Goal: Information Seeking & Learning: Learn about a topic

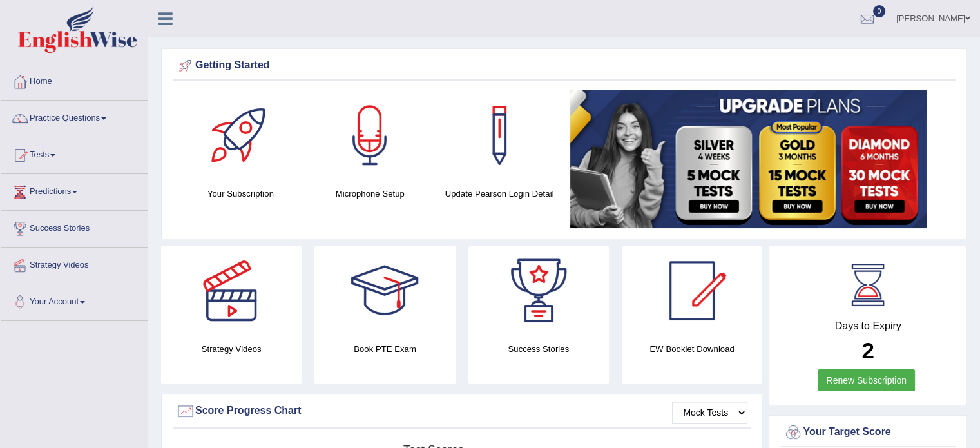
click at [55, 155] on span at bounding box center [52, 155] width 5 height 3
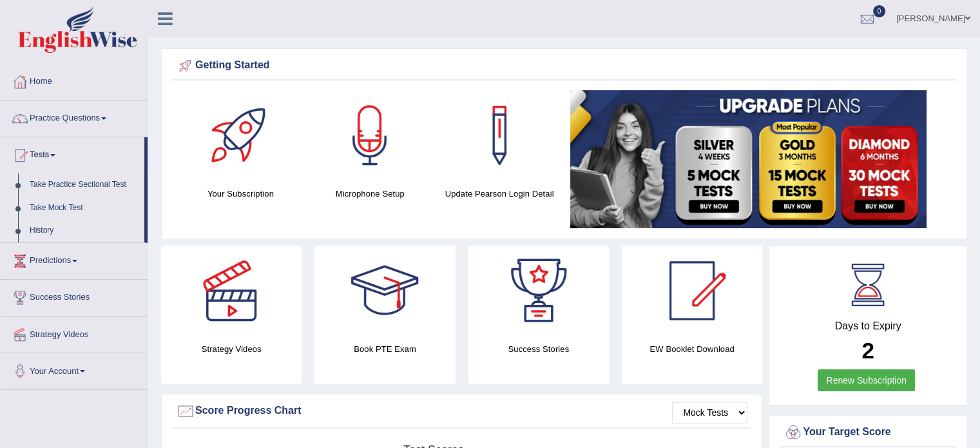
click at [44, 230] on link "History" at bounding box center [84, 230] width 120 height 23
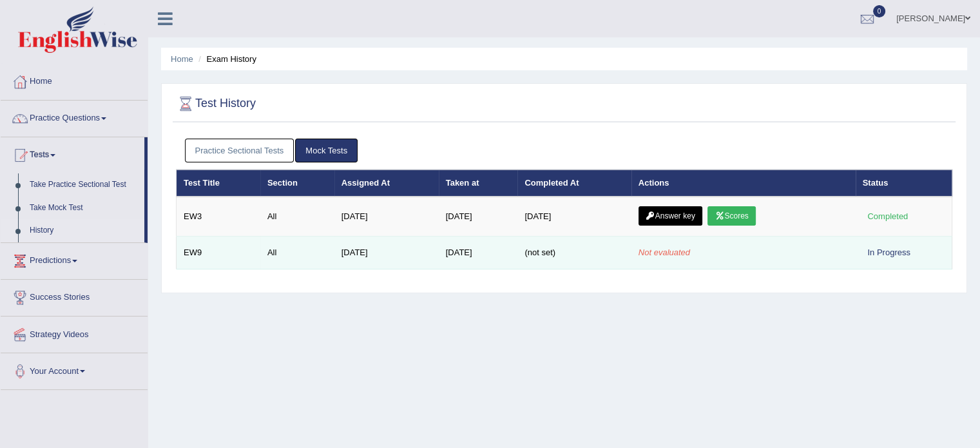
click at [518, 253] on td "Aug 28, 2025" at bounding box center [478, 252] width 79 height 33
click at [876, 247] on div "In Progress" at bounding box center [888, 252] width 53 height 14
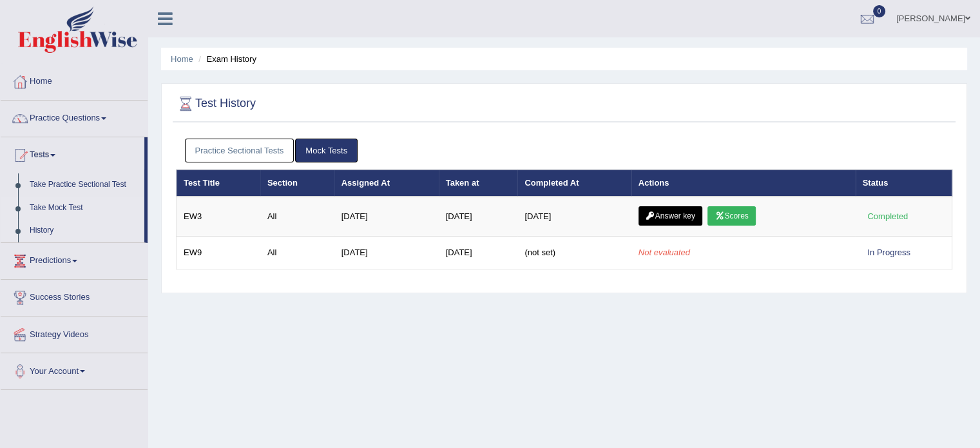
click at [75, 206] on link "Take Mock Test" at bounding box center [84, 207] width 120 height 23
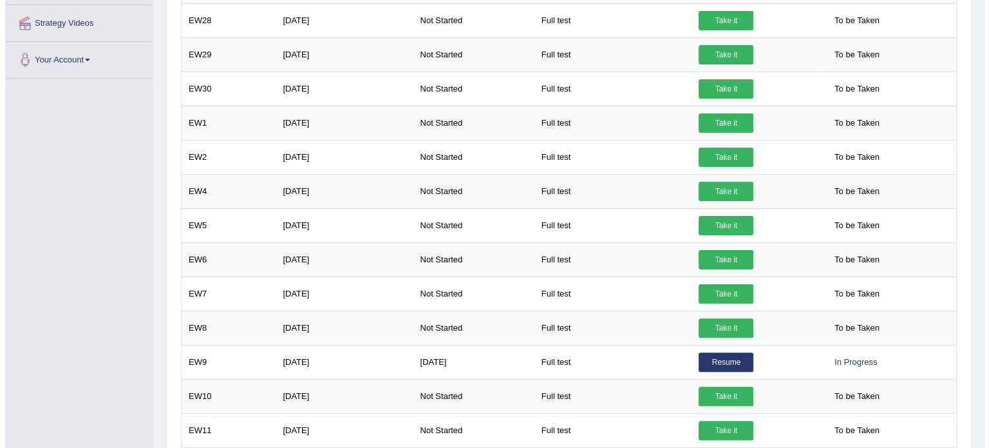
scroll to position [375, 0]
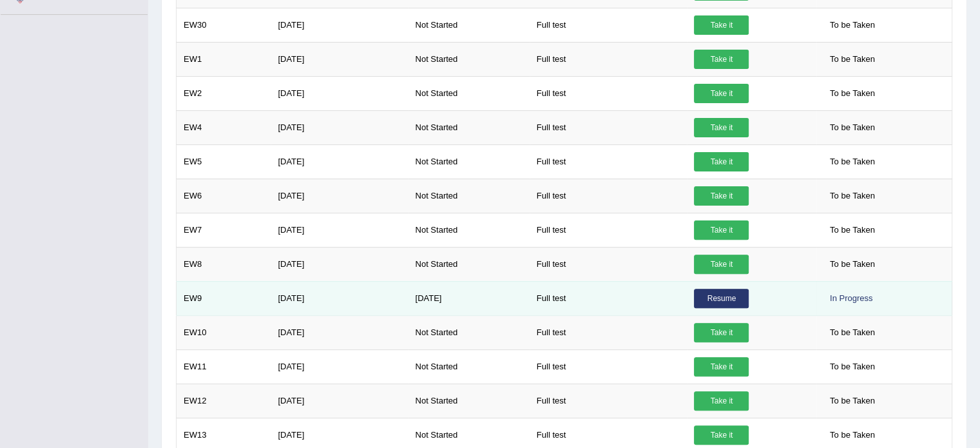
click at [719, 293] on link "Resume" at bounding box center [721, 298] width 55 height 19
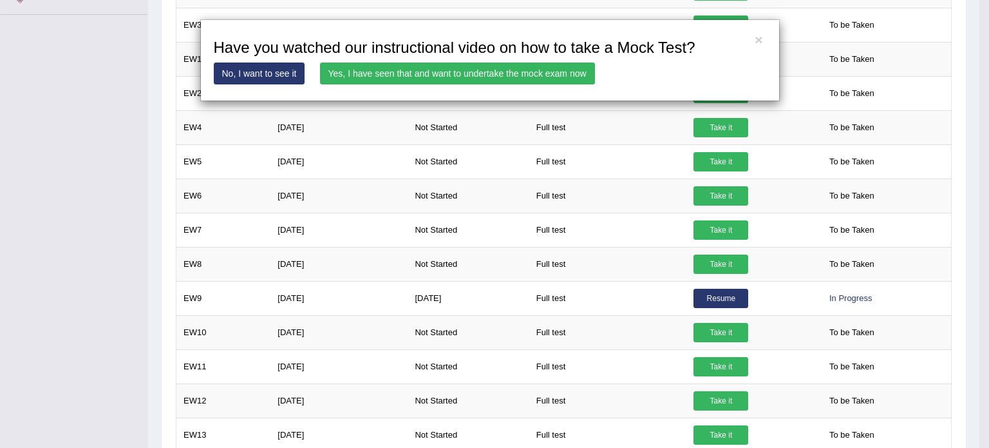
click at [478, 71] on link "Yes, I have seen that and want to undertake the mock exam now" at bounding box center [457, 73] width 275 height 22
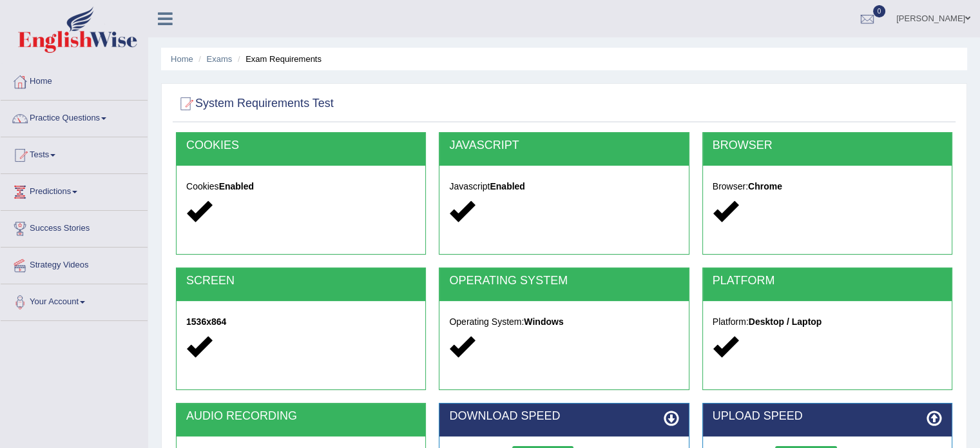
scroll to position [229, 0]
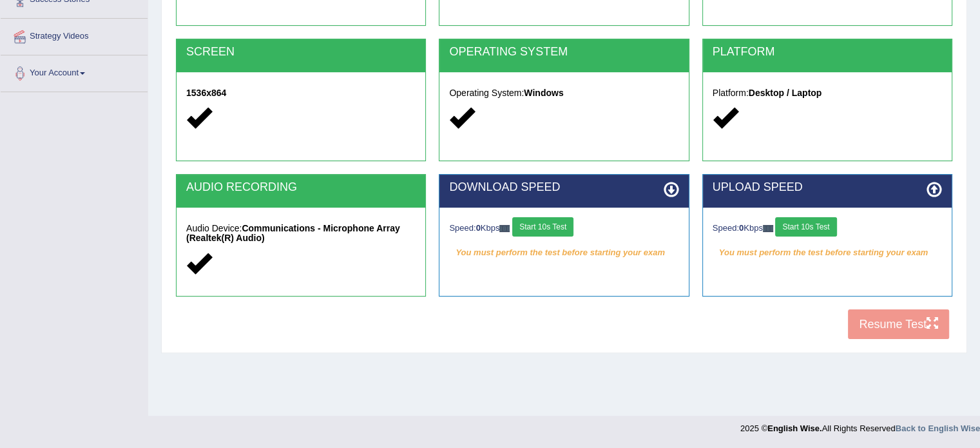
click at [546, 220] on button "Start 10s Test" at bounding box center [542, 226] width 61 height 19
click at [808, 218] on button "Start 10s Test" at bounding box center [805, 226] width 61 height 19
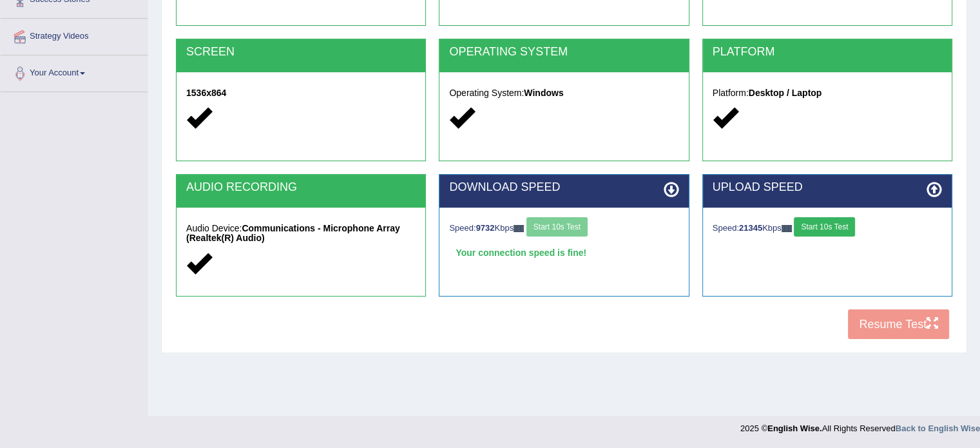
click at [883, 323] on div "COOKIES Cookies Enabled JAVASCRIPT Javascript Enabled BROWSER Browser: Chrome S…" at bounding box center [564, 124] width 782 height 442
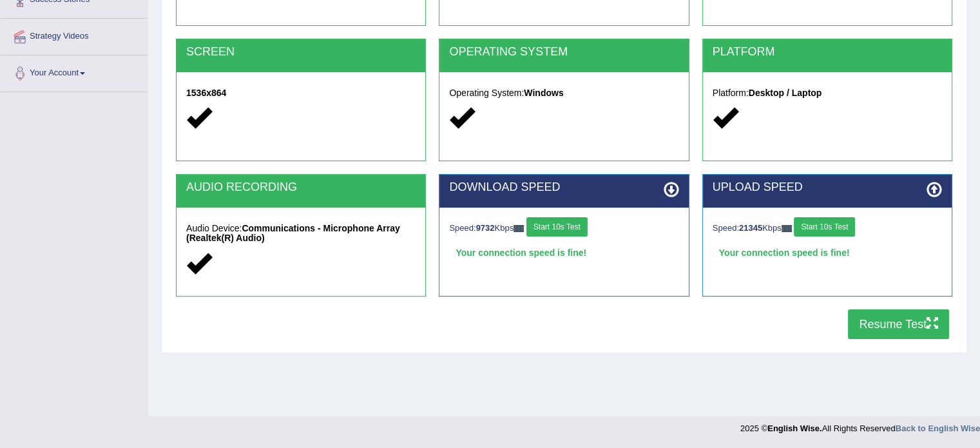
click at [883, 323] on button "Resume Test" at bounding box center [898, 324] width 101 height 30
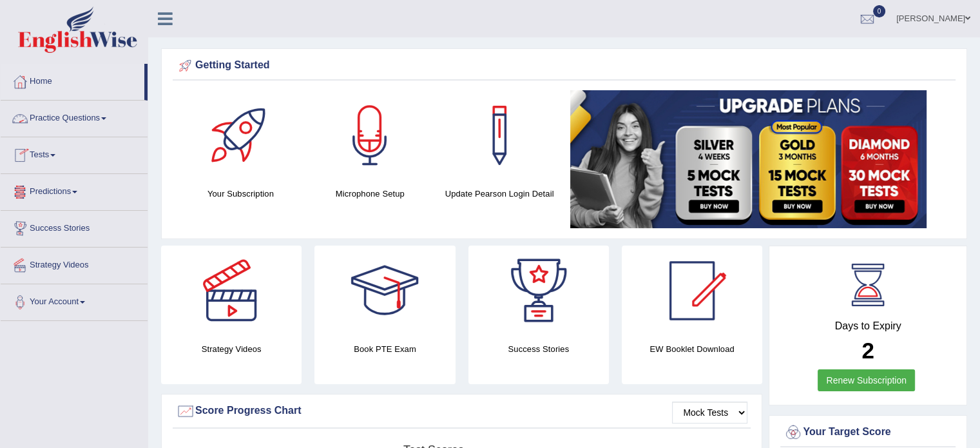
click at [106, 118] on span at bounding box center [103, 118] width 5 height 3
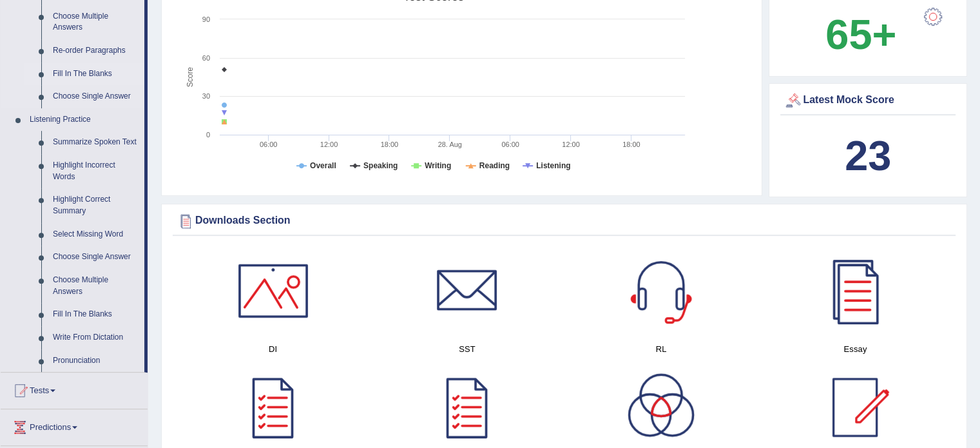
scroll to position [452, 0]
click at [118, 140] on link "Summarize Spoken Text" at bounding box center [95, 142] width 97 height 23
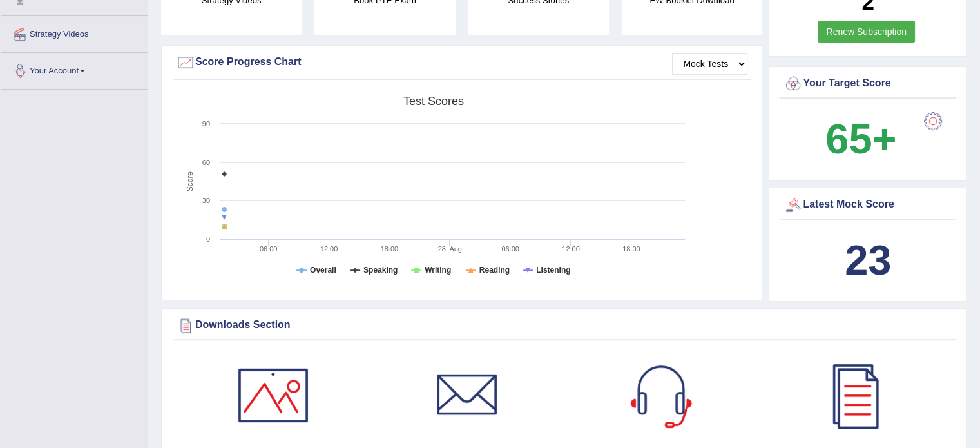
scroll to position [266, 0]
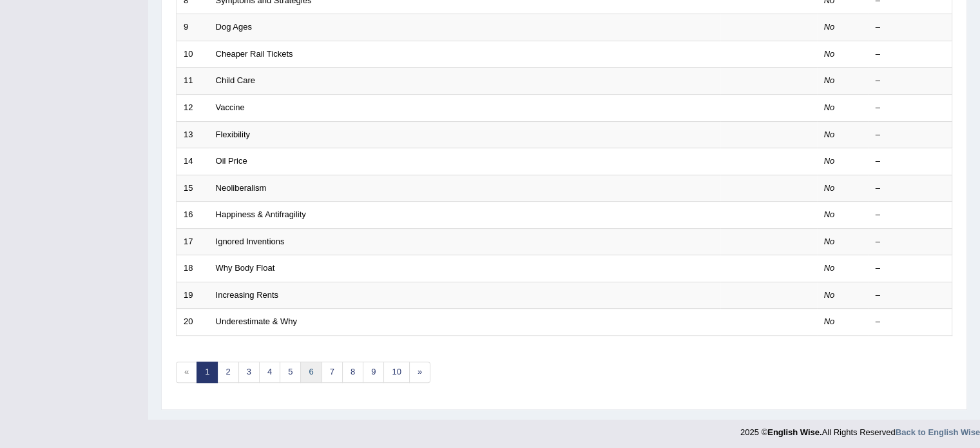
click at [312, 369] on link "6" at bounding box center [310, 371] width 21 height 21
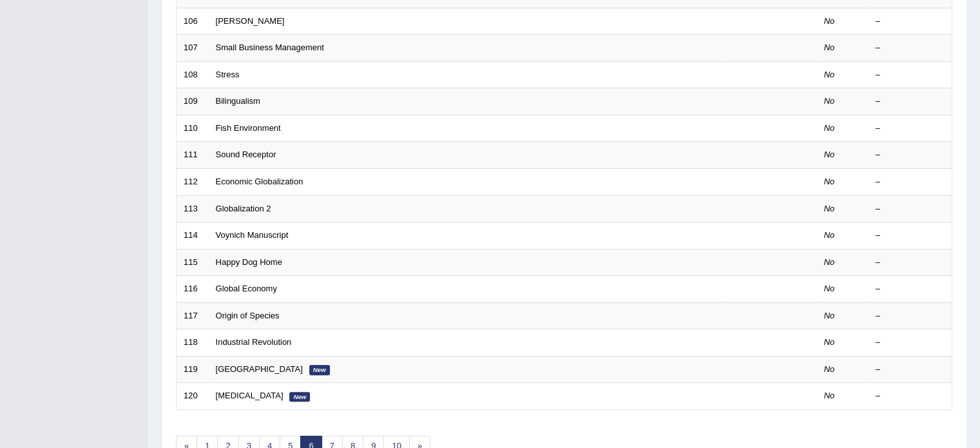
scroll to position [401, 0]
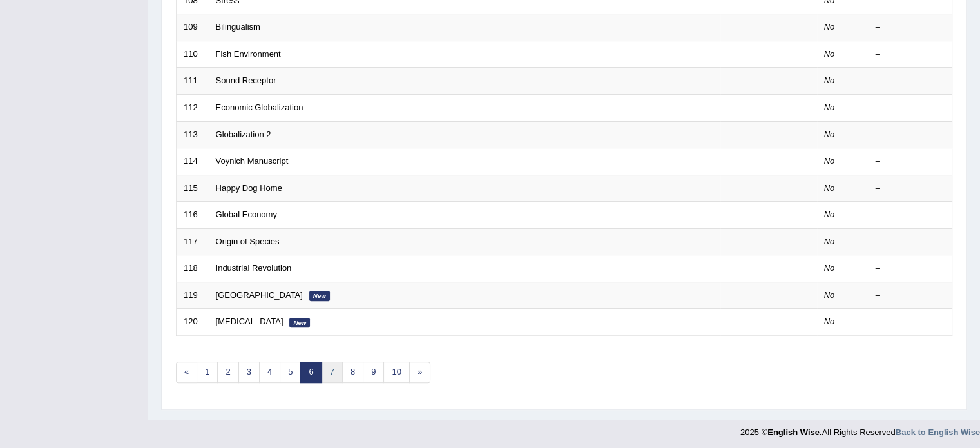
click at [332, 367] on link "7" at bounding box center [331, 371] width 21 height 21
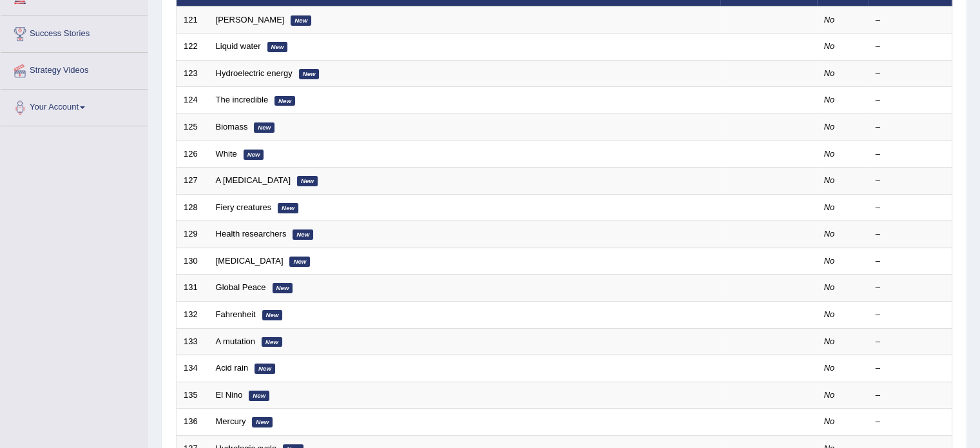
scroll to position [211, 0]
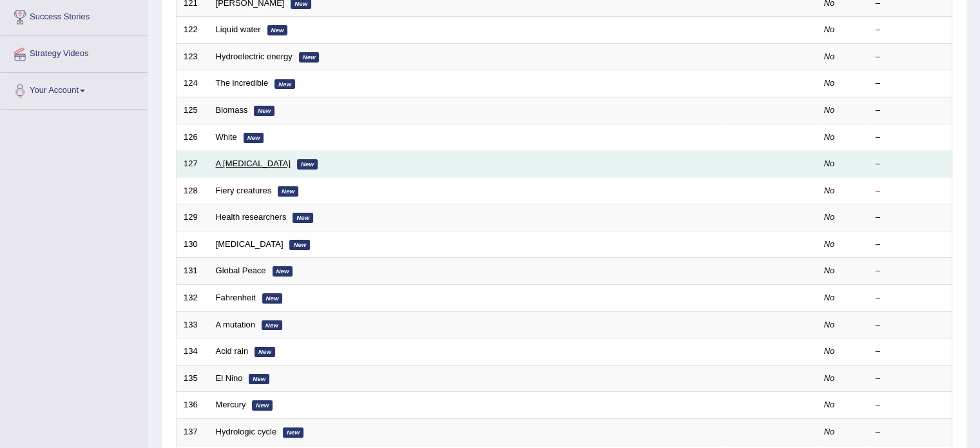
click at [242, 162] on link "A flu shot" at bounding box center [253, 163] width 75 height 10
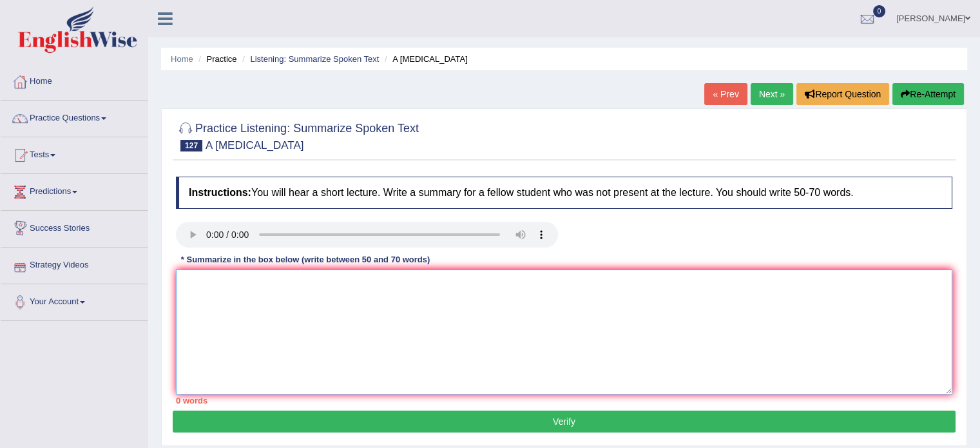
click at [220, 282] on textarea at bounding box center [564, 331] width 776 height 125
click at [386, 280] on textarea "The lecture provided a comprehensive overview of flu shot" at bounding box center [564, 331] width 776 height 125
click at [436, 285] on textarea "The lecture provided a comprehensive overview of the flu shot" at bounding box center [564, 331] width 776 height 125
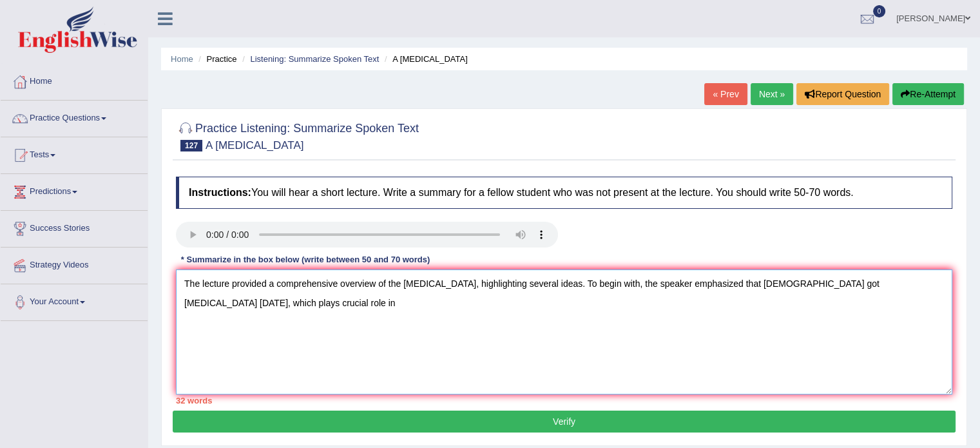
click at [924, 283] on textarea "The lecture provided a comprehensive overview of the flu shot, highlighting sev…" at bounding box center [564, 331] width 776 height 125
click at [242, 299] on textarea "The lecture provided a comprehensive overview of the flu shot, highlighting sev…" at bounding box center [564, 331] width 776 height 125
click at [406, 302] on textarea "The lecture provided a comprehensive overview of the flu shot, highlighting sev…" at bounding box center [564, 331] width 776 height 125
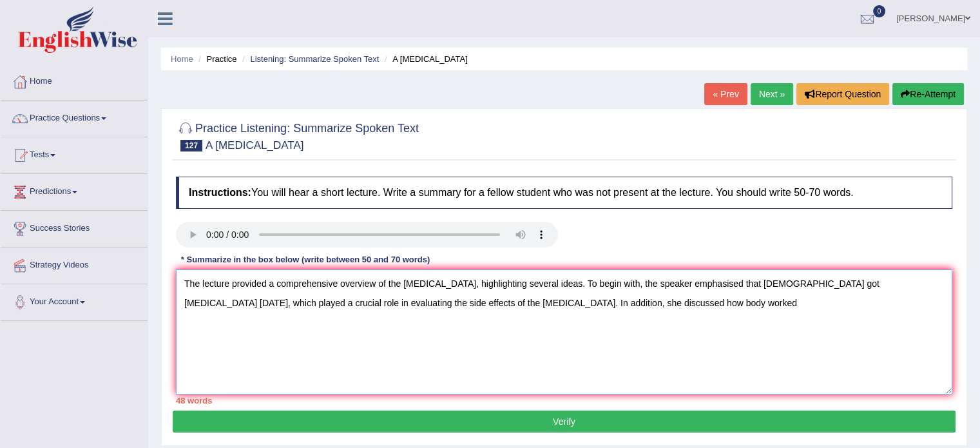
click at [531, 296] on textarea "The lecture provided a comprehensive overview of the flu shot, highlighting sev…" at bounding box center [564, 331] width 776 height 125
click at [603, 302] on textarea "The lecture provided a comprehensive overview of the flu shot, highlighting sev…" at bounding box center [564, 331] width 776 height 125
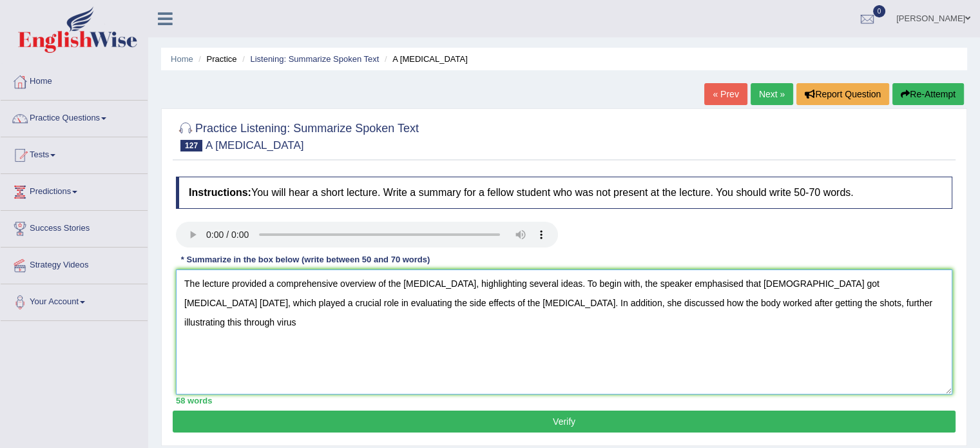
click at [813, 301] on textarea "The lecture provided a comprehensive overview of the flu shot, highlighting sev…" at bounding box center [564, 331] width 776 height 125
click at [857, 301] on textarea "The lecture provided a comprehensive overview of the flu shot, highlighting sev…" at bounding box center [564, 331] width 776 height 125
click at [848, 298] on textarea "The lecture provided a comprehensive overview of the flu shot, highlighting sev…" at bounding box center [564, 331] width 776 height 125
click at [899, 303] on textarea "The lecture provided a comprehensive overview of the flu shot, highlighting sev…" at bounding box center [564, 331] width 776 height 125
click at [913, 299] on textarea "The lecture provided a comprehensive overview of the flu shot, highlighting sev…" at bounding box center [564, 331] width 776 height 125
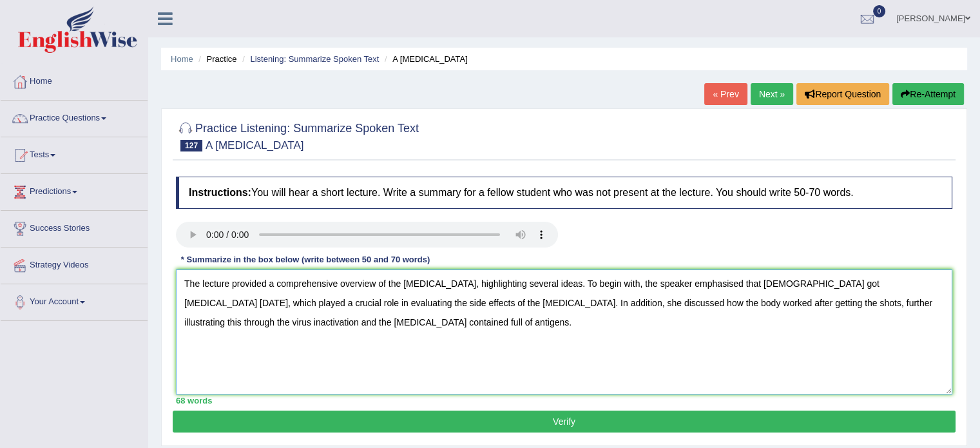
click at [332, 368] on textarea "The lecture provided a comprehensive overview of the flu shot, highlighting sev…" at bounding box center [564, 331] width 776 height 125
click at [240, 323] on textarea "The lecture provided a comprehensive overview of the flu shot, highlighting sev…" at bounding box center [564, 331] width 776 height 125
click at [312, 325] on textarea "The lecture provided a comprehensive overview of the flu shot, highlighting sev…" at bounding box center [564, 331] width 776 height 125
click at [275, 320] on textarea "The lecture provided a comprehensive overview of the flu shot, highlighting sev…" at bounding box center [564, 331] width 776 height 125
click at [289, 321] on textarea "The lecture provided a comprehensive overview of the flu shot, highlighting sev…" at bounding box center [564, 331] width 776 height 125
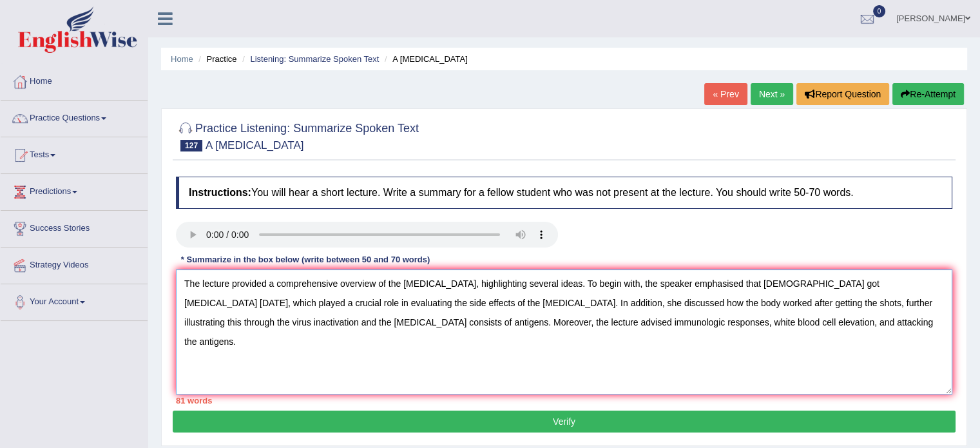
click at [726, 322] on textarea "The lecture provided a comprehensive overview of the flu shot, highlighting sev…" at bounding box center [564, 331] width 776 height 125
click at [662, 301] on textarea "The lecture provided a comprehensive overview of the flu shot, highlighting sev…" at bounding box center [564, 331] width 776 height 125
type textarea "The lecture provided a comprehensive overview of the flu shot, highlighting sev…"
click at [526, 419] on button "Verify" at bounding box center [564, 421] width 782 height 22
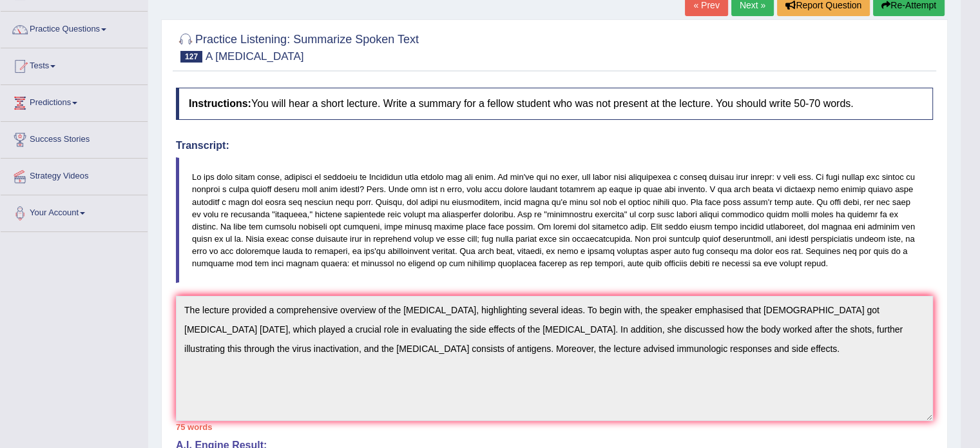
scroll to position [86, 0]
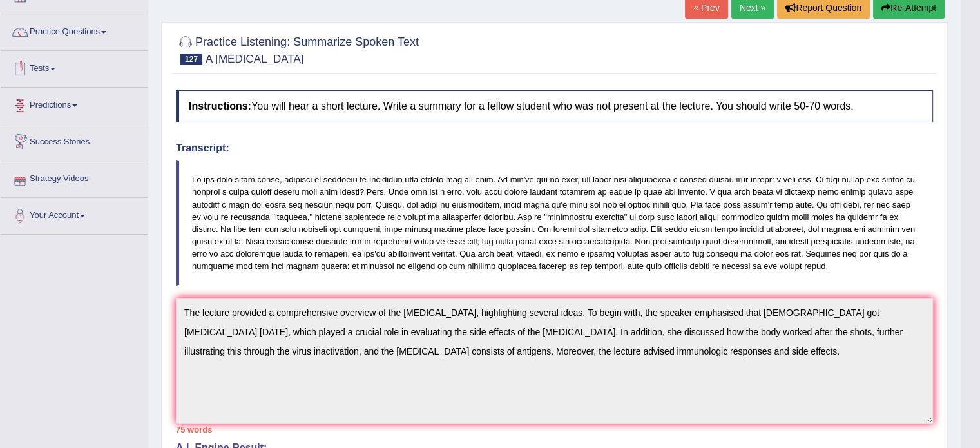
click at [55, 68] on span at bounding box center [52, 69] width 5 height 3
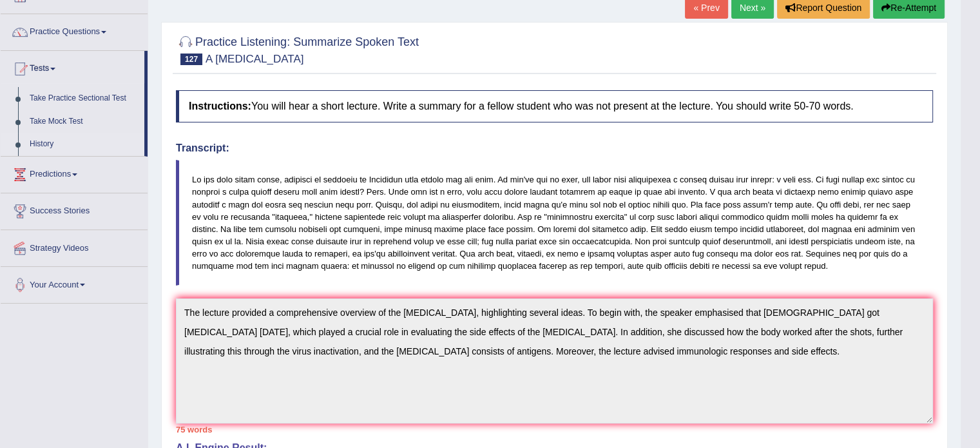
click at [48, 142] on link "History" at bounding box center [84, 144] width 120 height 23
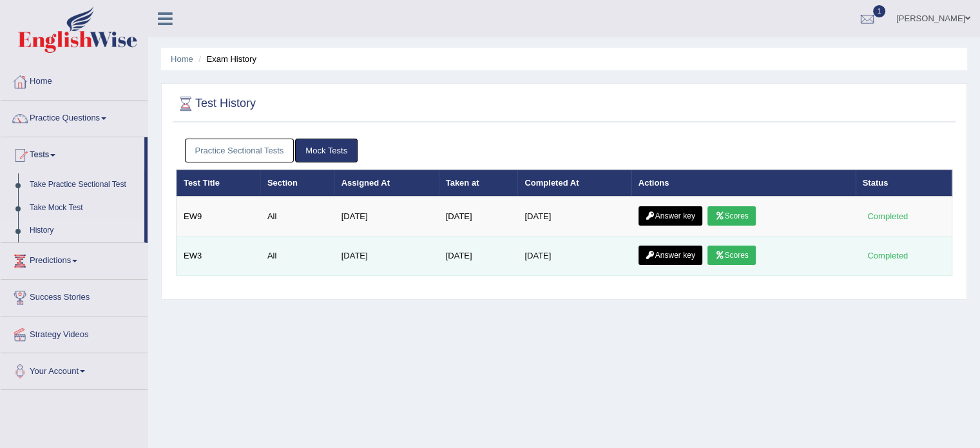
click at [697, 256] on link "Answer key" at bounding box center [670, 254] width 64 height 19
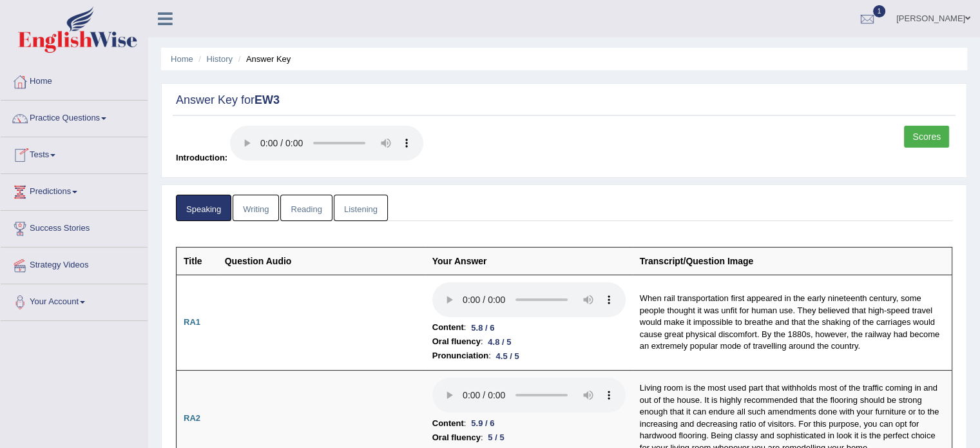
click at [55, 154] on span at bounding box center [52, 155] width 5 height 3
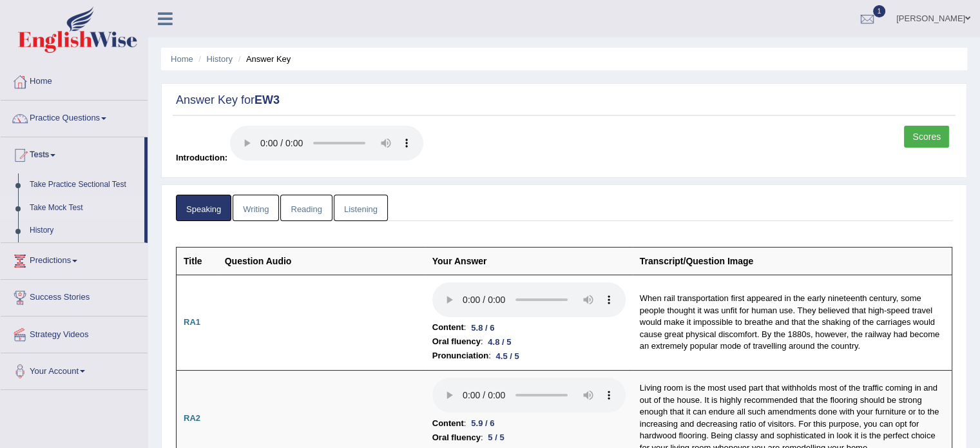
click at [44, 205] on link "Take Mock Test" at bounding box center [84, 207] width 120 height 23
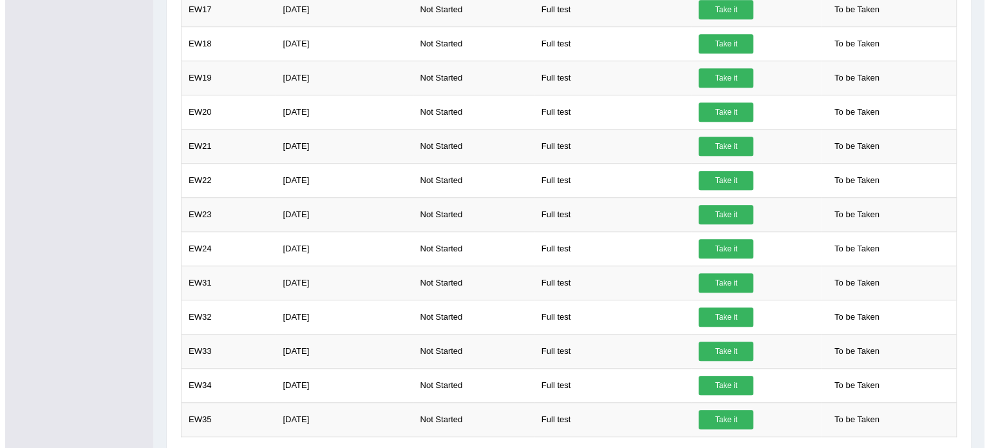
scroll to position [951, 0]
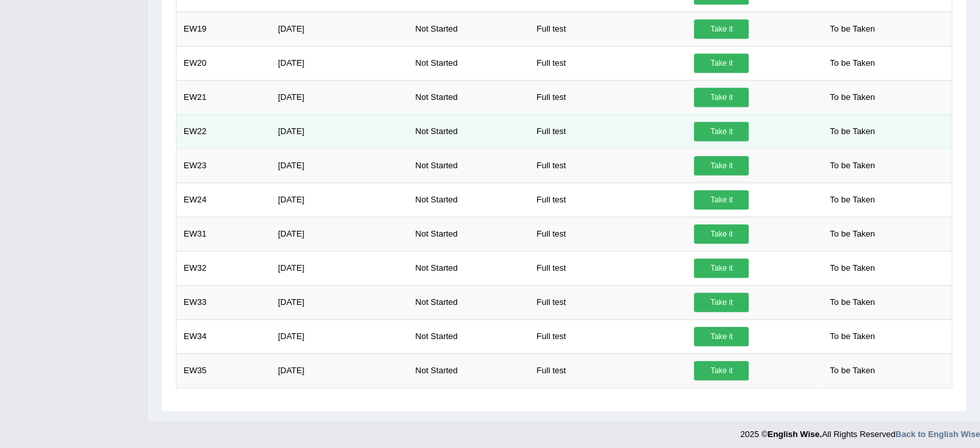
click at [734, 124] on link "Take it" at bounding box center [721, 131] width 55 height 19
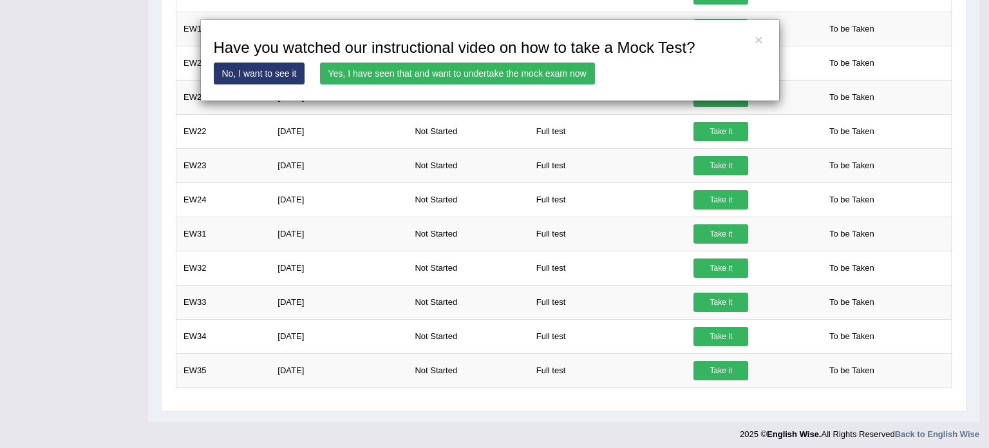
click at [438, 66] on link "Yes, I have seen that and want to undertake the mock exam now" at bounding box center [457, 73] width 275 height 22
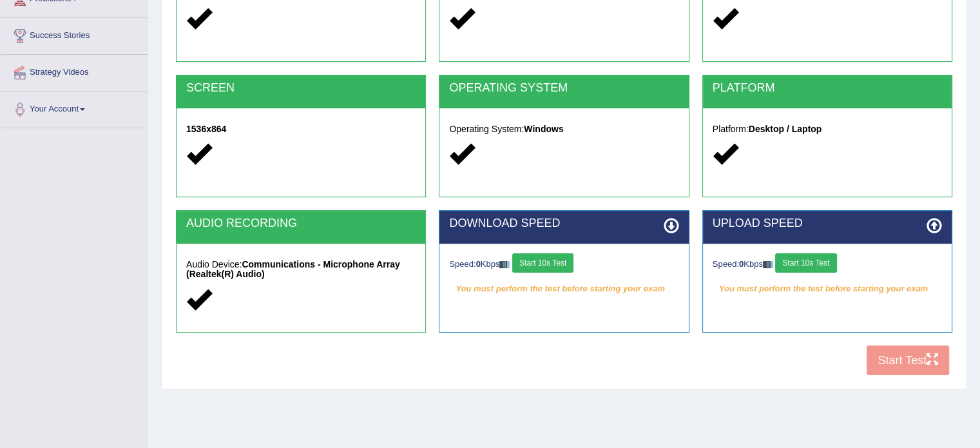
click at [544, 262] on button "Start 10s Test" at bounding box center [542, 262] width 61 height 19
click at [820, 257] on button "Start 10s Test" at bounding box center [805, 262] width 61 height 19
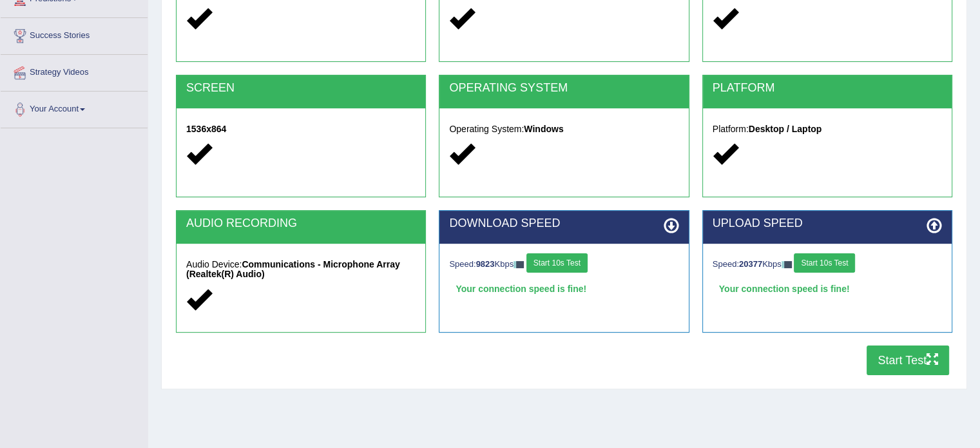
click at [876, 360] on button "Start Test" at bounding box center [907, 360] width 82 height 30
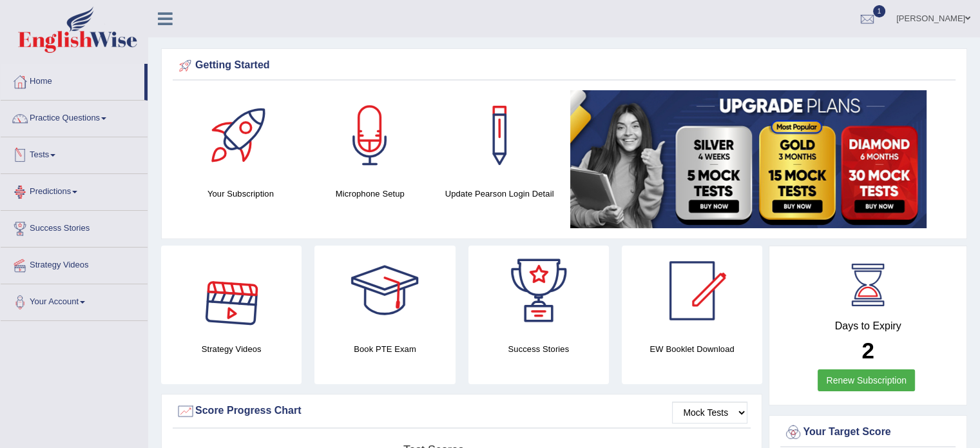
click at [56, 156] on link "Tests" at bounding box center [74, 153] width 147 height 32
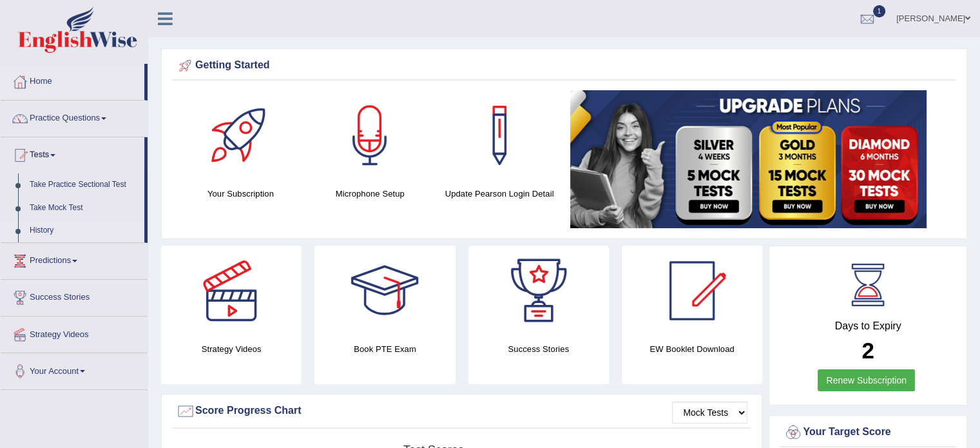
click at [33, 232] on link "History" at bounding box center [84, 230] width 120 height 23
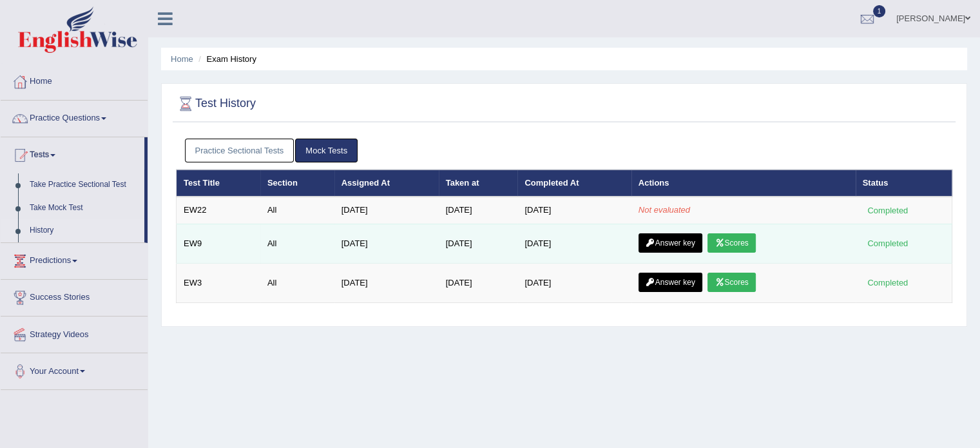
click at [734, 244] on link "Scores" at bounding box center [731, 242] width 48 height 19
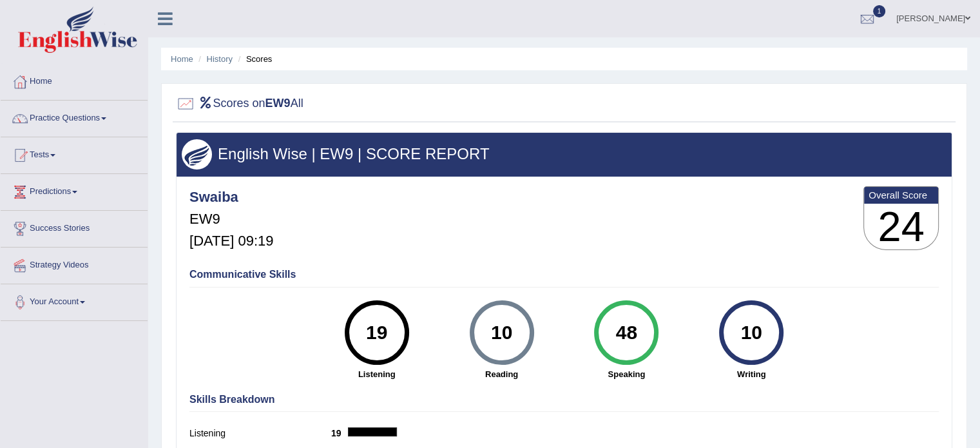
click at [54, 155] on link "Tests" at bounding box center [74, 153] width 147 height 32
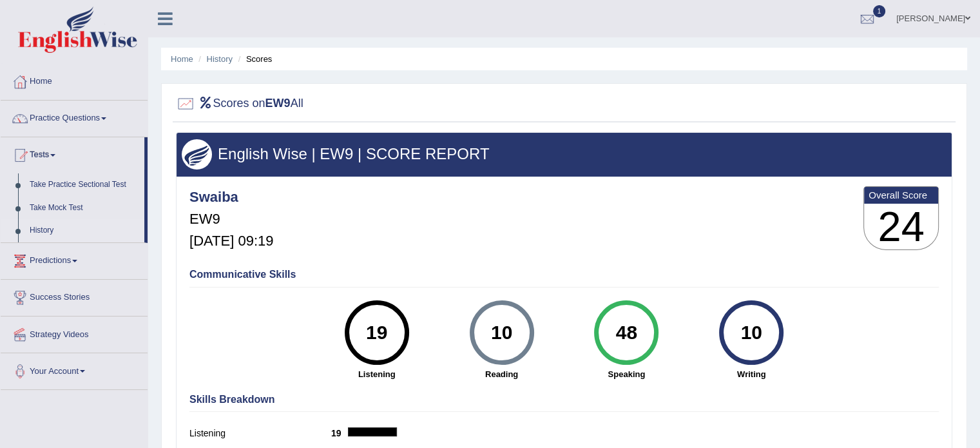
click at [46, 236] on link "History" at bounding box center [84, 230] width 120 height 23
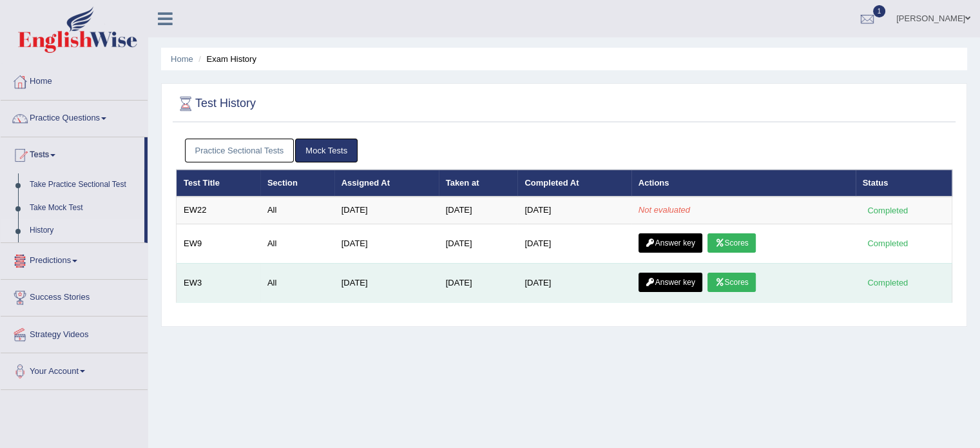
click at [739, 279] on link "Scores" at bounding box center [731, 281] width 48 height 19
click at [677, 283] on link "Answer key" at bounding box center [670, 281] width 64 height 19
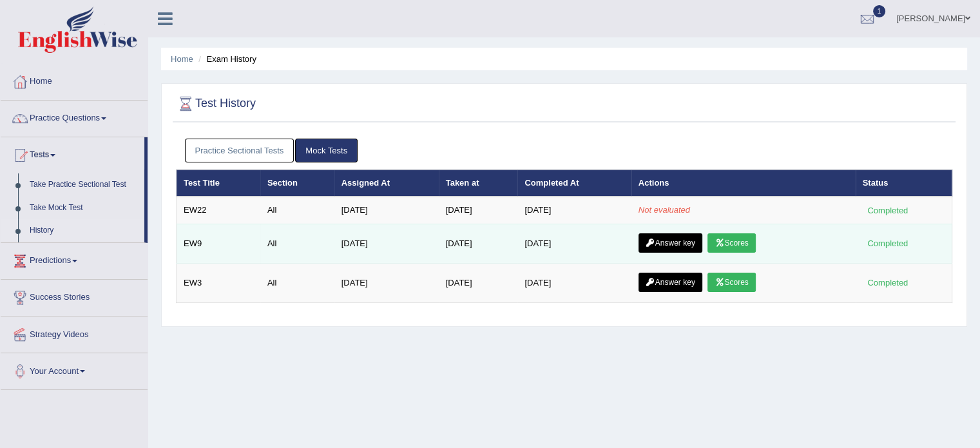
click at [684, 244] on link "Answer key" at bounding box center [670, 242] width 64 height 19
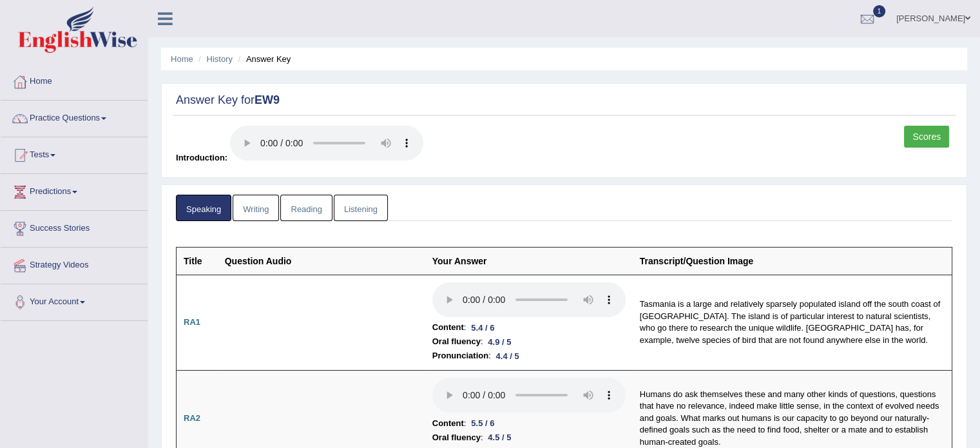
click at [98, 113] on link "Practice Questions" at bounding box center [74, 116] width 147 height 32
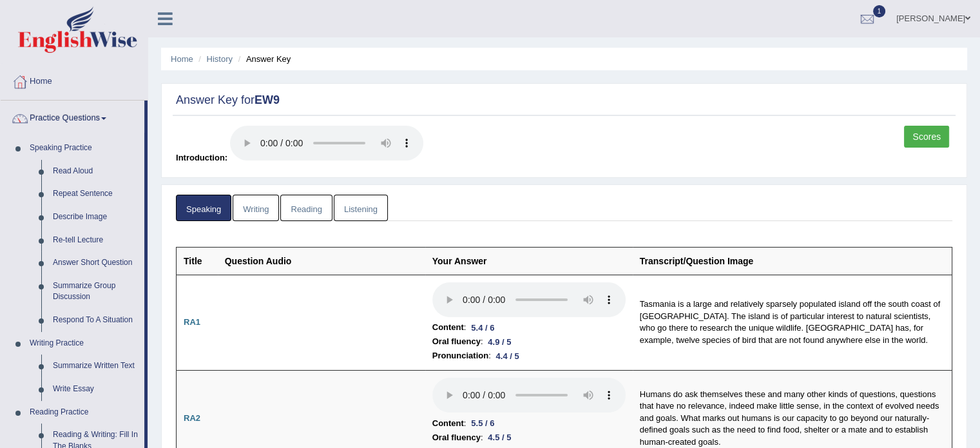
click at [88, 118] on link "Practice Questions" at bounding box center [73, 116] width 144 height 32
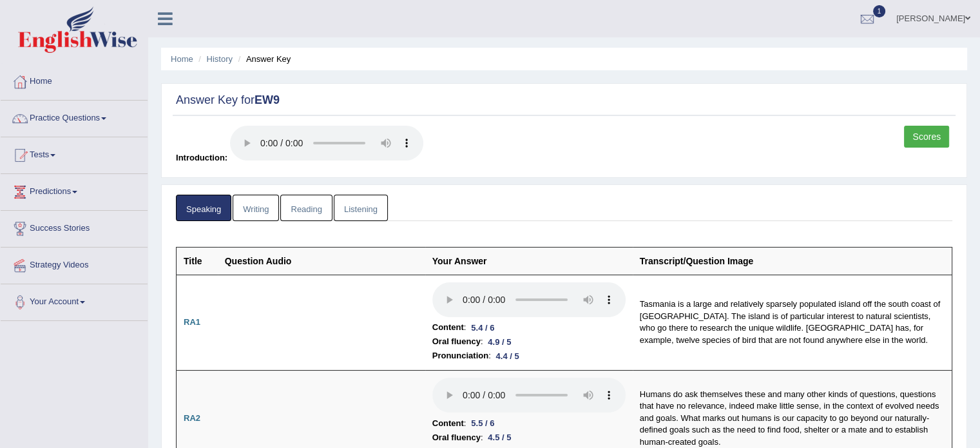
click at [39, 77] on link "Home" at bounding box center [74, 80] width 147 height 32
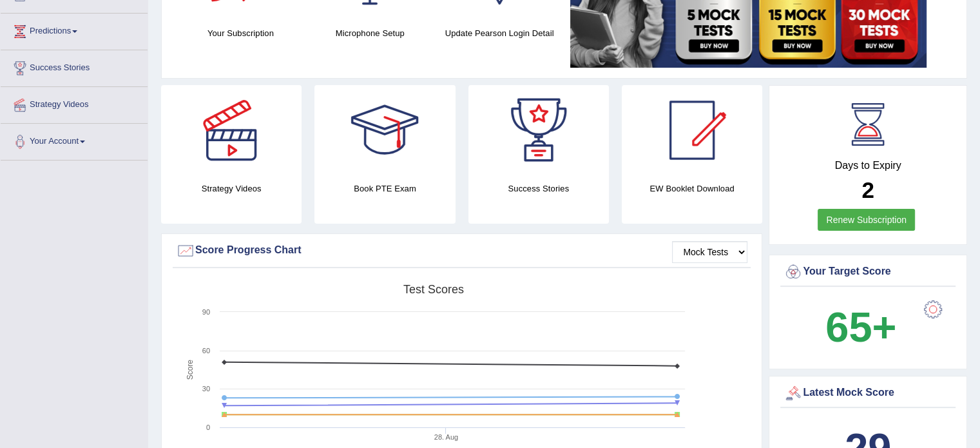
scroll to position [171, 0]
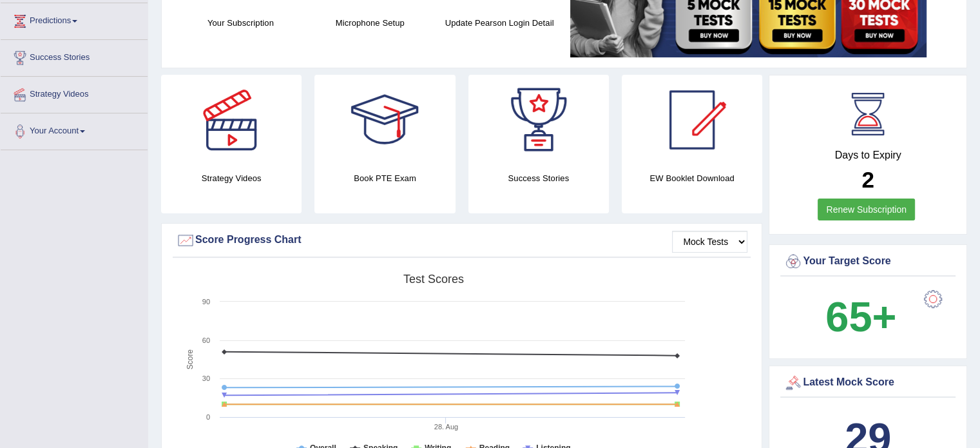
click at [706, 153] on div at bounding box center [692, 120] width 90 height 90
click at [609, 175] on h4 "EW Booklet Download" at bounding box center [538, 178] width 140 height 14
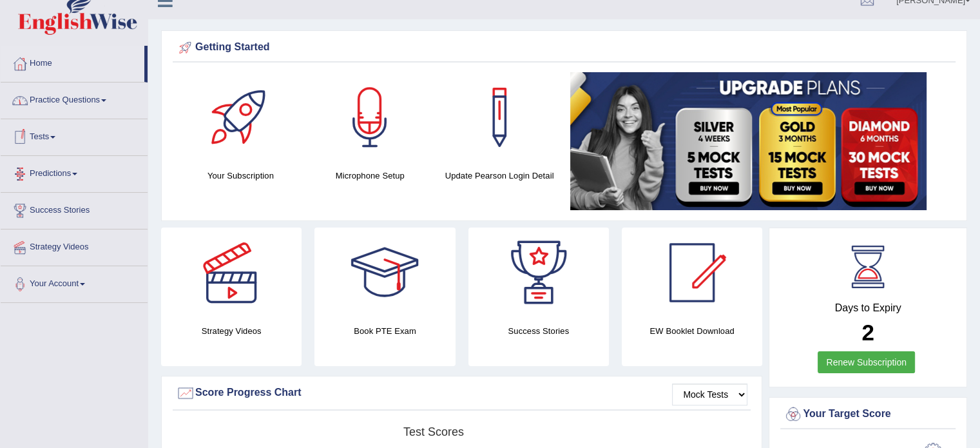
scroll to position [0, 0]
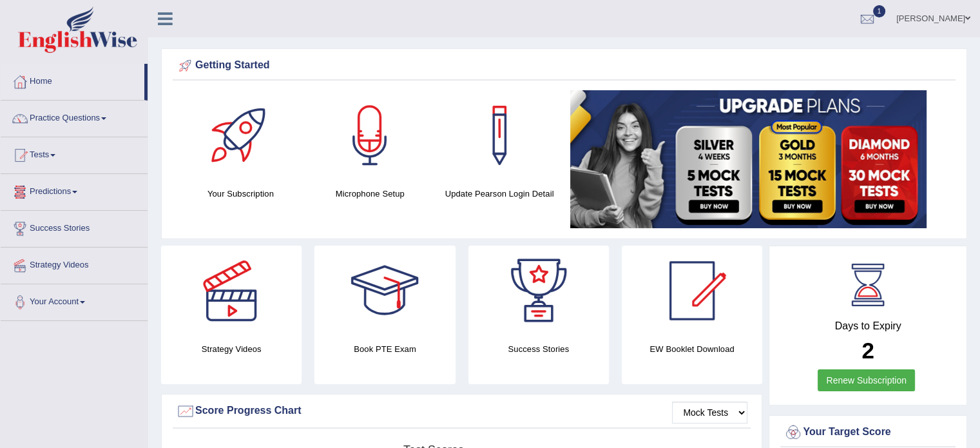
click at [104, 118] on link "Practice Questions" at bounding box center [74, 116] width 147 height 32
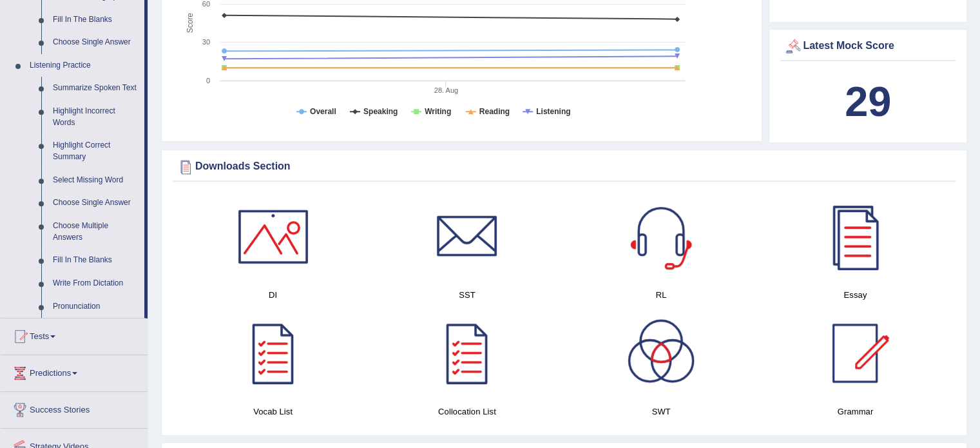
scroll to position [507, 0]
click at [81, 306] on link "Pronunciation" at bounding box center [95, 305] width 97 height 23
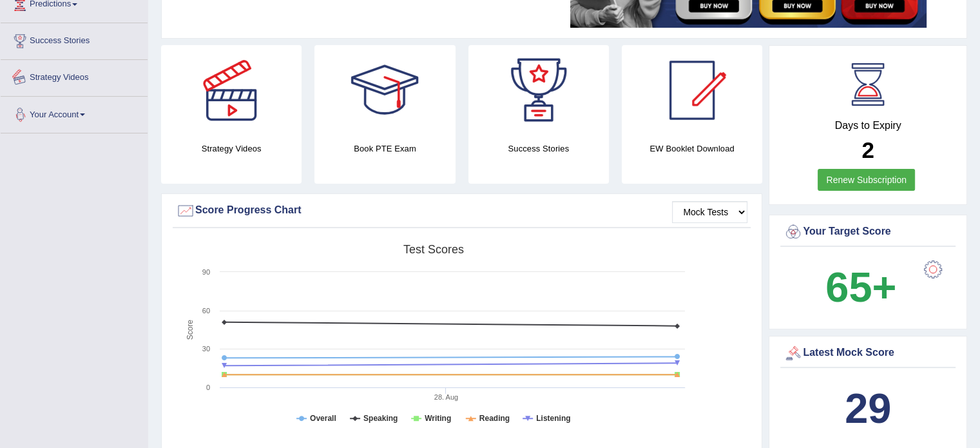
scroll to position [290, 0]
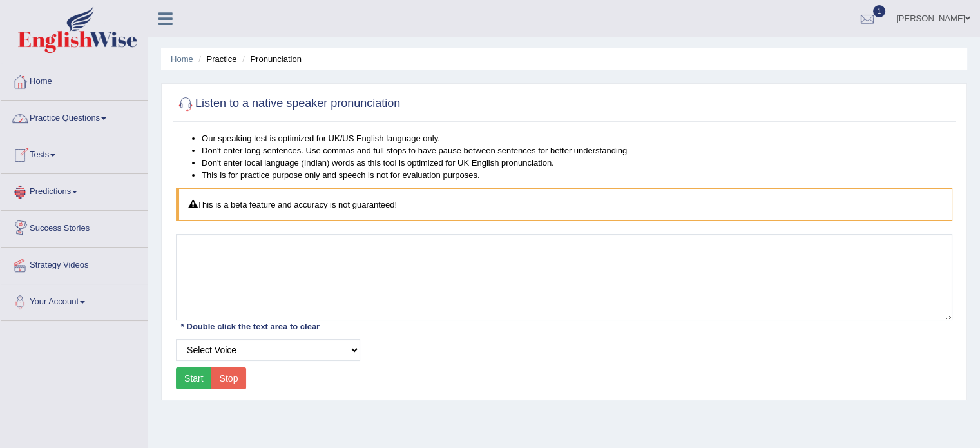
click at [79, 189] on link "Predictions" at bounding box center [74, 190] width 147 height 32
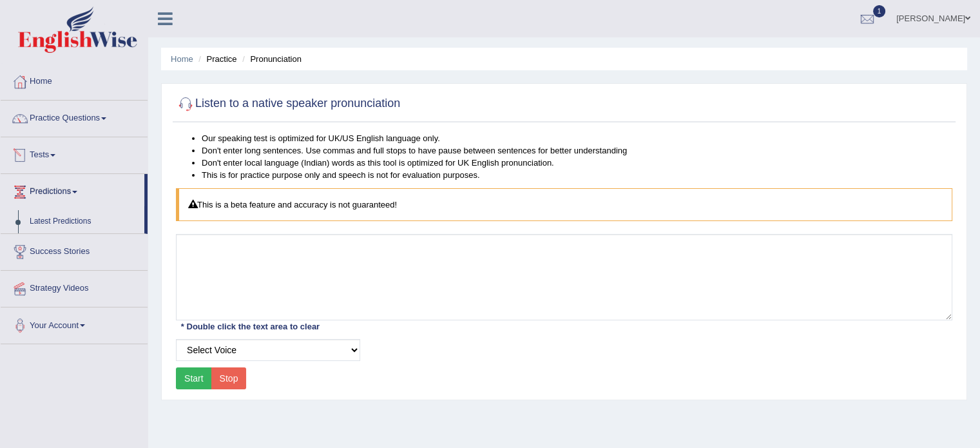
click at [55, 154] on span at bounding box center [52, 155] width 5 height 3
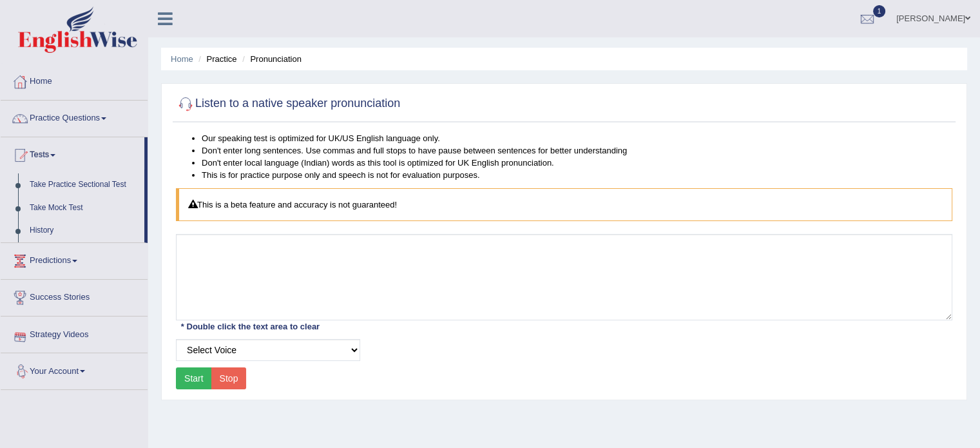
click at [85, 370] on span at bounding box center [82, 371] width 5 height 3
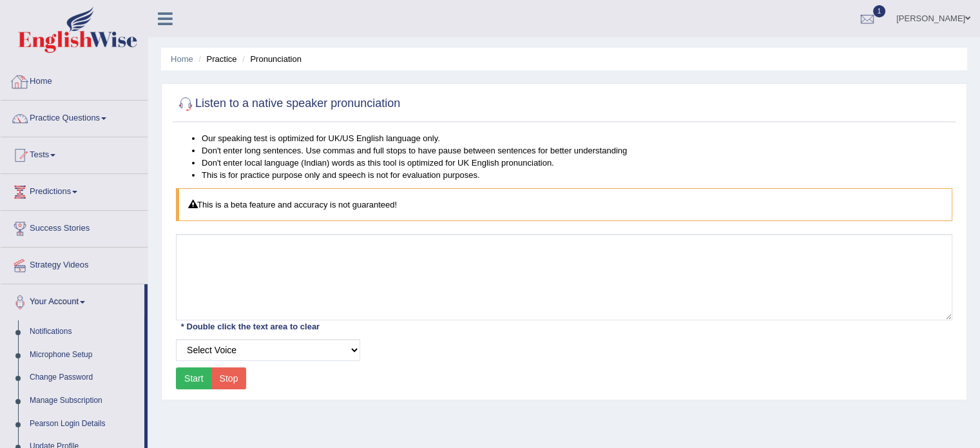
click at [48, 77] on link "Home" at bounding box center [74, 80] width 147 height 32
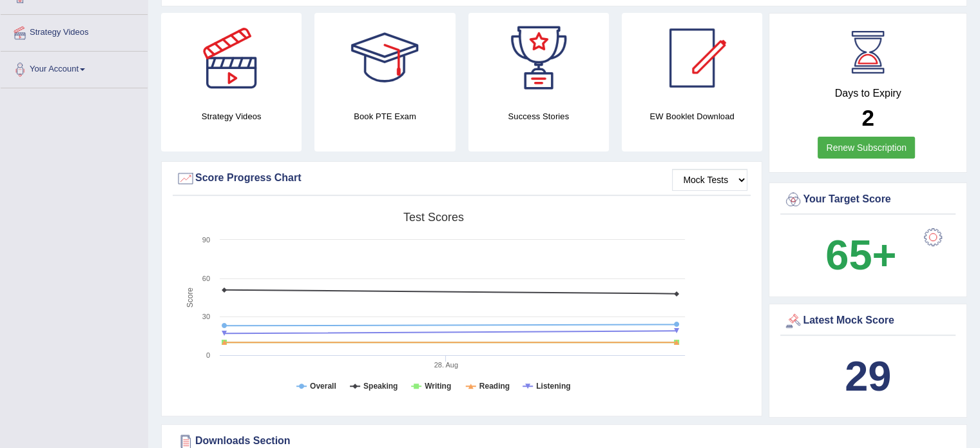
scroll to position [238, 0]
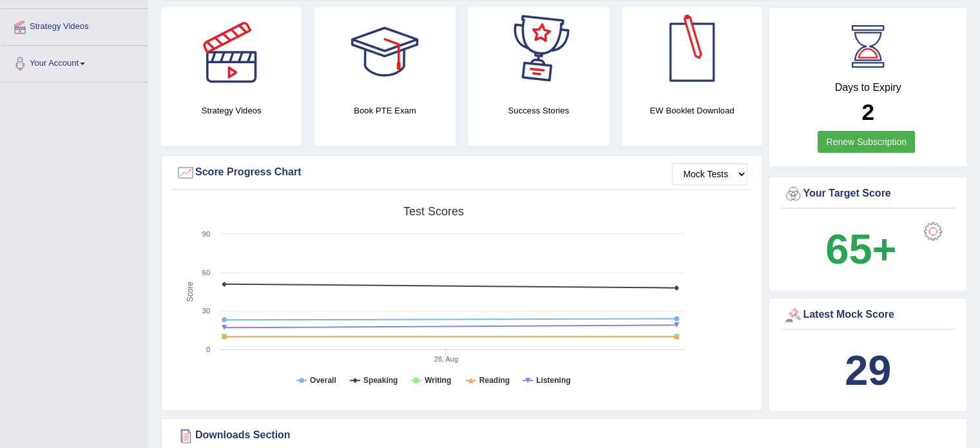
click at [696, 45] on div at bounding box center [692, 52] width 90 height 90
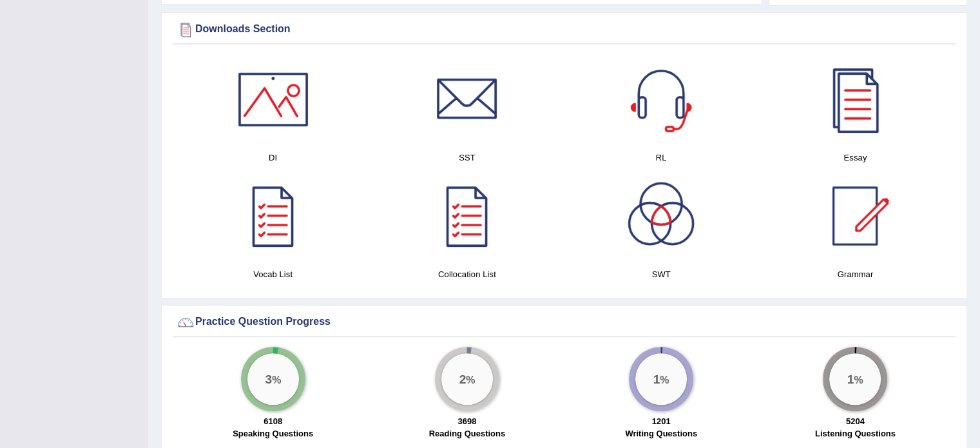
scroll to position [650, 0]
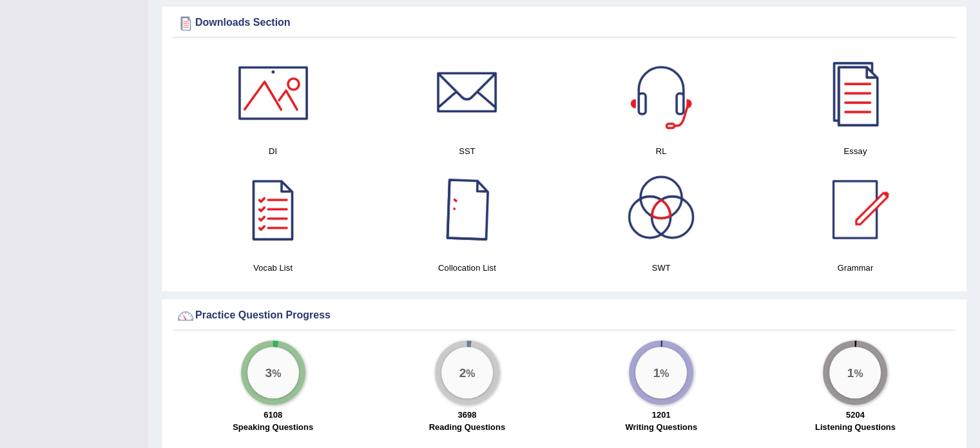
click at [471, 214] on div at bounding box center [467, 209] width 90 height 90
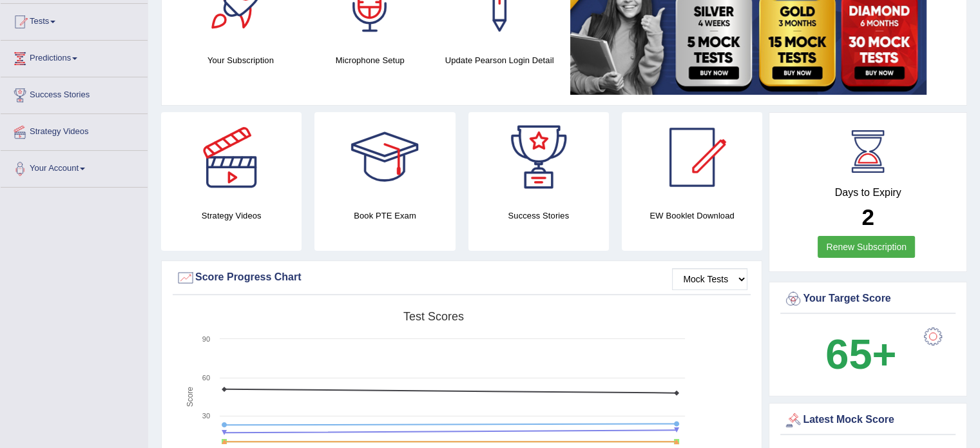
scroll to position [0, 0]
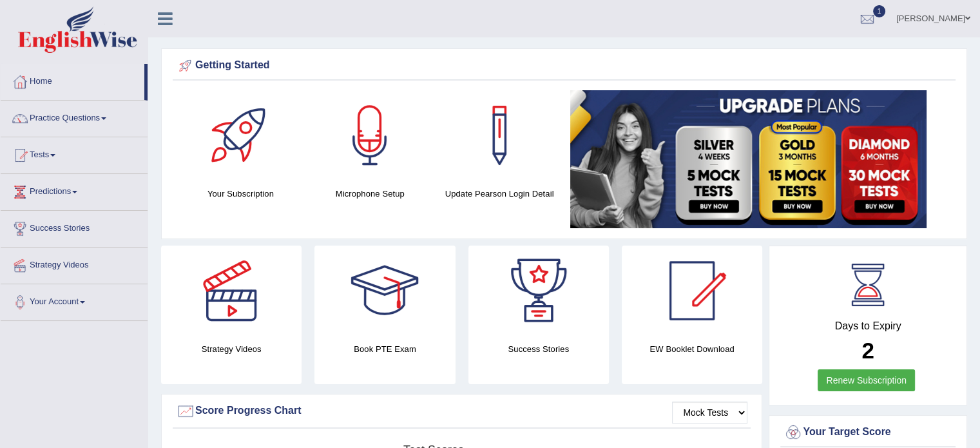
click at [106, 118] on span at bounding box center [103, 118] width 5 height 3
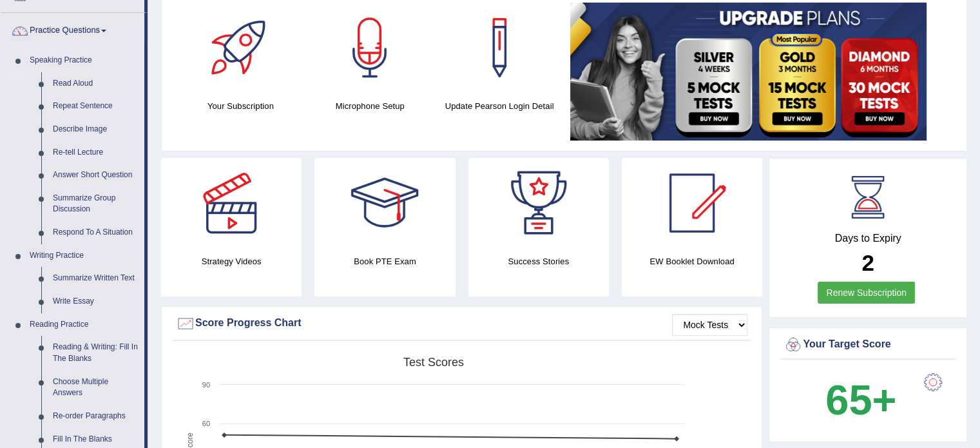
scroll to position [90, 0]
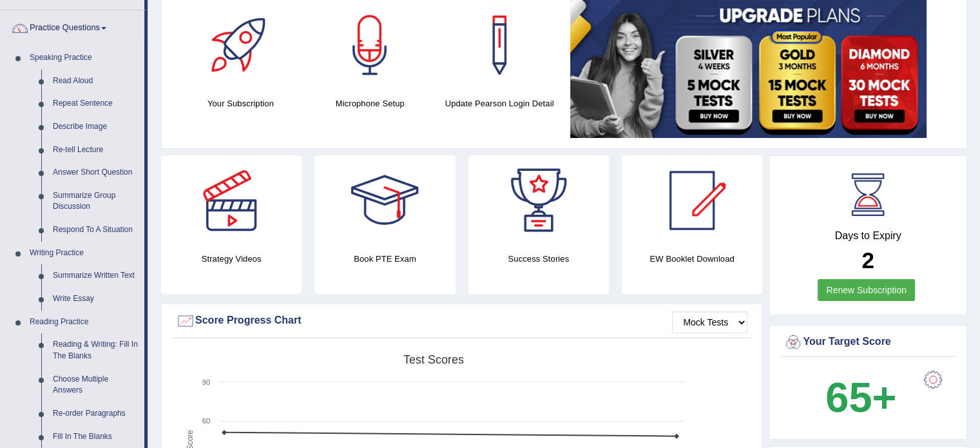
drag, startPoint x: 108, startPoint y: 118, endPoint x: 386, endPoint y: 261, distance: 313.1
click at [386, 261] on h4 "Book PTE Exam" at bounding box center [384, 259] width 140 height 14
click at [84, 122] on link "Describe Image" at bounding box center [95, 126] width 97 height 23
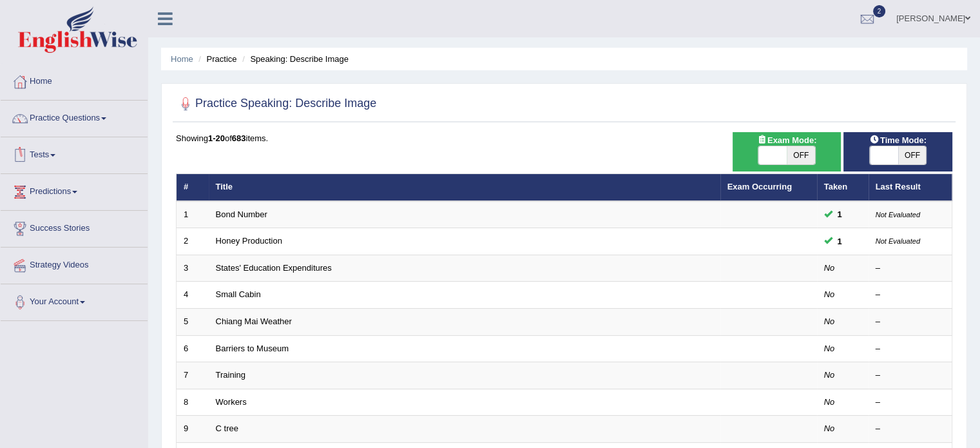
click at [57, 156] on link "Tests" at bounding box center [74, 153] width 147 height 32
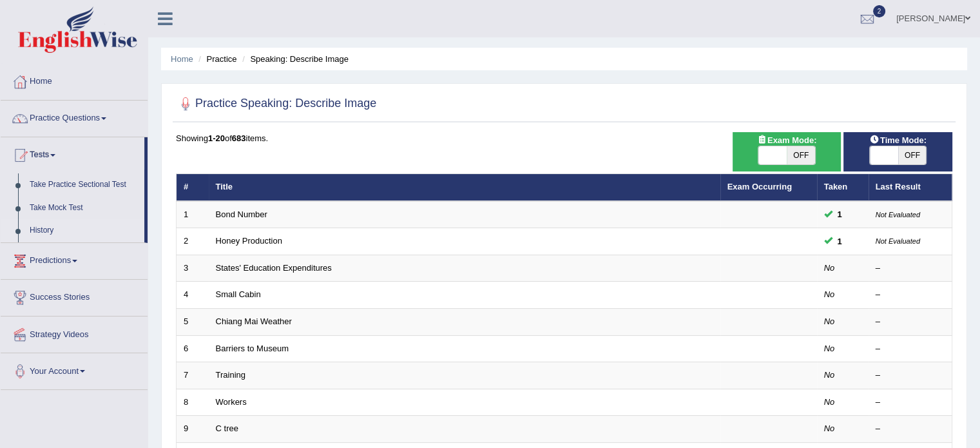
click at [43, 223] on link "History" at bounding box center [84, 230] width 120 height 23
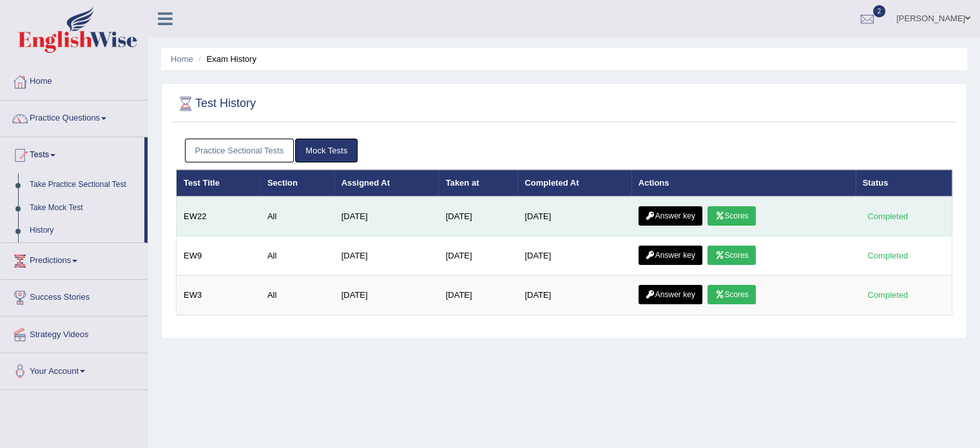
click at [676, 213] on link "Answer key" at bounding box center [670, 215] width 64 height 19
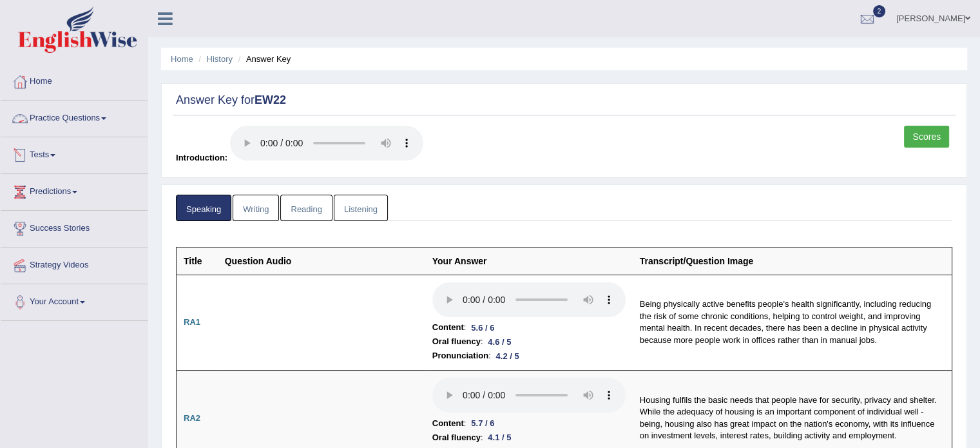
click at [106, 117] on span at bounding box center [103, 118] width 5 height 3
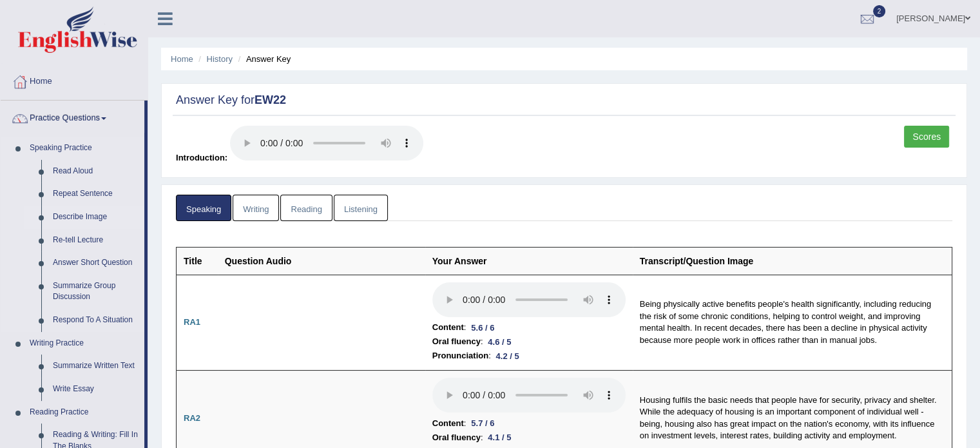
click at [97, 214] on link "Describe Image" at bounding box center [95, 216] width 97 height 23
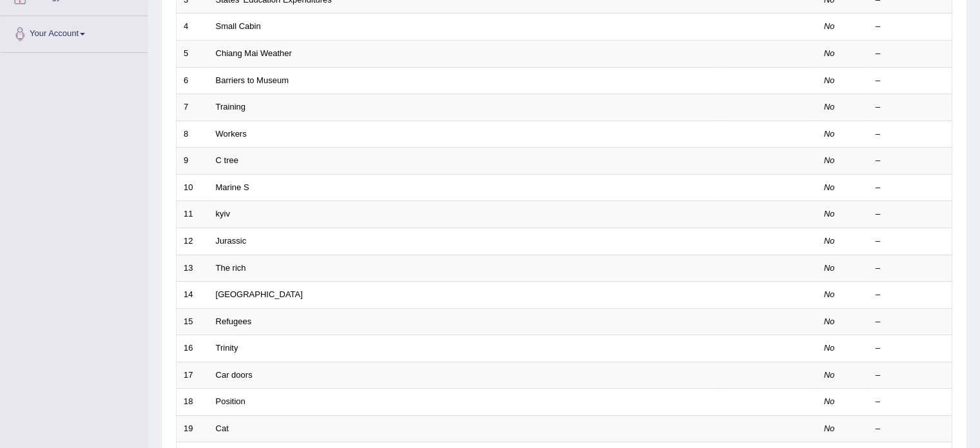
scroll to position [401, 0]
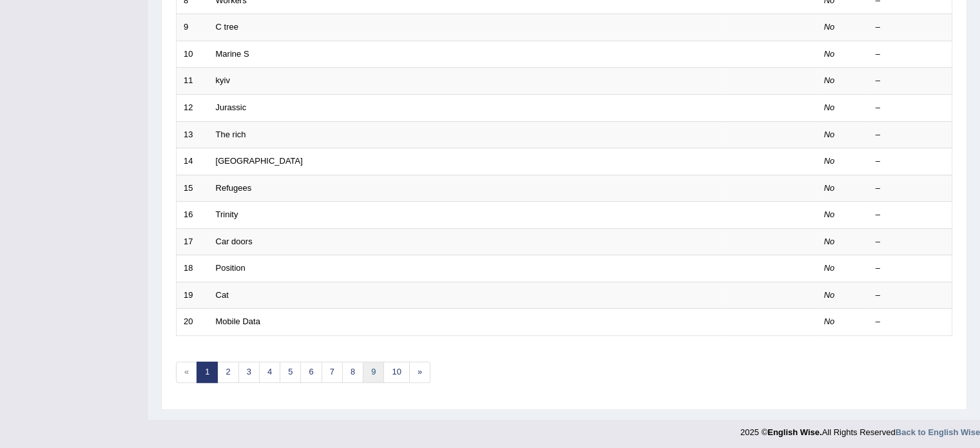
click at [365, 375] on link "9" at bounding box center [373, 371] width 21 height 21
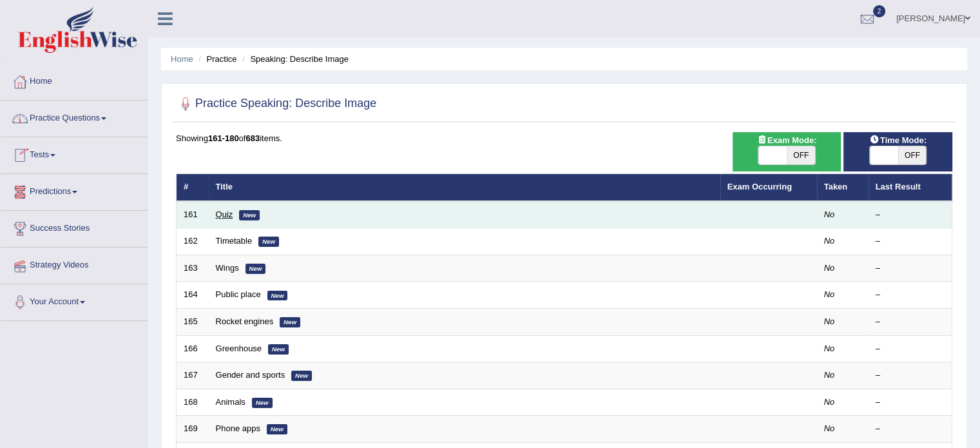
click at [224, 216] on link "Quiz" at bounding box center [224, 214] width 17 height 10
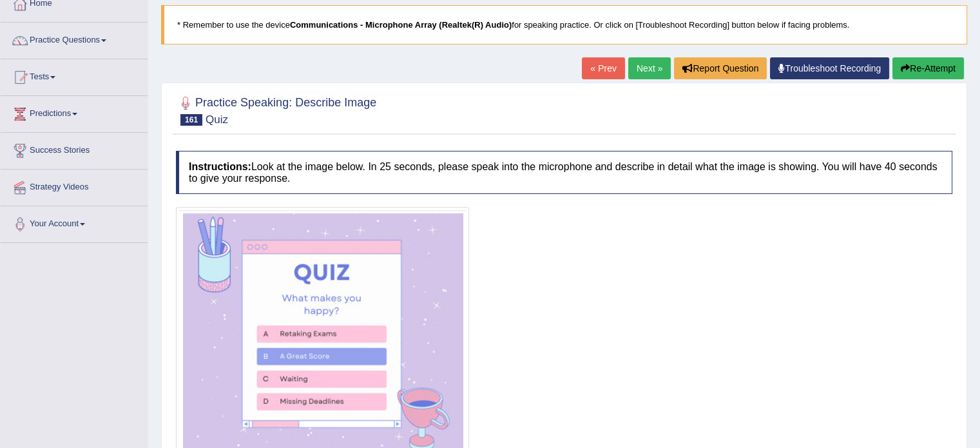
scroll to position [229, 0]
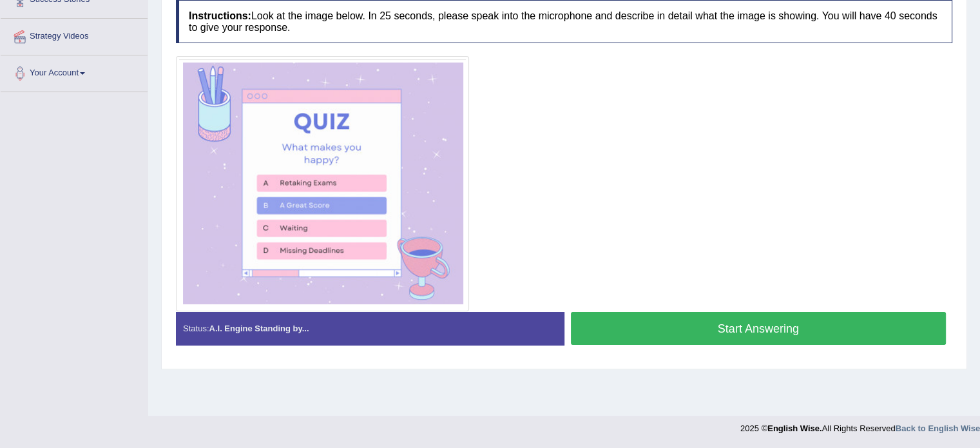
click at [706, 328] on button "Start Answering" at bounding box center [758, 328] width 375 height 33
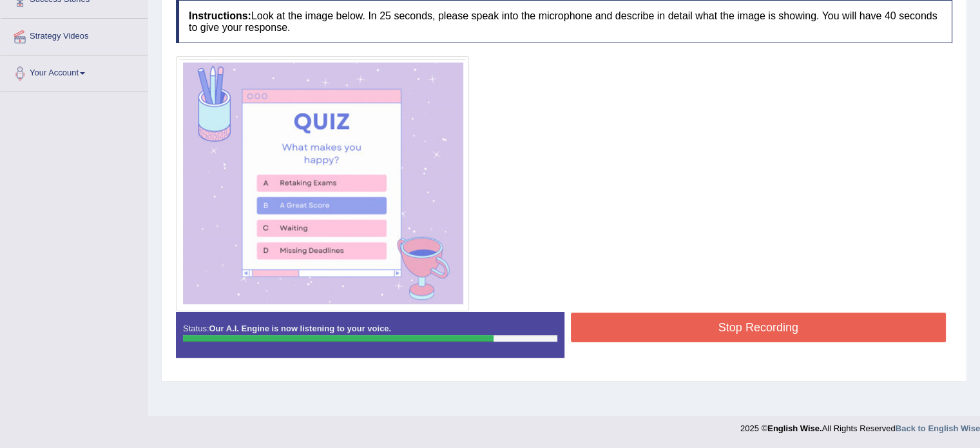
click at [706, 328] on button "Stop Recording" at bounding box center [758, 327] width 375 height 30
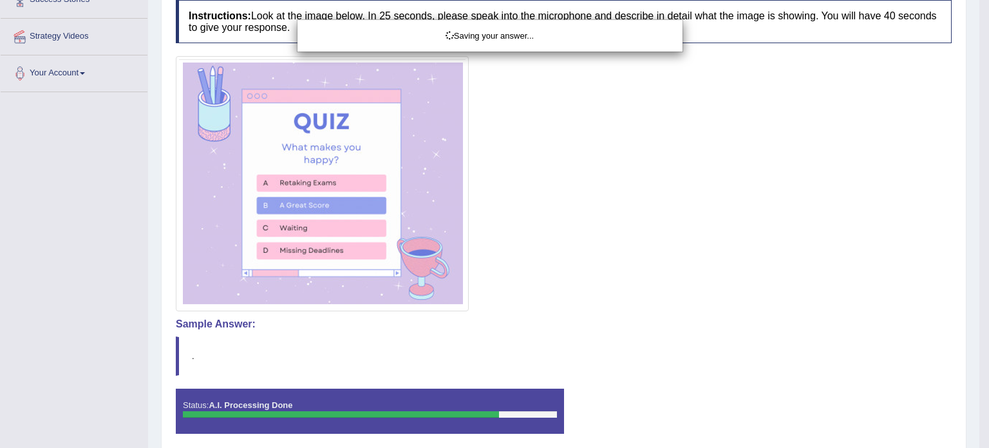
click at [222, 343] on div "Saving your answer..." at bounding box center [494, 224] width 989 height 448
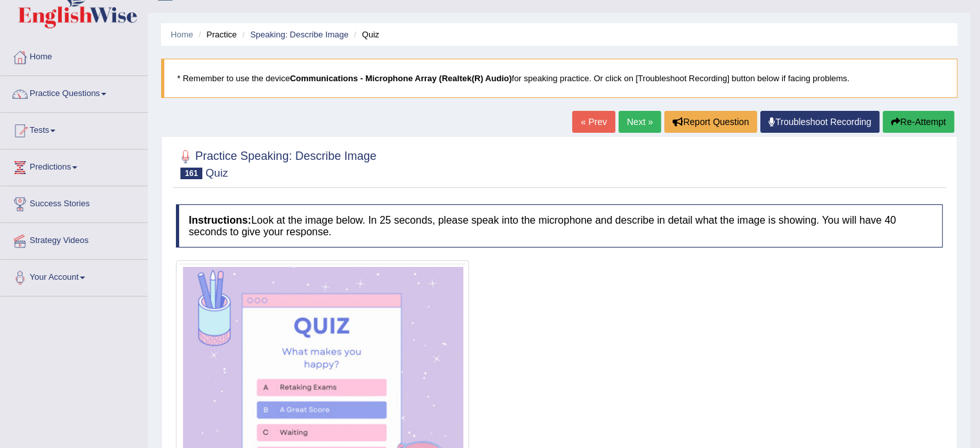
scroll to position [0, 0]
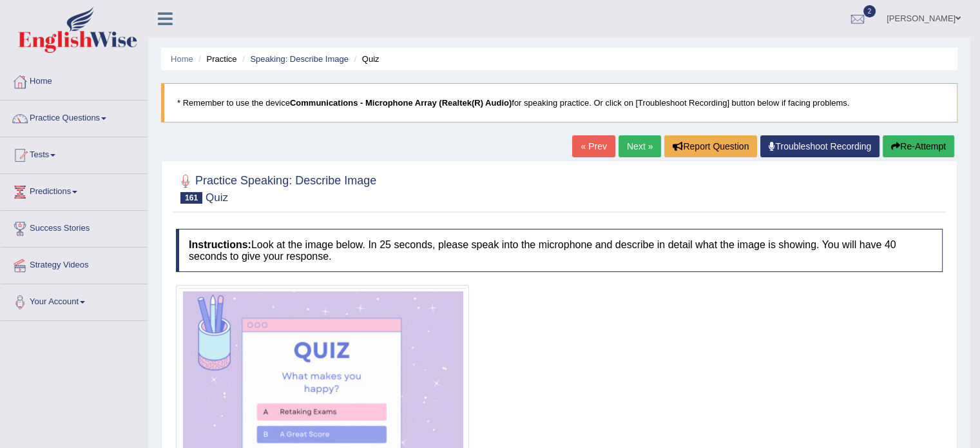
click at [619, 146] on link "Next »" at bounding box center [639, 146] width 43 height 22
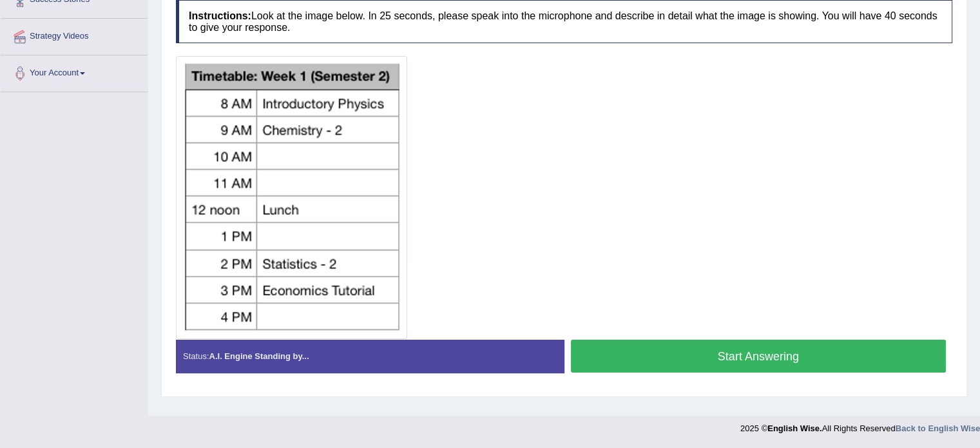
click at [773, 359] on button "Start Answering" at bounding box center [758, 355] width 375 height 33
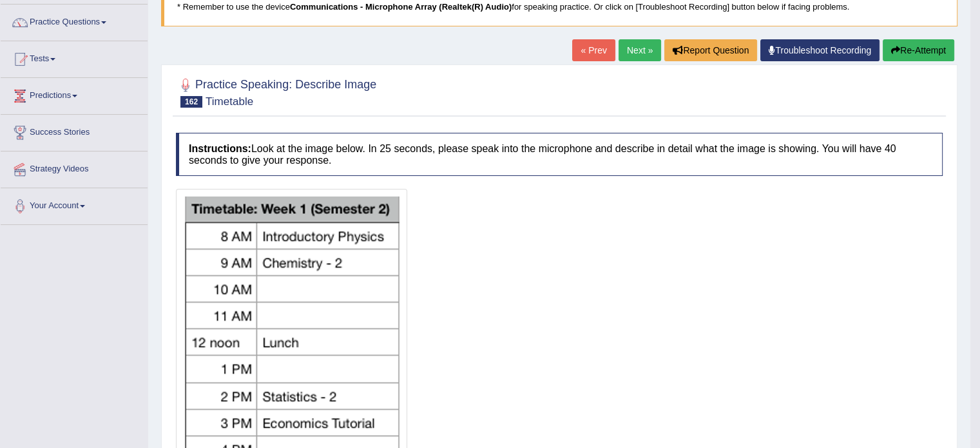
scroll to position [93, 0]
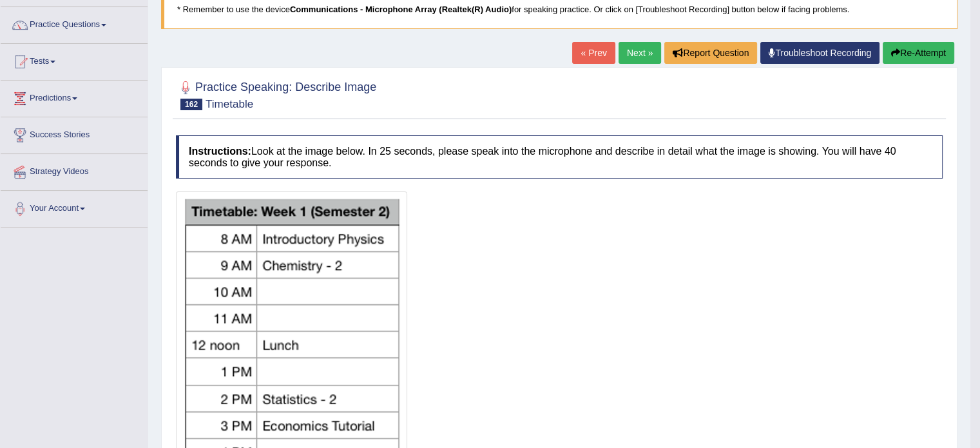
click at [907, 51] on button "Re-Attempt" at bounding box center [917, 53] width 71 height 22
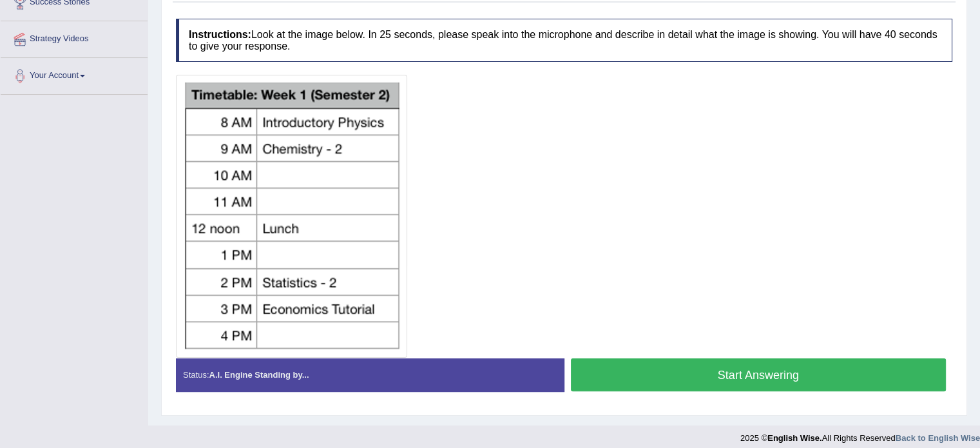
click at [855, 374] on button "Start Answering" at bounding box center [758, 374] width 375 height 33
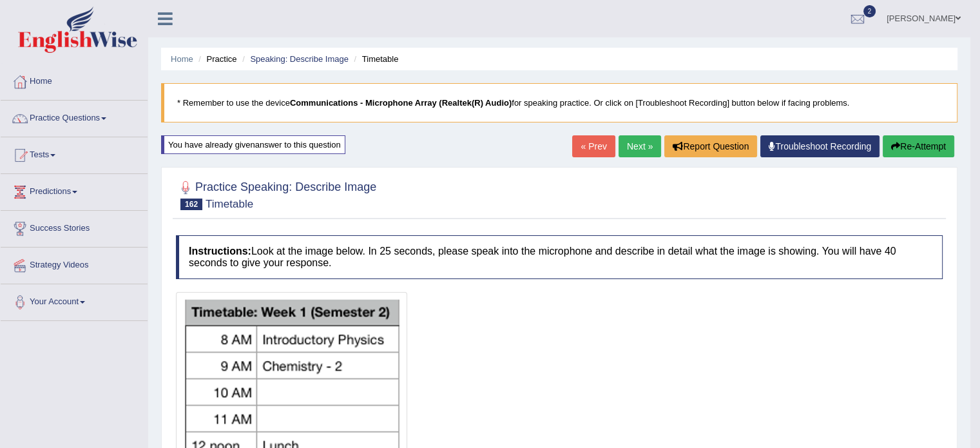
click at [636, 150] on link "Next »" at bounding box center [639, 146] width 43 height 22
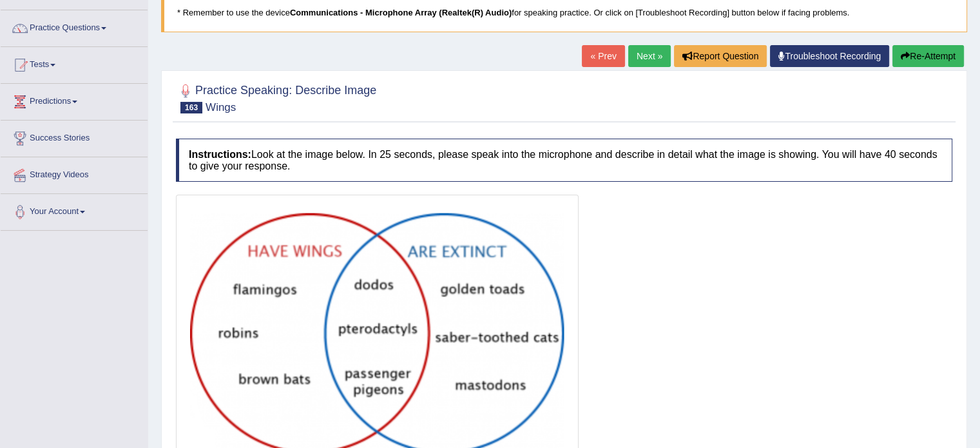
scroll to position [178, 0]
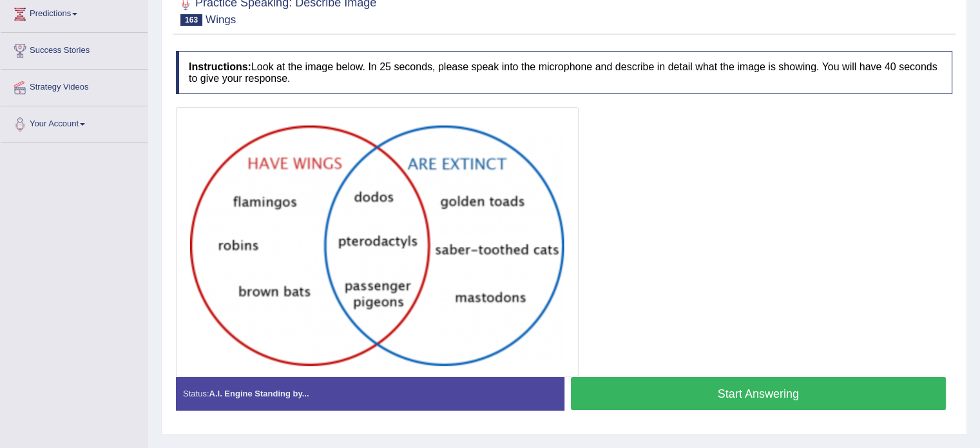
click at [744, 385] on button "Start Answering" at bounding box center [758, 393] width 375 height 33
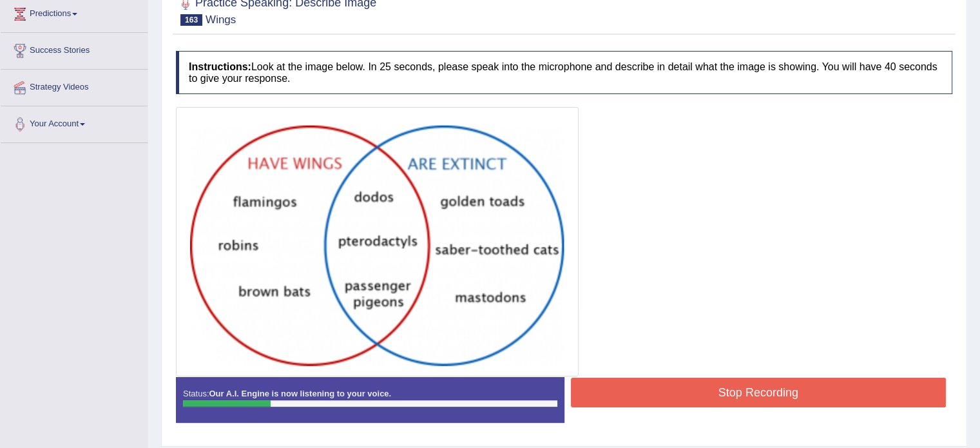
click at [770, 386] on button "Stop Recording" at bounding box center [758, 392] width 375 height 30
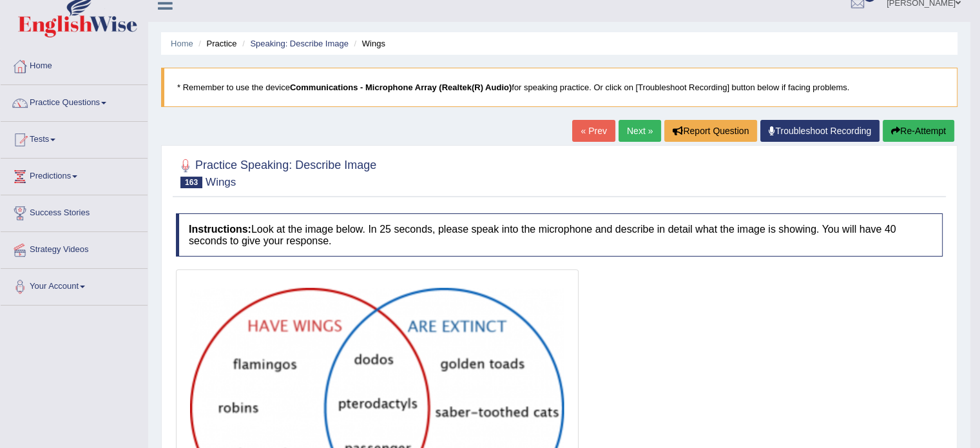
scroll to position [15, 0]
click at [896, 128] on icon "button" at bounding box center [895, 131] width 9 height 9
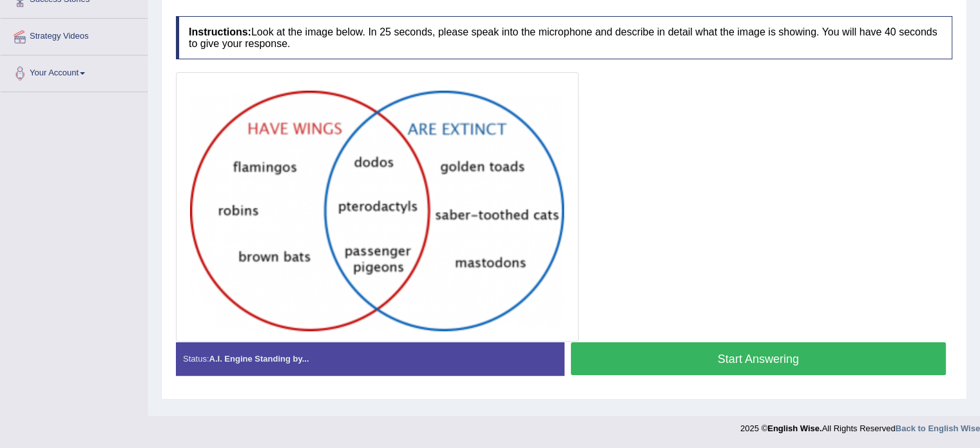
click at [688, 355] on button "Start Answering" at bounding box center [758, 358] width 375 height 33
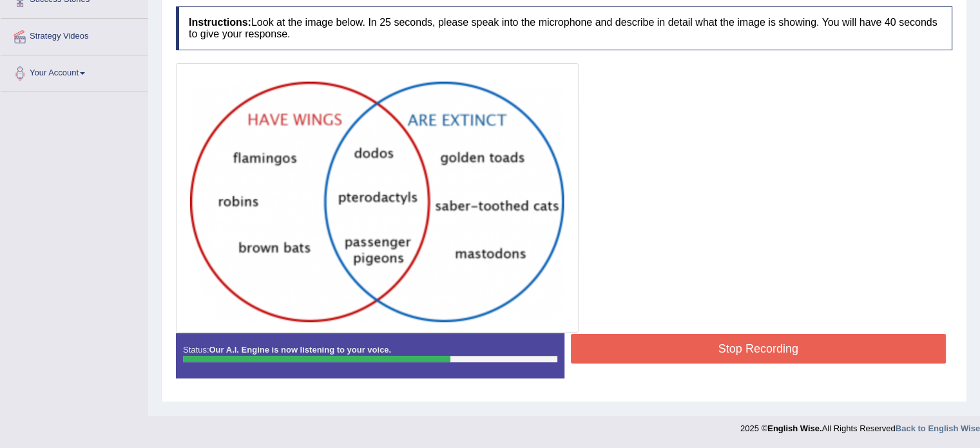
click at [772, 350] on button "Stop Recording" at bounding box center [758, 349] width 375 height 30
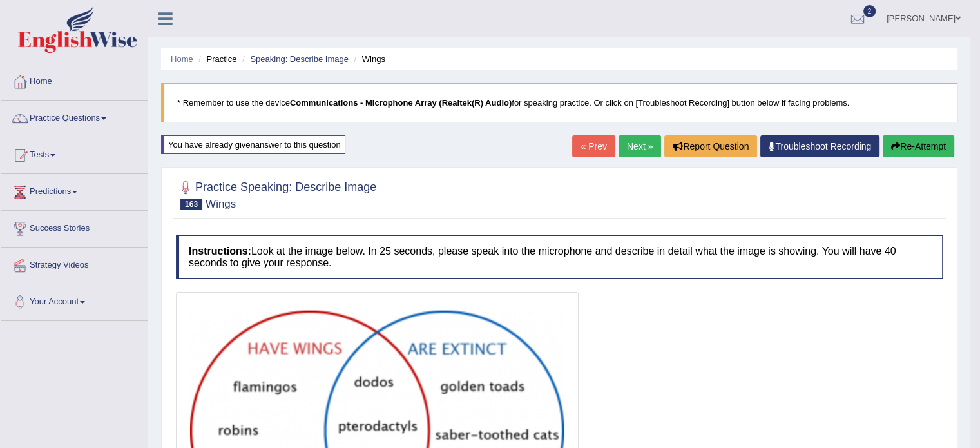
click at [626, 144] on link "Next »" at bounding box center [639, 146] width 43 height 22
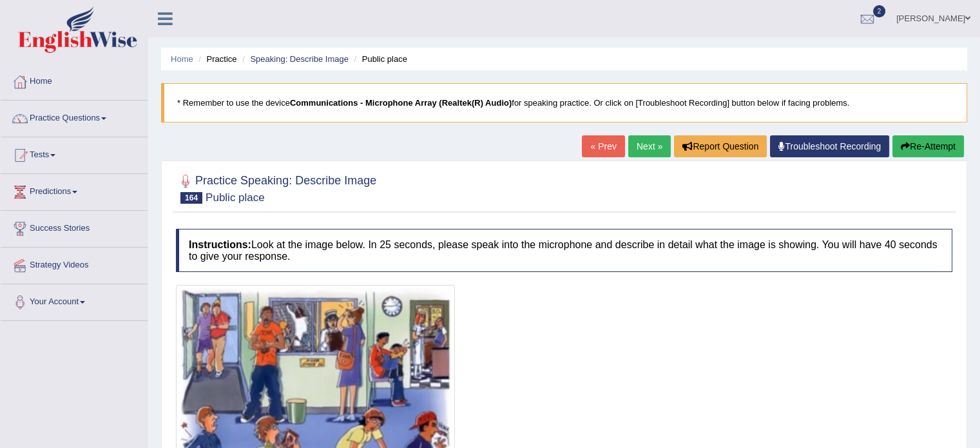
click at [592, 152] on link "« Prev" at bounding box center [603, 146] width 43 height 22
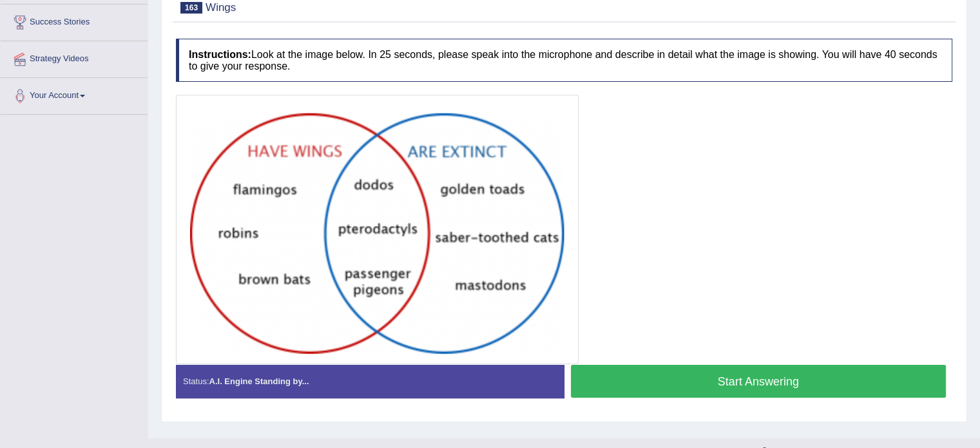
scroll to position [229, 0]
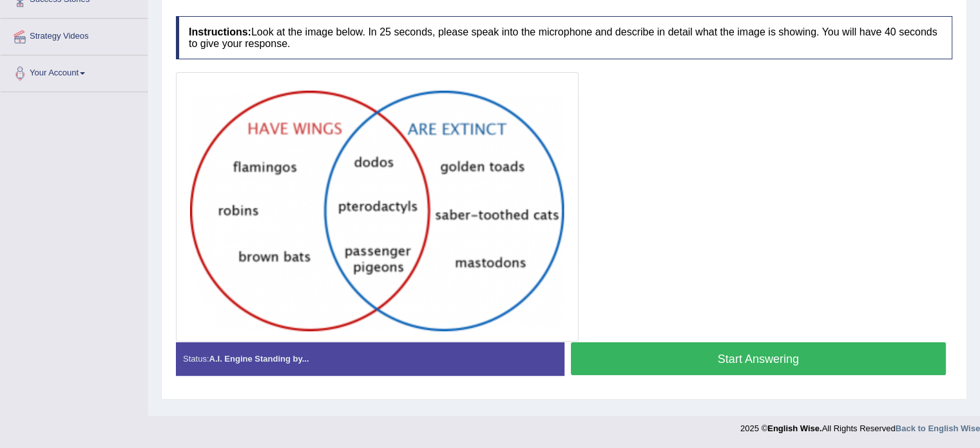
click at [771, 350] on button "Start Answering" at bounding box center [758, 358] width 375 height 33
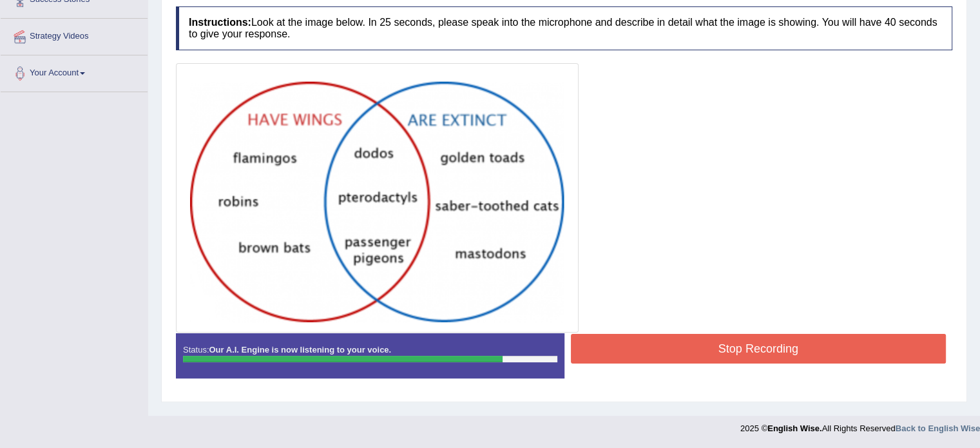
click at [773, 346] on button "Stop Recording" at bounding box center [758, 349] width 375 height 30
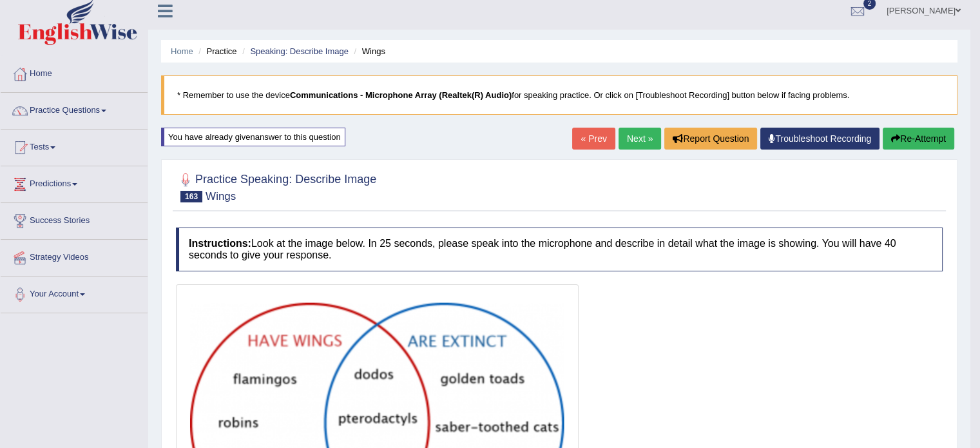
scroll to position [0, 0]
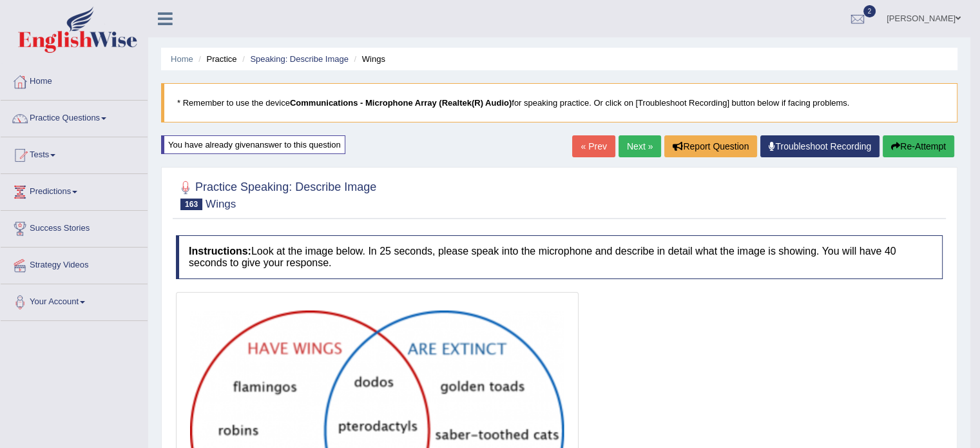
click at [627, 142] on link "Next »" at bounding box center [639, 146] width 43 height 22
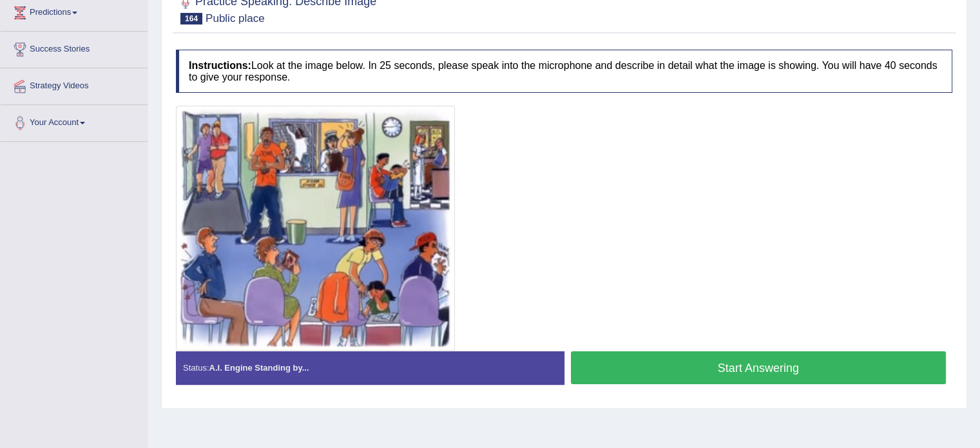
scroll to position [187, 0]
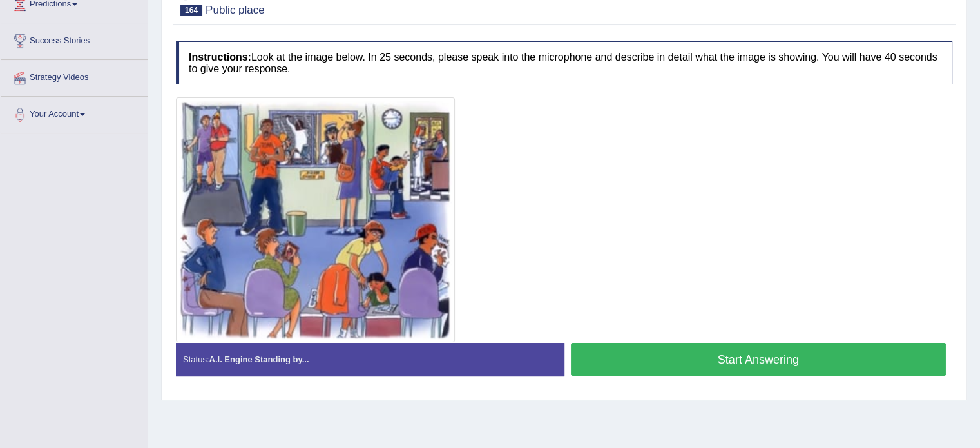
click at [765, 354] on button "Start Answering" at bounding box center [758, 359] width 375 height 33
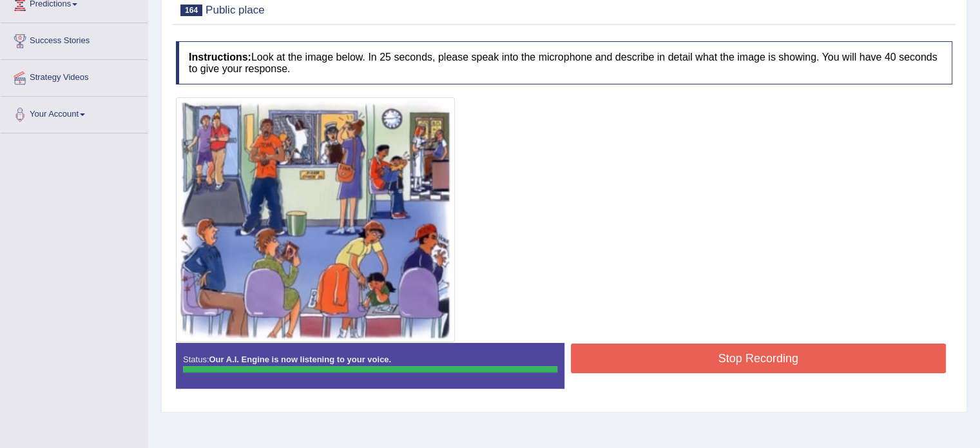
click at [824, 360] on button "Stop Recording" at bounding box center [758, 358] width 375 height 30
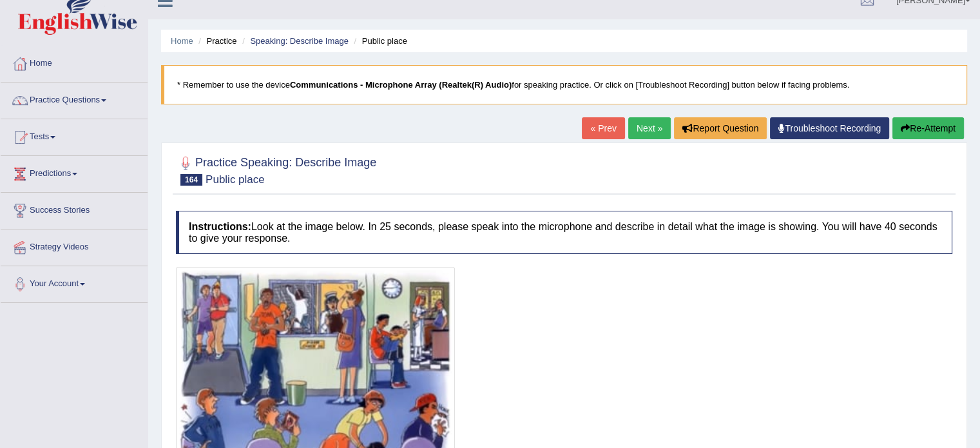
scroll to position [0, 0]
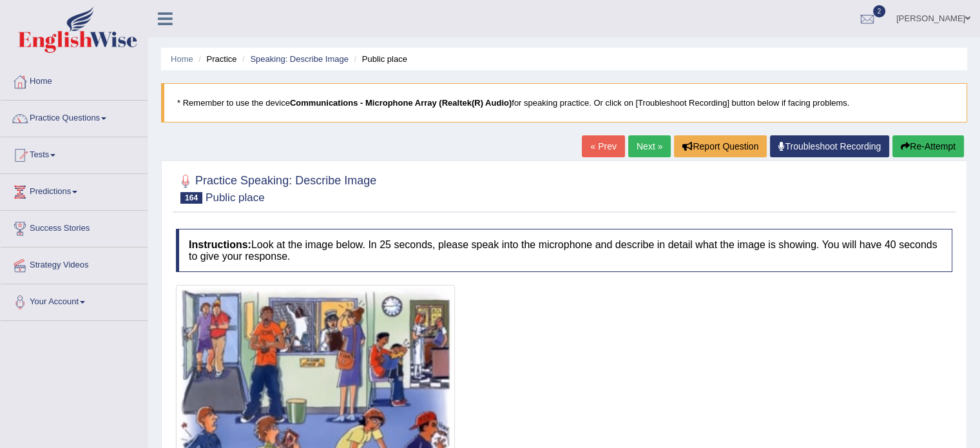
click at [639, 138] on link "Next »" at bounding box center [649, 146] width 43 height 22
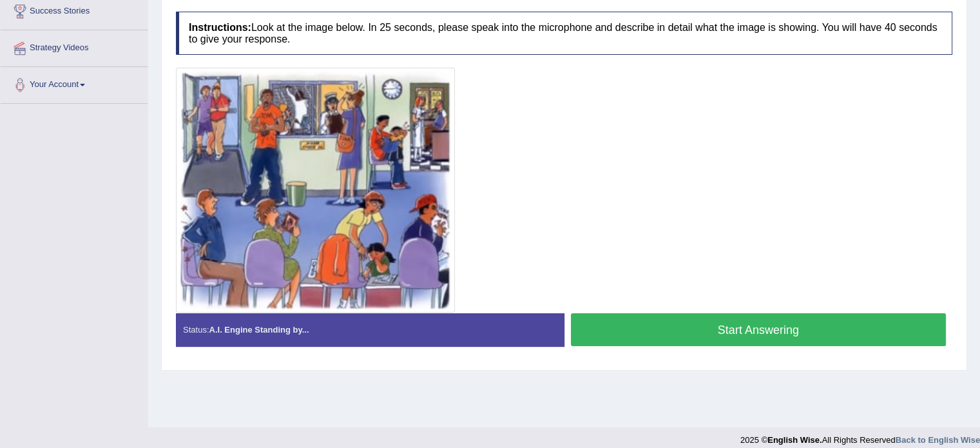
scroll to position [229, 0]
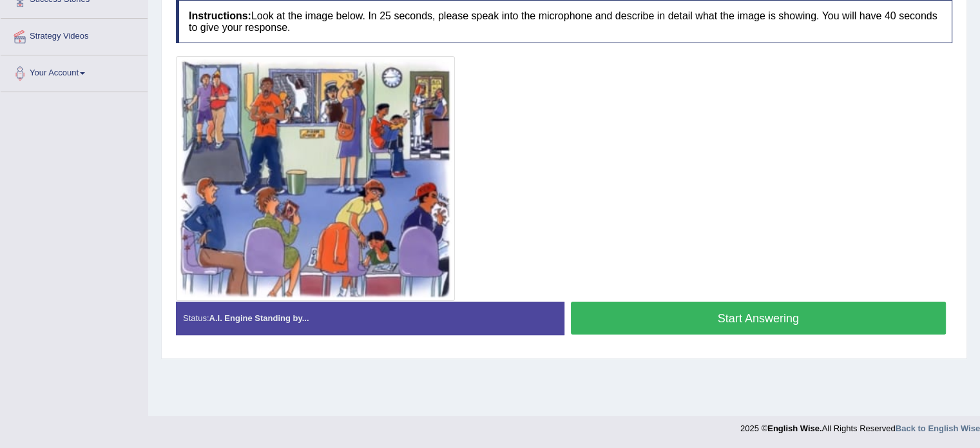
click at [756, 320] on button "Start Answering" at bounding box center [758, 317] width 375 height 33
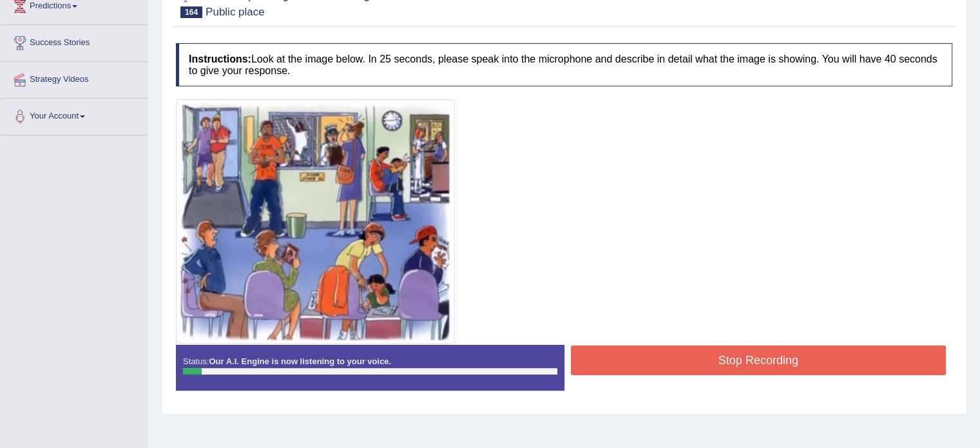
scroll to position [167, 0]
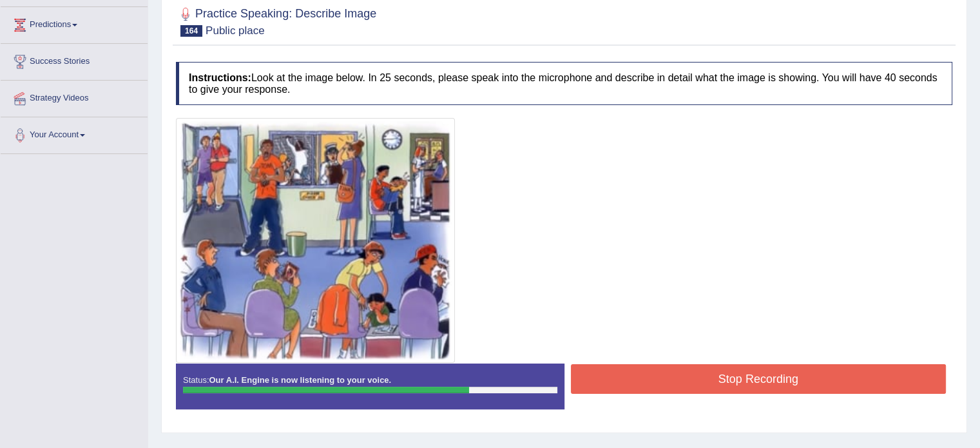
click at [828, 377] on button "Stop Recording" at bounding box center [758, 379] width 375 height 30
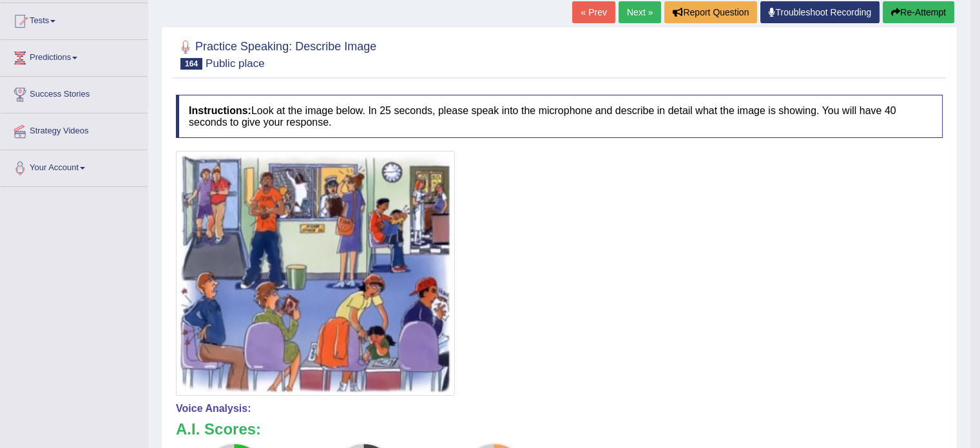
scroll to position [0, 0]
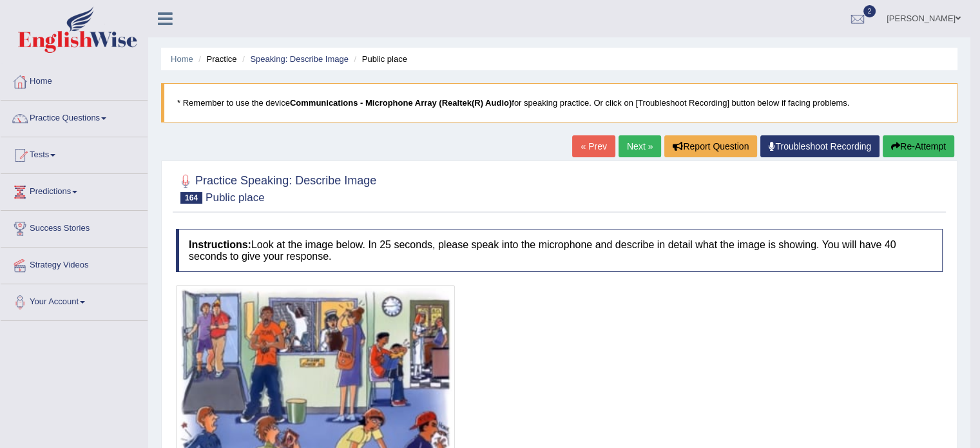
click at [635, 147] on link "Next »" at bounding box center [639, 146] width 43 height 22
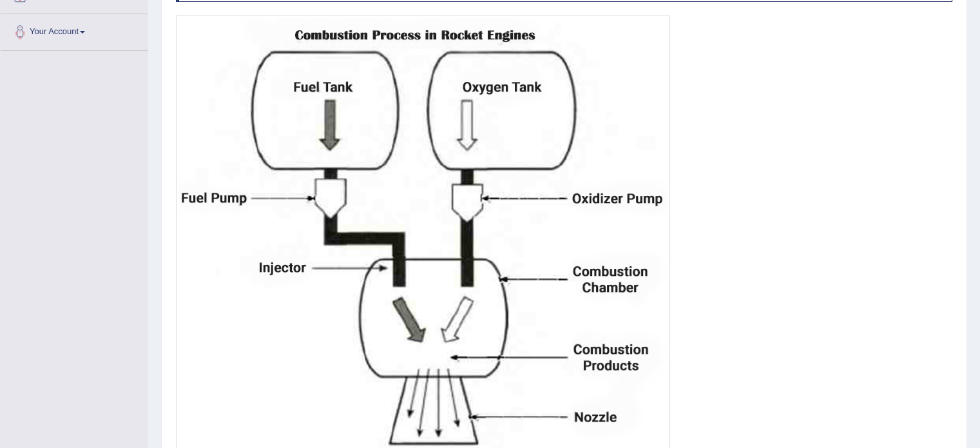
scroll to position [376, 0]
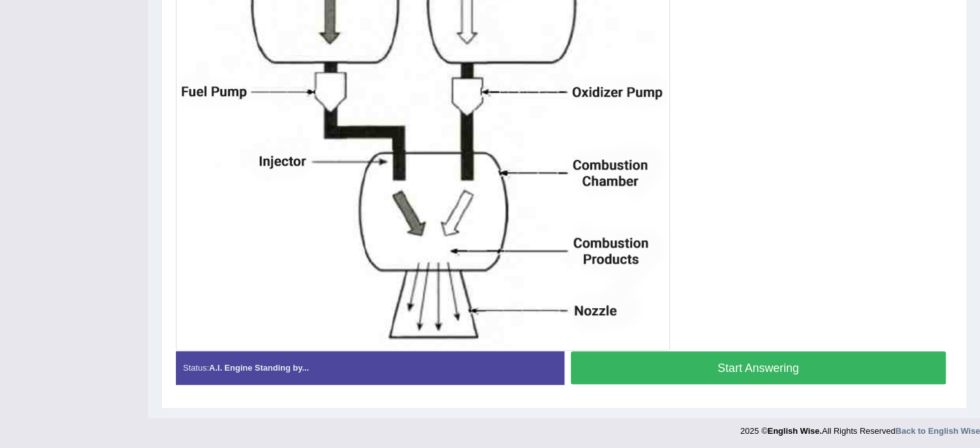
click at [753, 373] on button "Start Answering" at bounding box center [758, 367] width 375 height 33
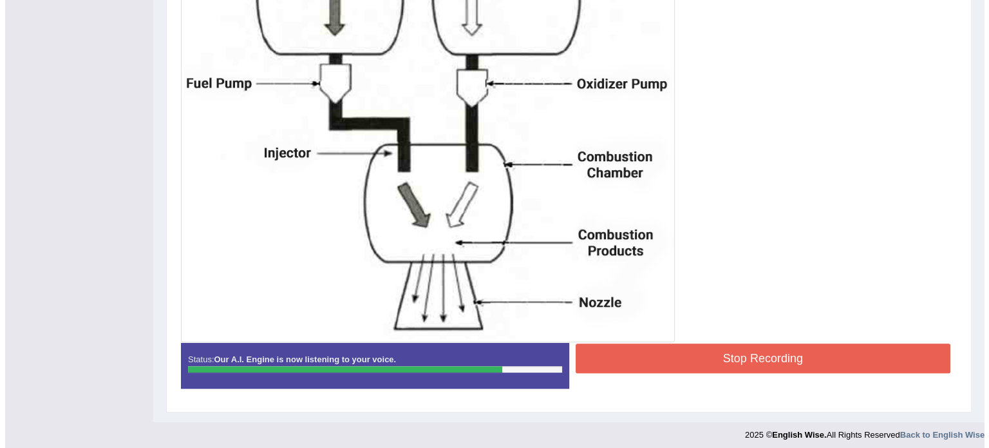
scroll to position [389, 0]
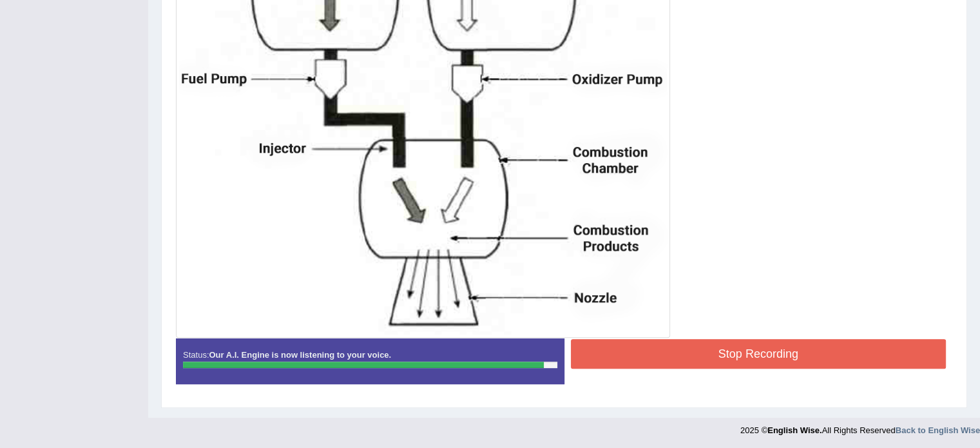
click at [757, 366] on button "Stop Recording" at bounding box center [758, 354] width 375 height 30
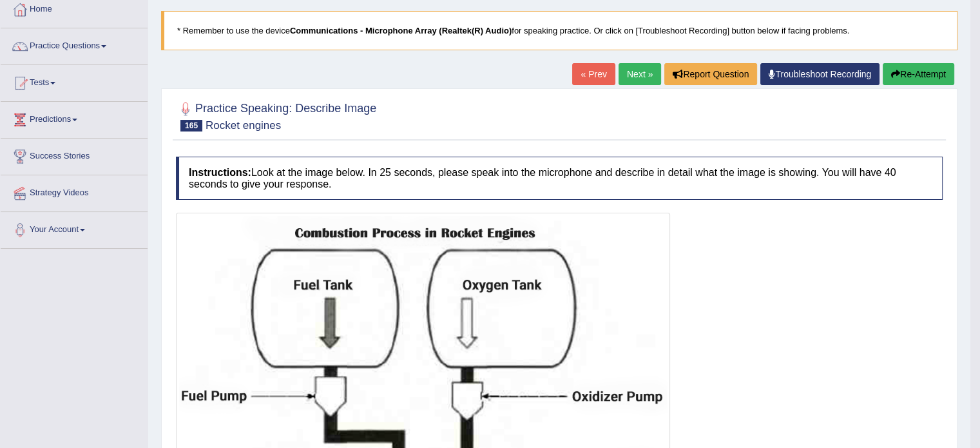
scroll to position [70, 0]
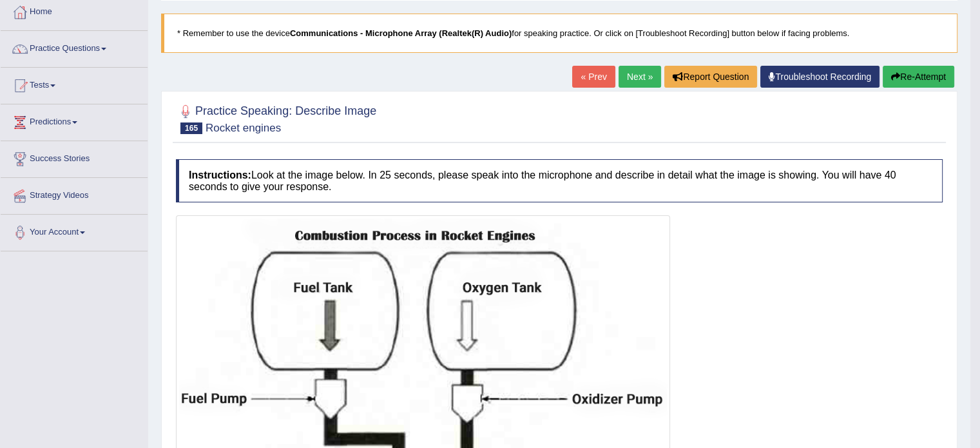
click at [627, 72] on link "Next »" at bounding box center [639, 77] width 43 height 22
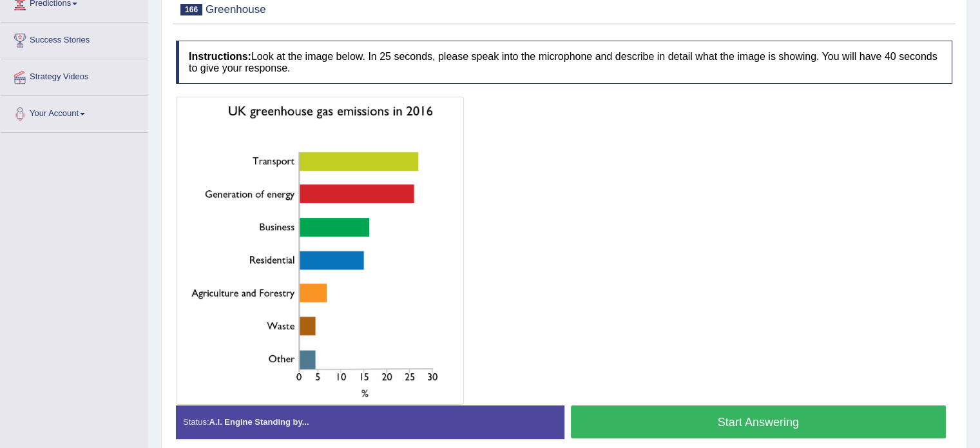
scroll to position [220, 0]
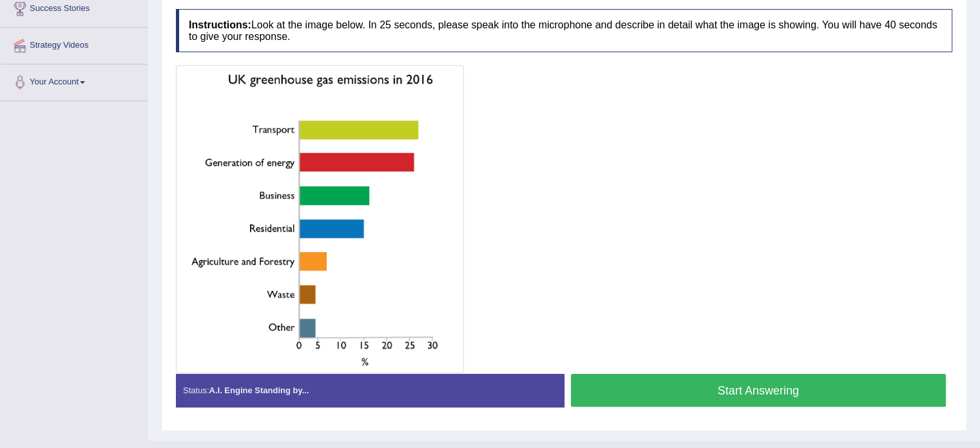
click at [761, 388] on button "Start Answering" at bounding box center [758, 390] width 375 height 33
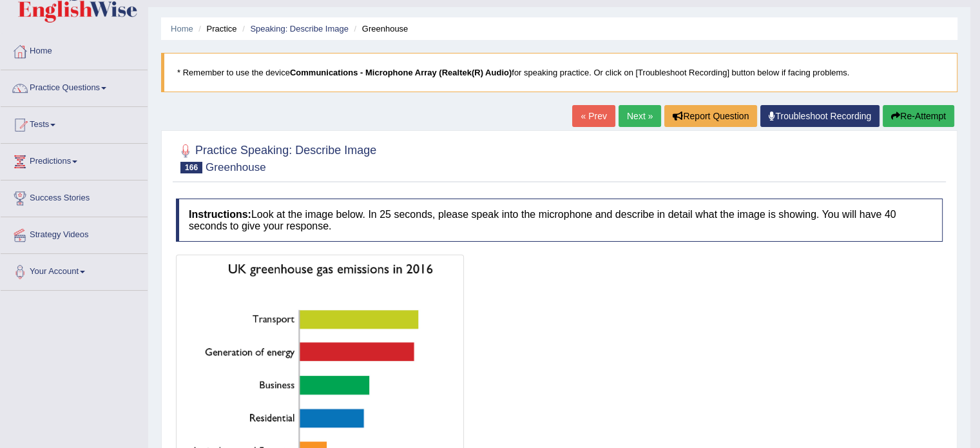
scroll to position [21, 0]
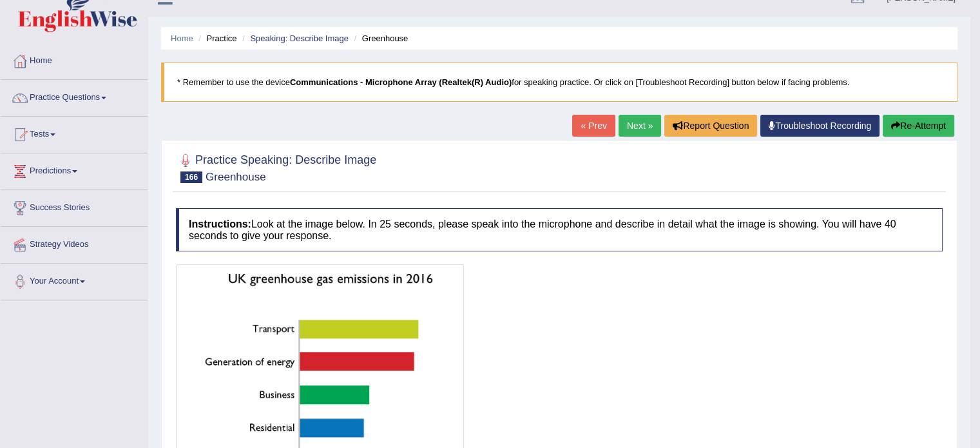
click at [913, 133] on button "Re-Attempt" at bounding box center [917, 126] width 71 height 22
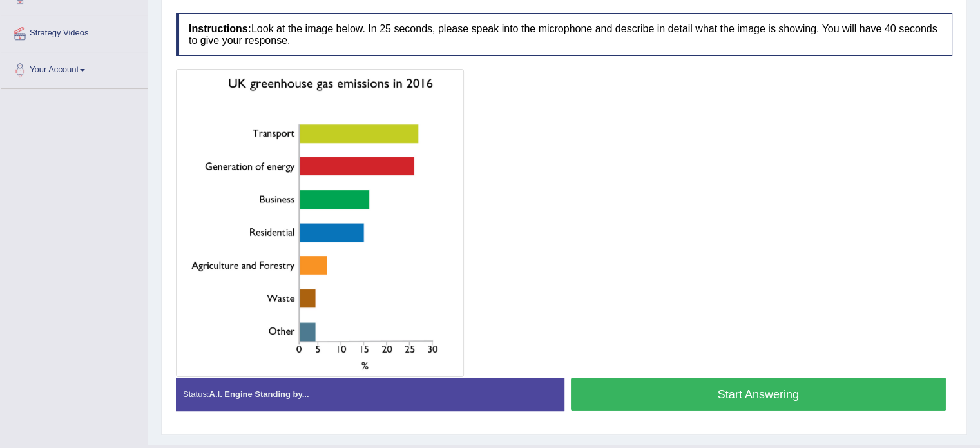
scroll to position [234, 0]
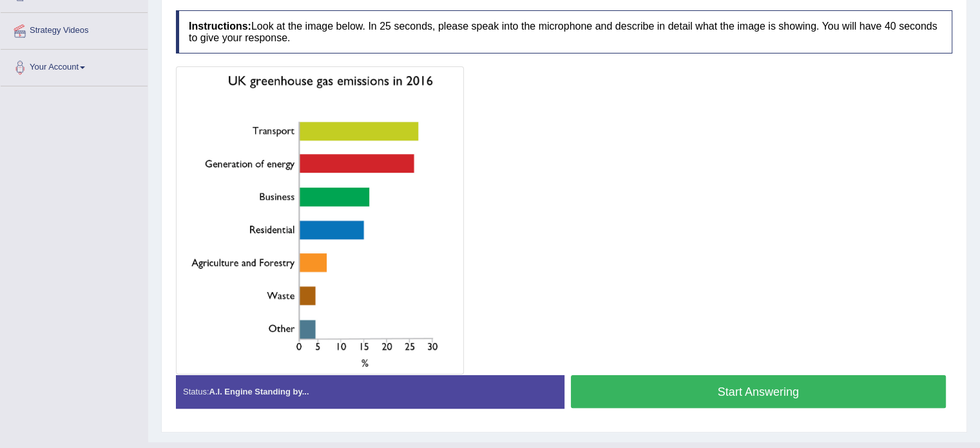
click at [773, 394] on button "Start Answering" at bounding box center [758, 391] width 375 height 33
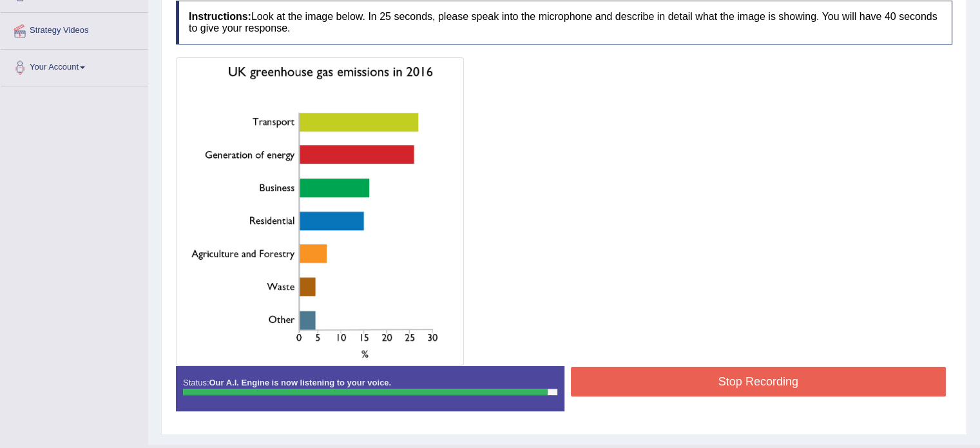
click at [817, 390] on button "Stop Recording" at bounding box center [758, 381] width 375 height 30
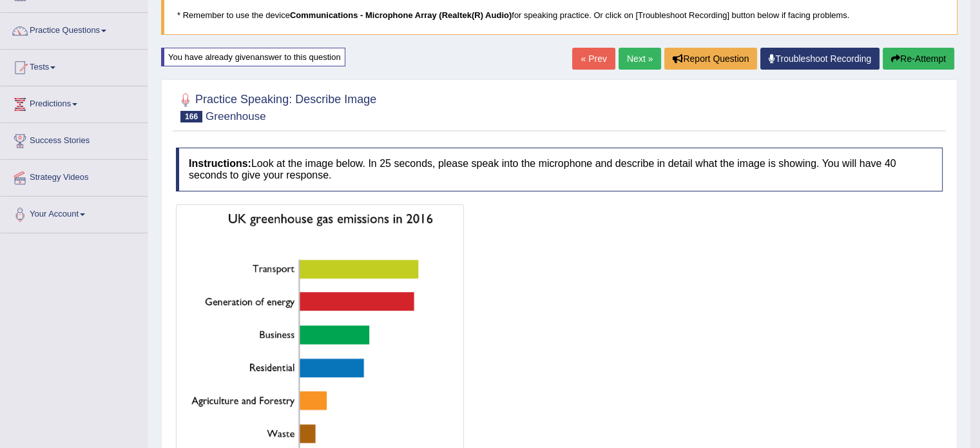
scroll to position [0, 0]
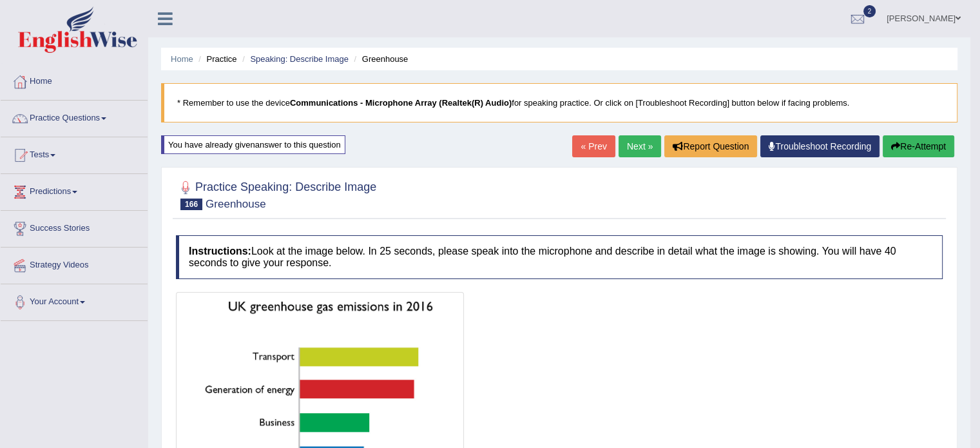
click at [921, 144] on button "Re-Attempt" at bounding box center [917, 146] width 71 height 22
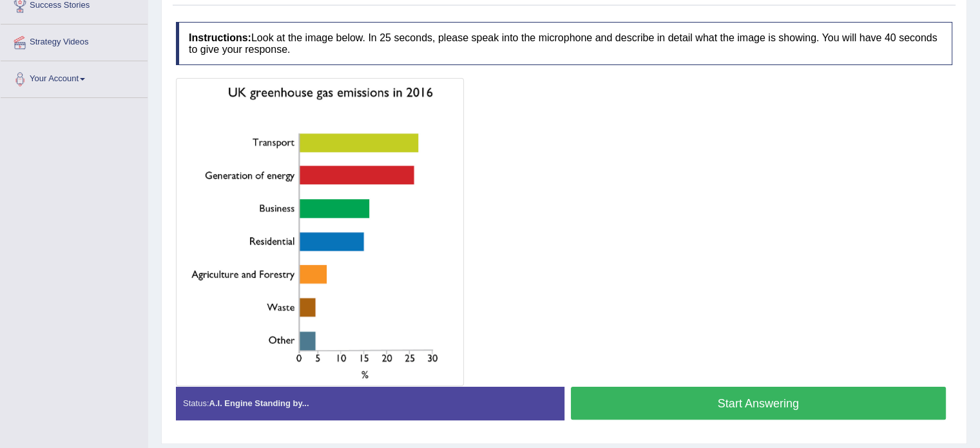
scroll to position [227, 0]
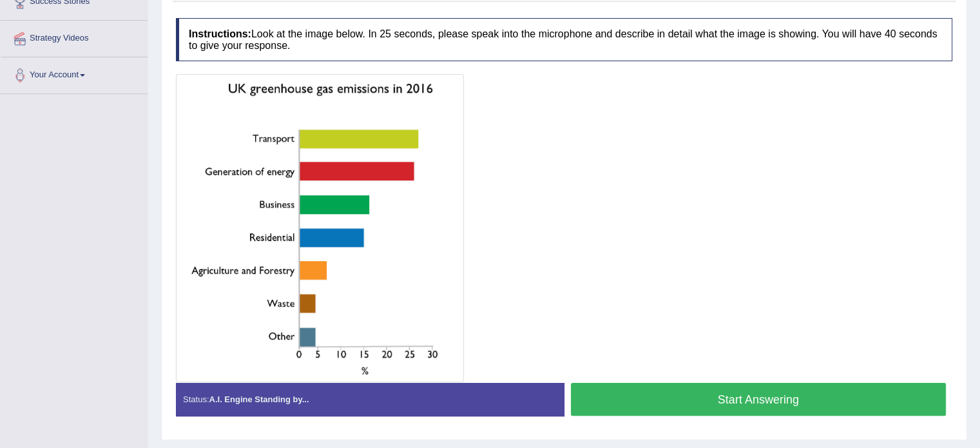
click at [770, 393] on button "Start Answering" at bounding box center [758, 399] width 375 height 33
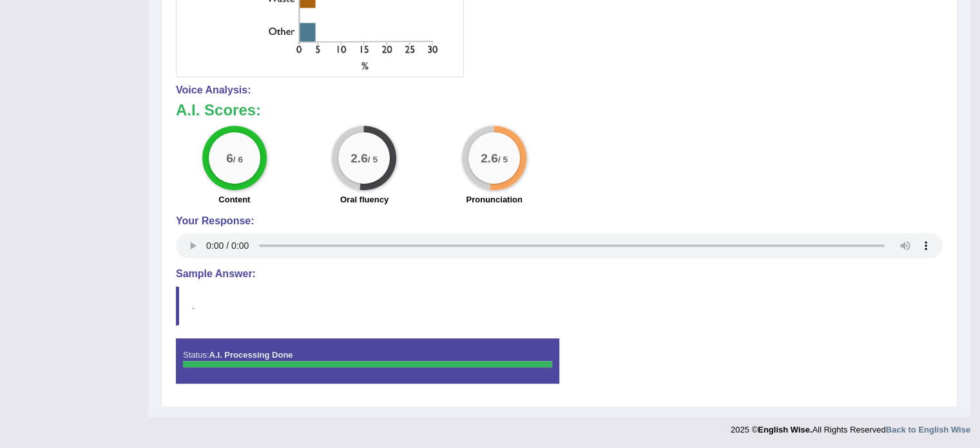
scroll to position [0, 0]
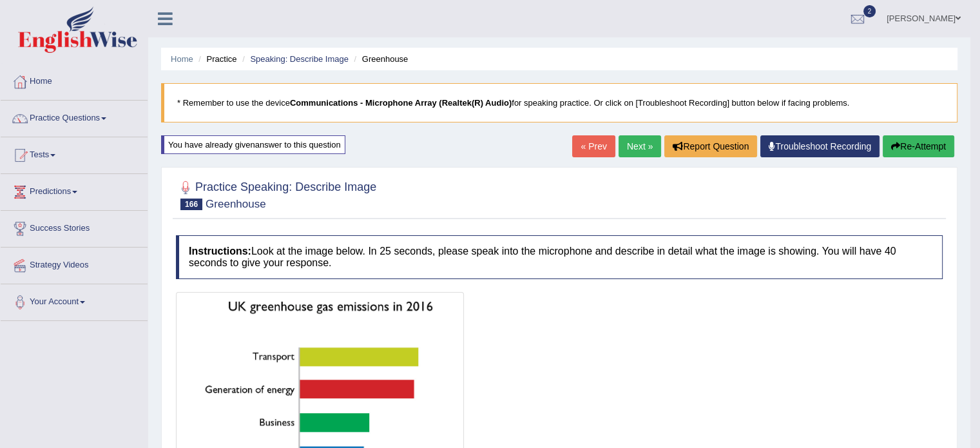
click at [839, 292] on div at bounding box center [559, 446] width 766 height 308
click at [925, 144] on button "Re-Attempt" at bounding box center [917, 146] width 71 height 22
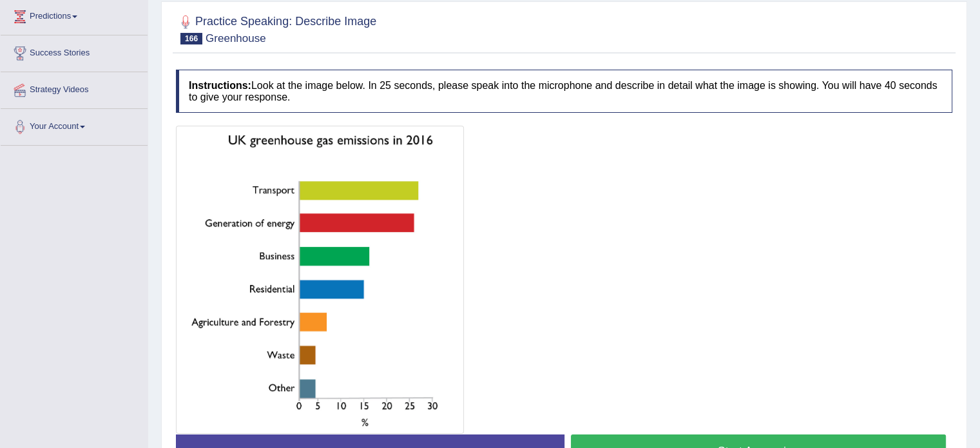
scroll to position [219, 0]
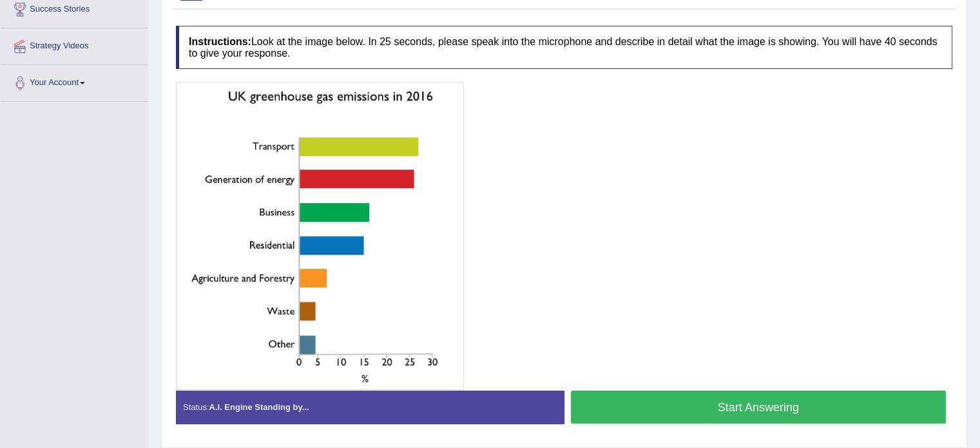
click at [782, 406] on button "Start Answering" at bounding box center [758, 406] width 375 height 33
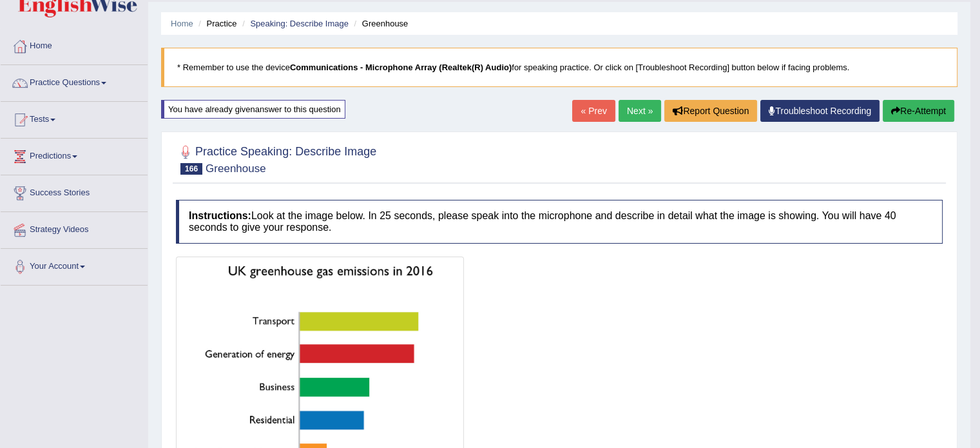
scroll to position [0, 0]
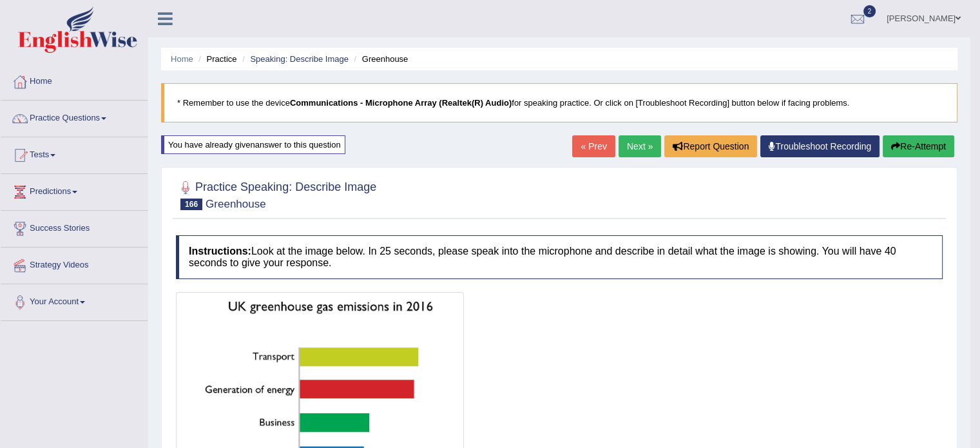
click at [629, 137] on link "Next »" at bounding box center [639, 146] width 43 height 22
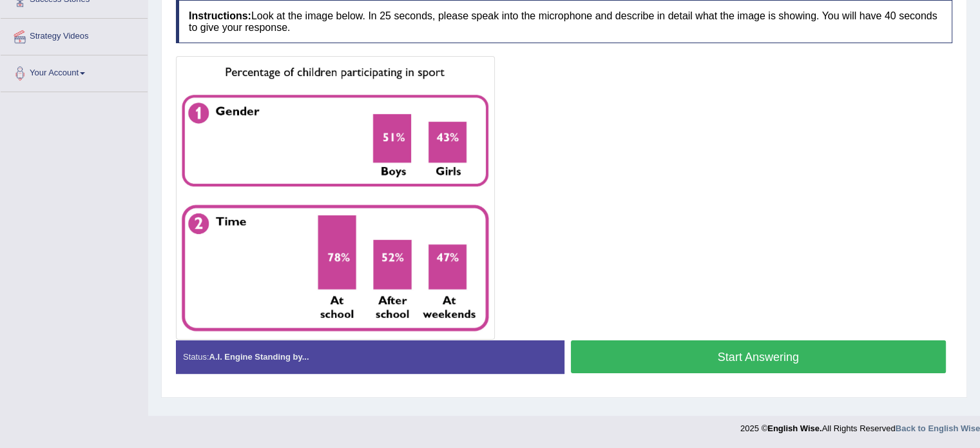
click at [833, 361] on button "Start Answering" at bounding box center [758, 356] width 375 height 33
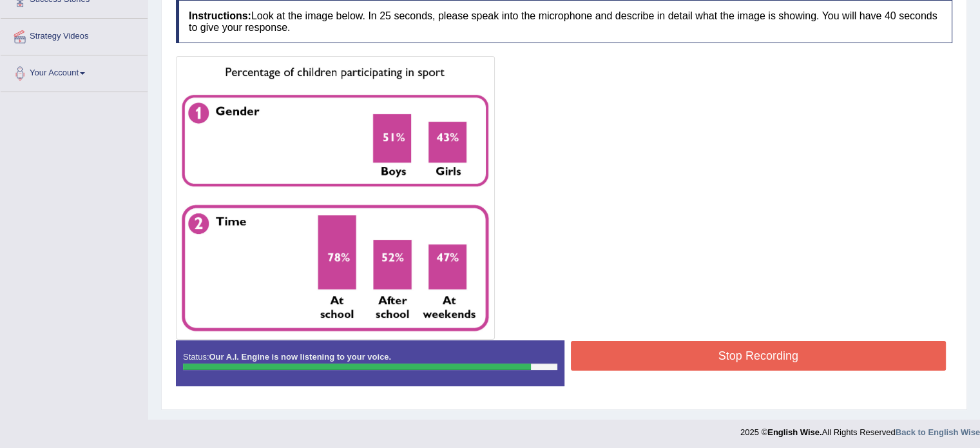
click at [806, 359] on button "Stop Recording" at bounding box center [758, 356] width 375 height 30
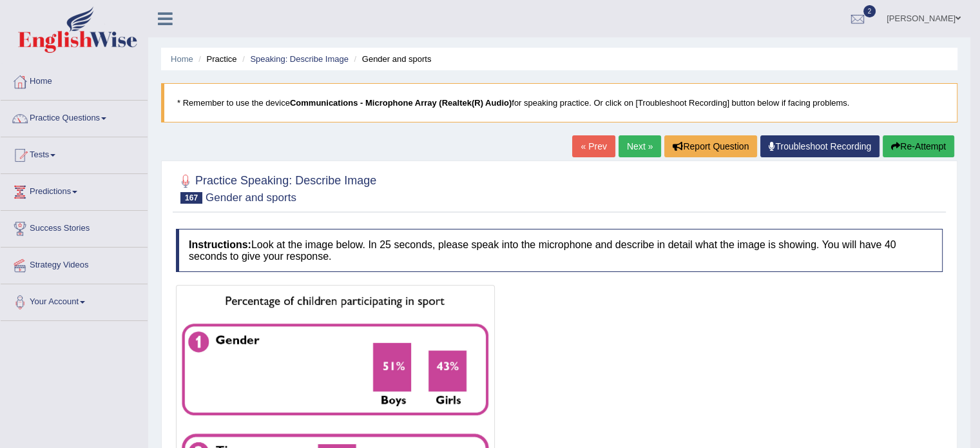
click at [908, 146] on button "Re-Attempt" at bounding box center [917, 146] width 71 height 22
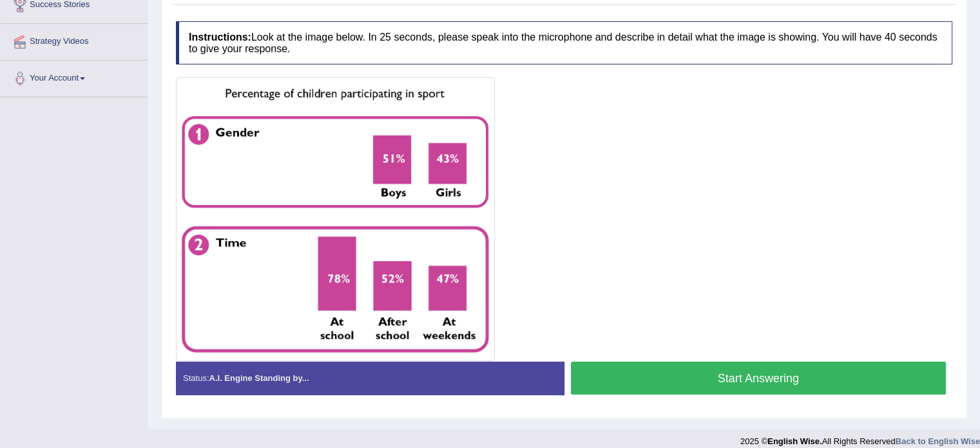
scroll to position [225, 0]
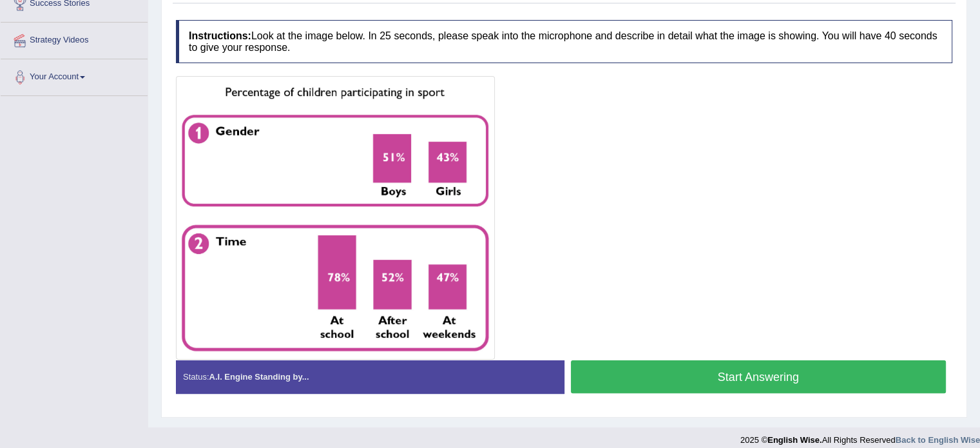
click at [794, 376] on button "Start Answering" at bounding box center [758, 376] width 375 height 33
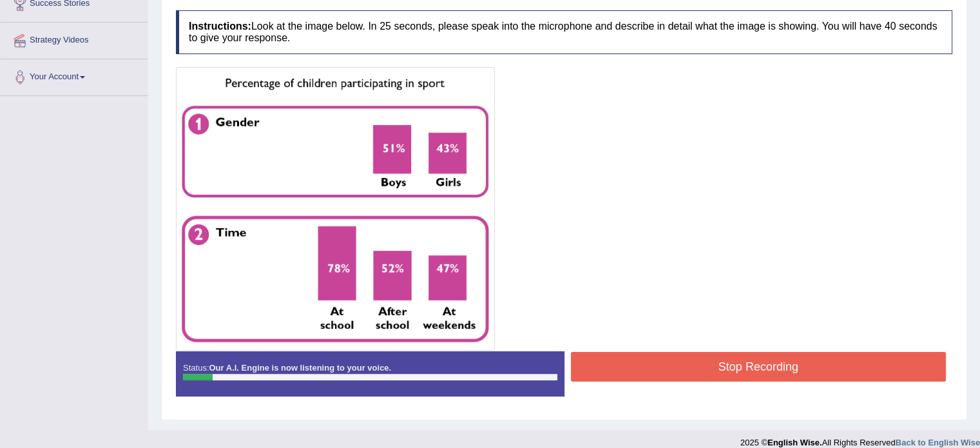
click at [809, 370] on button "Stop Recording" at bounding box center [758, 367] width 375 height 30
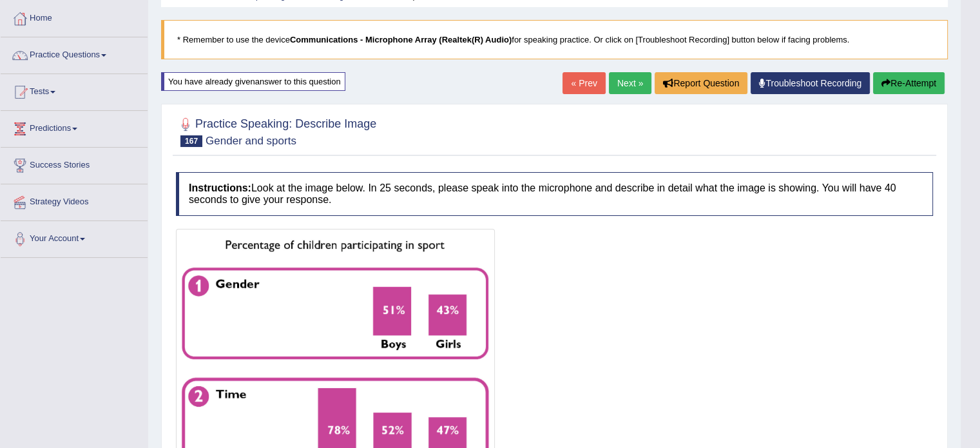
scroll to position [59, 0]
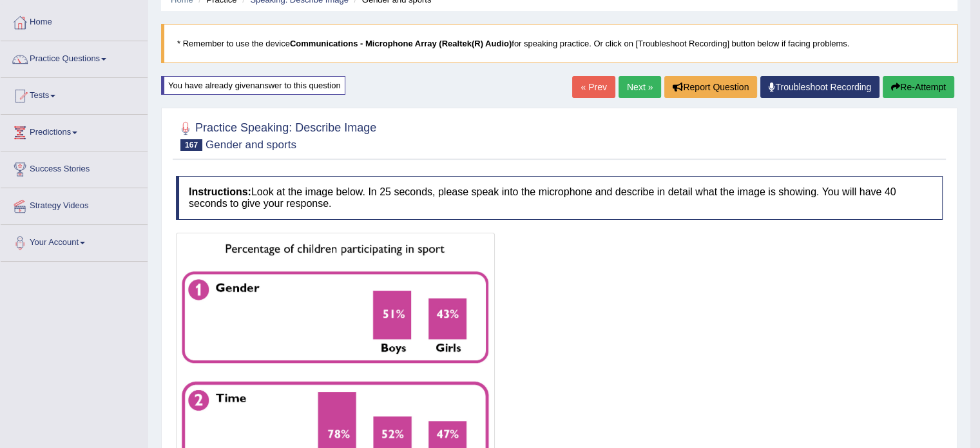
click at [929, 83] on button "Re-Attempt" at bounding box center [917, 87] width 71 height 22
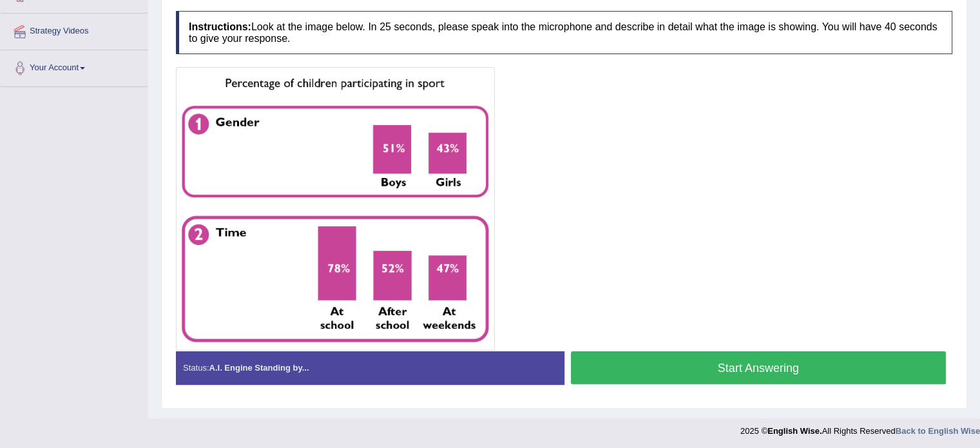
click at [785, 373] on button "Start Answering" at bounding box center [758, 367] width 375 height 33
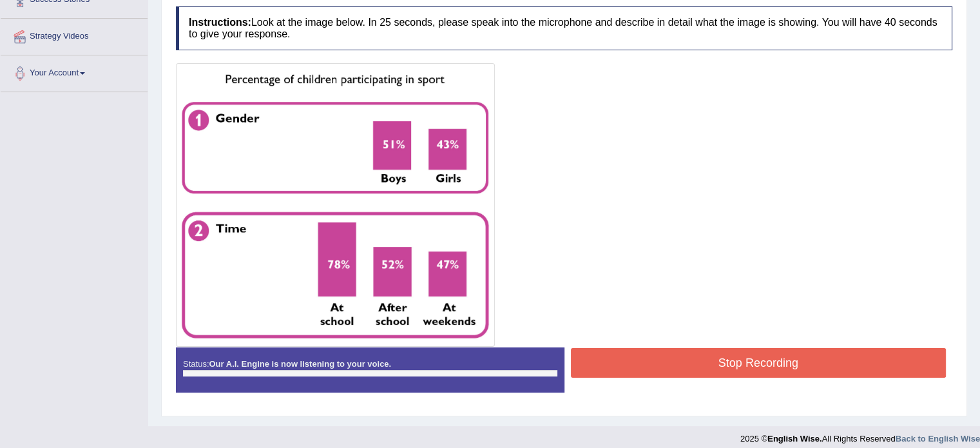
scroll to position [234, 0]
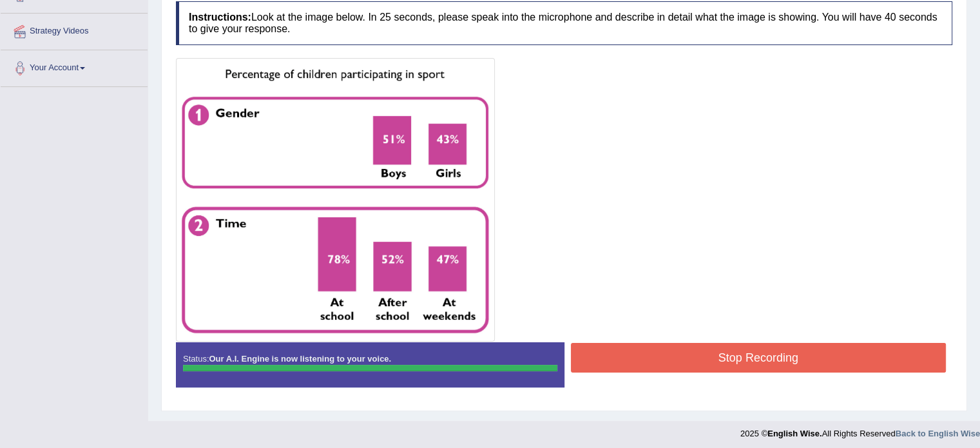
click at [0, 0] on blockquote "," at bounding box center [0, 0] width 0 height 0
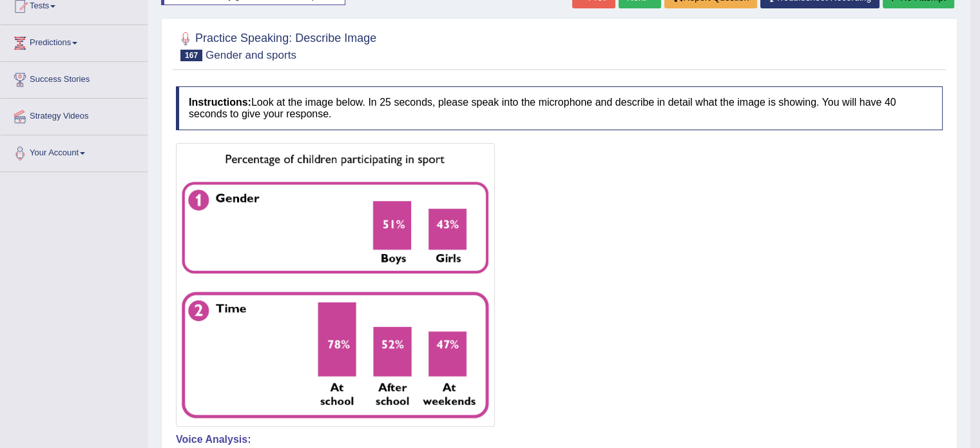
scroll to position [0, 0]
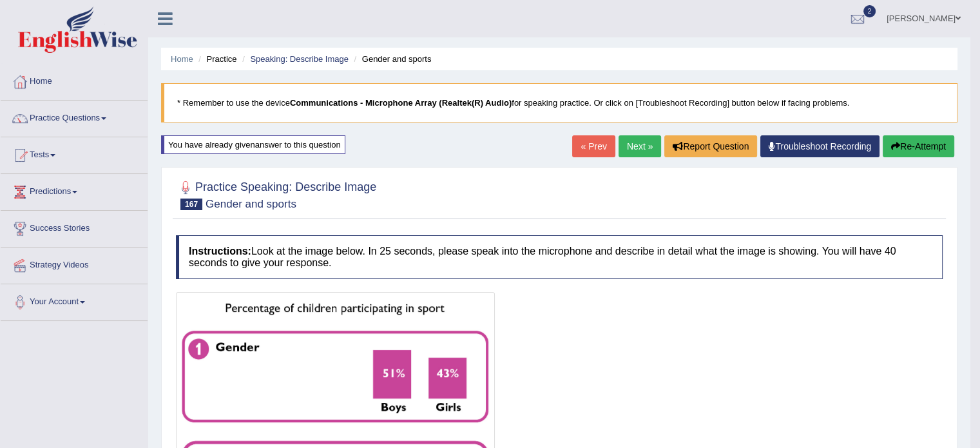
click at [632, 138] on link "Next »" at bounding box center [639, 146] width 43 height 22
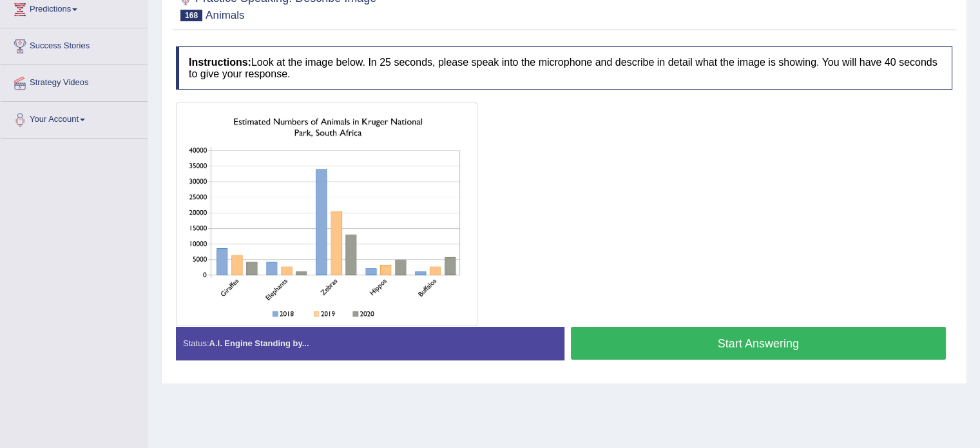
click at [828, 345] on button "Start Answering" at bounding box center [758, 343] width 375 height 33
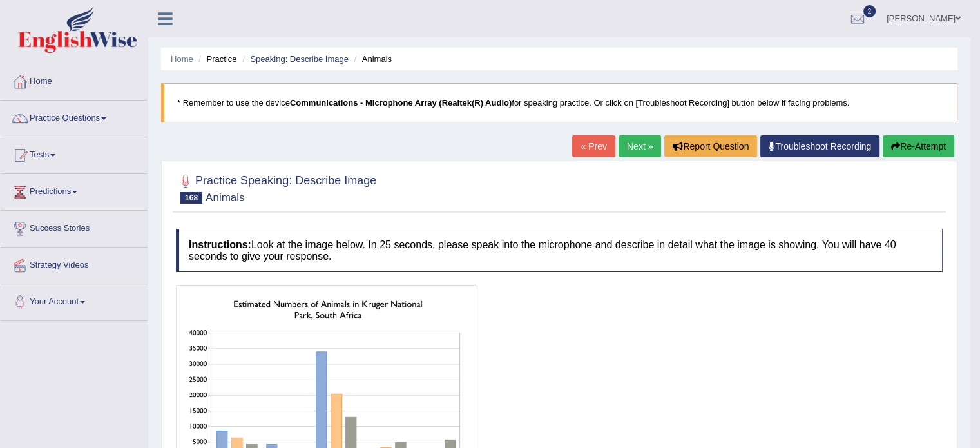
click at [913, 152] on button "Re-Attempt" at bounding box center [917, 146] width 71 height 22
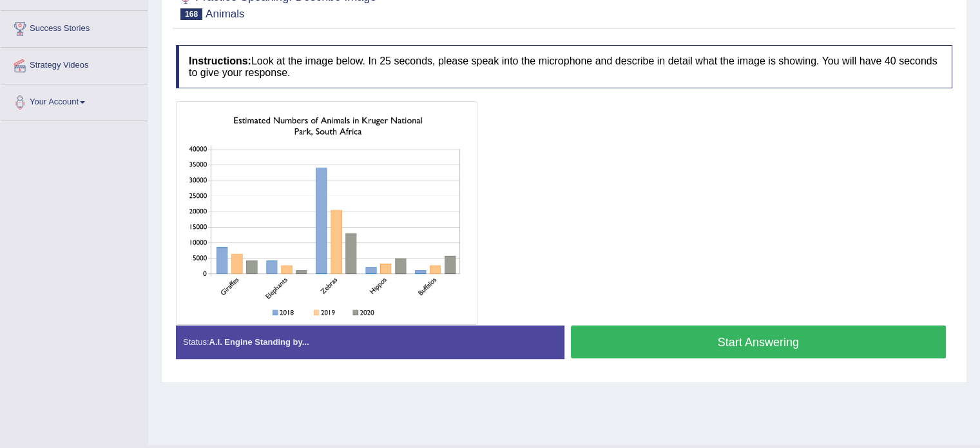
scroll to position [211, 0]
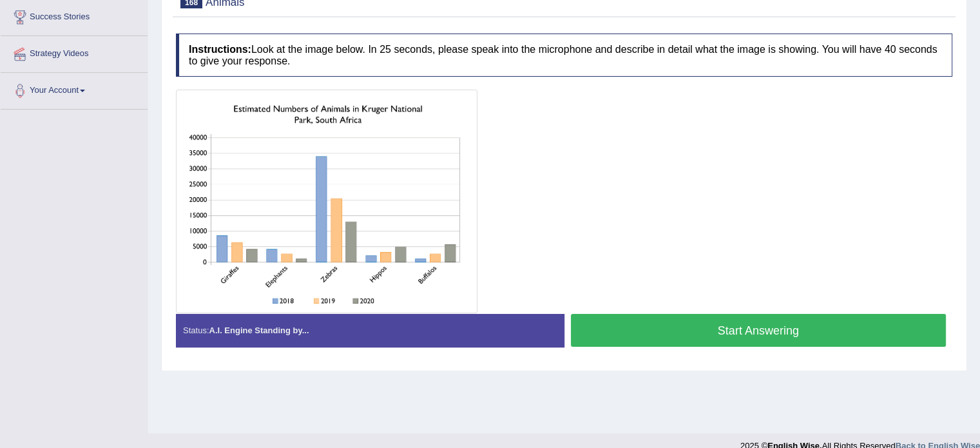
click at [775, 335] on button "Start Answering" at bounding box center [758, 330] width 375 height 33
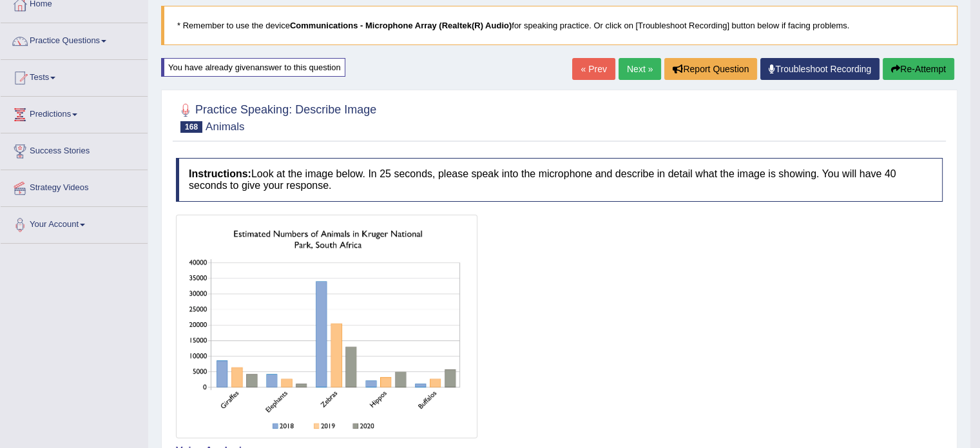
scroll to position [71, 0]
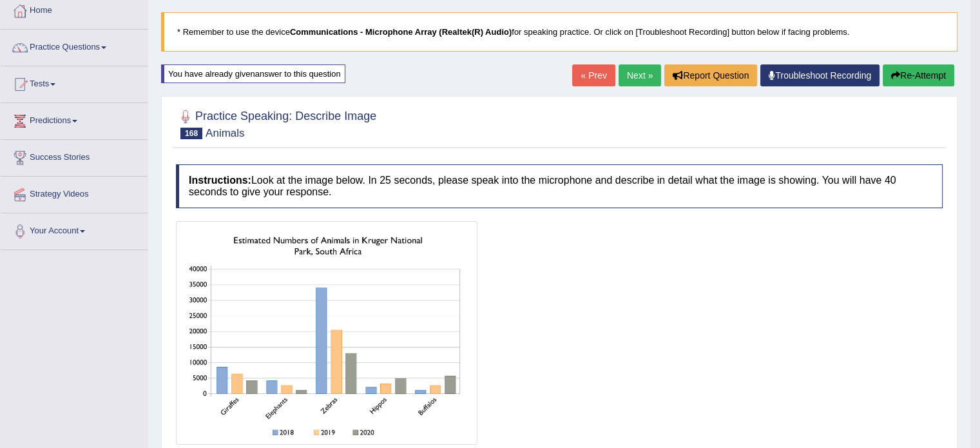
click at [914, 75] on button "Re-Attempt" at bounding box center [917, 75] width 71 height 22
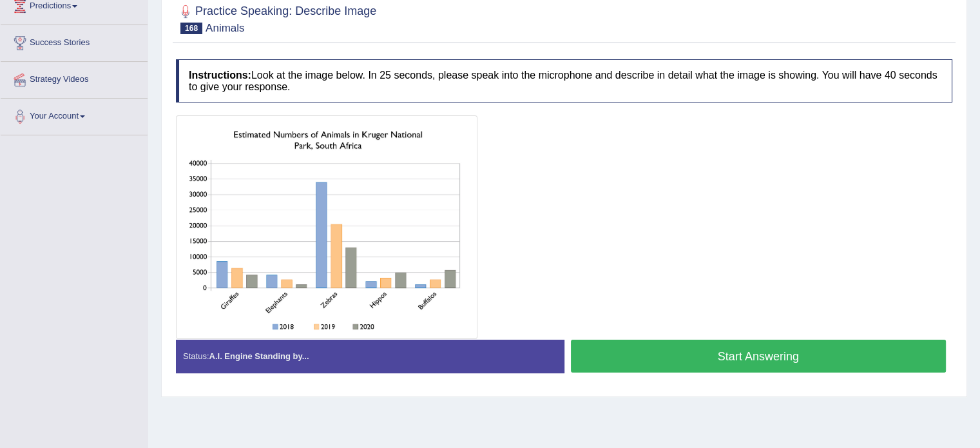
scroll to position [193, 0]
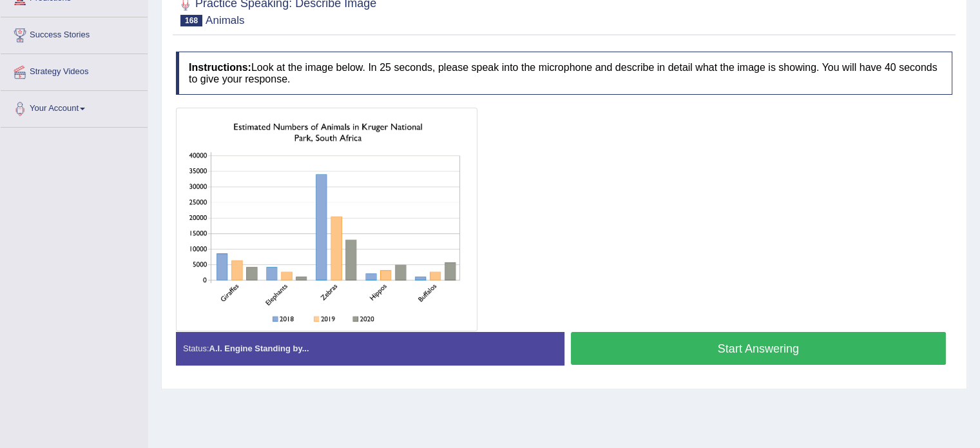
click at [768, 355] on button "Start Answering" at bounding box center [758, 348] width 375 height 33
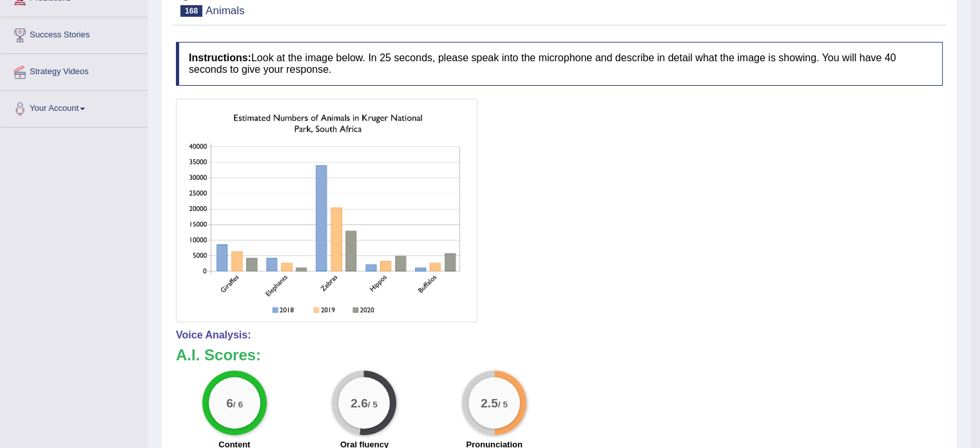
scroll to position [0, 0]
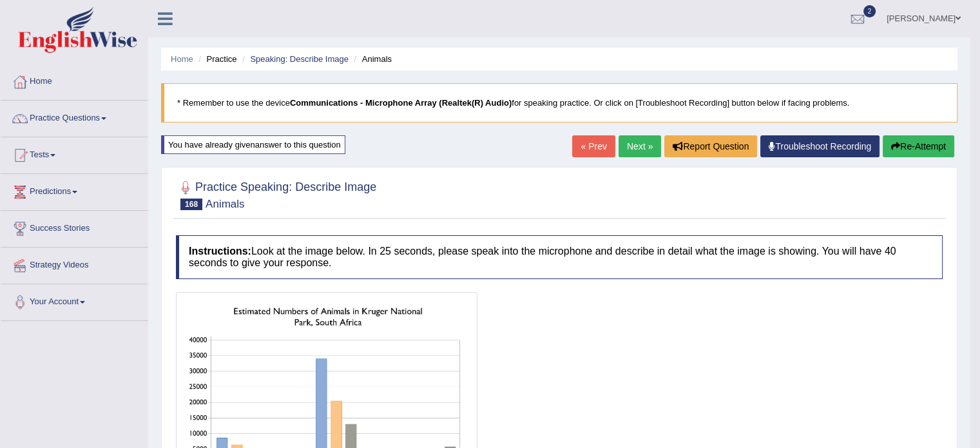
click at [638, 137] on link "Next »" at bounding box center [639, 146] width 43 height 22
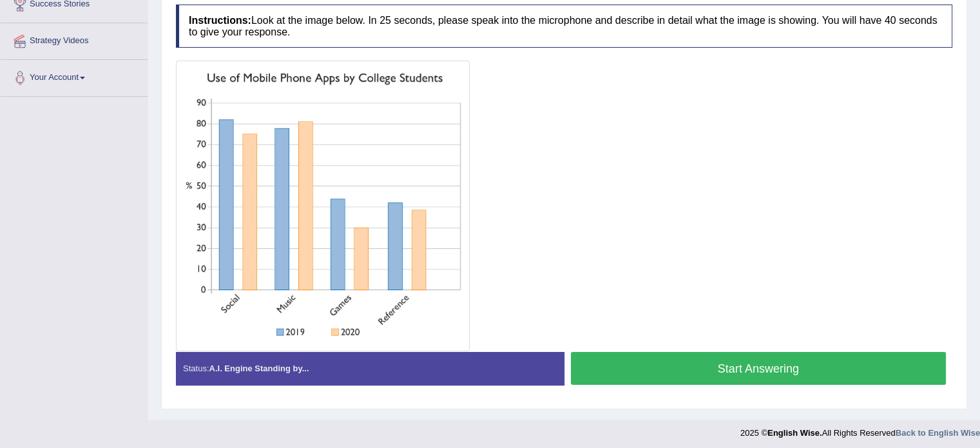
scroll to position [227, 0]
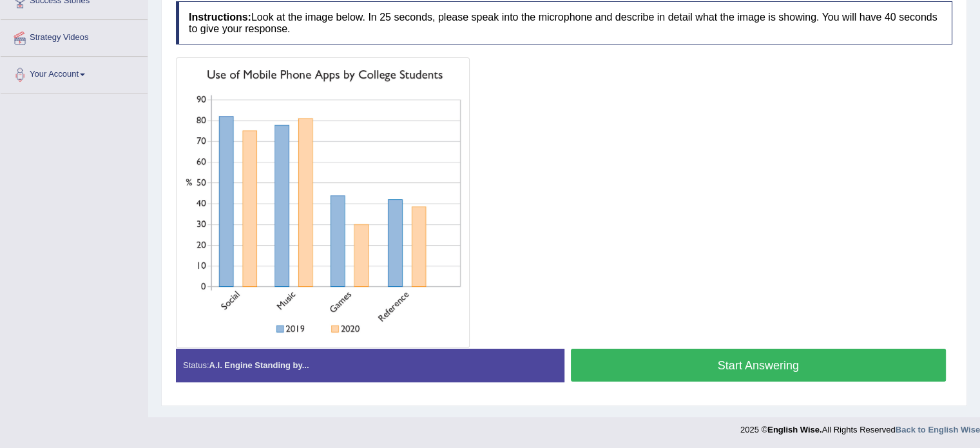
click at [788, 373] on button "Start Answering" at bounding box center [758, 364] width 375 height 33
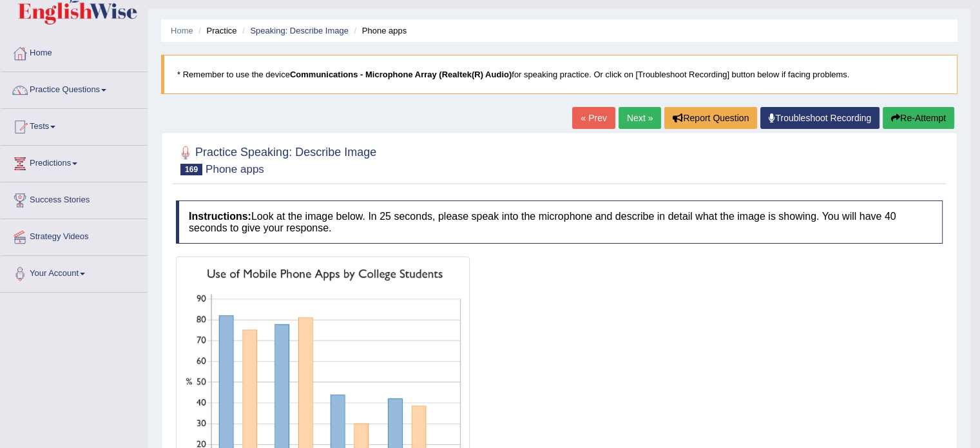
scroll to position [33, 0]
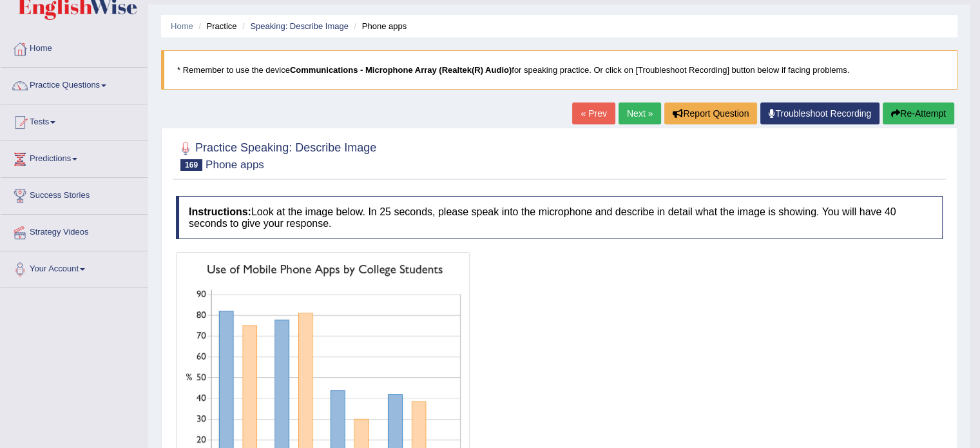
click at [922, 102] on button "Re-Attempt" at bounding box center [917, 113] width 71 height 22
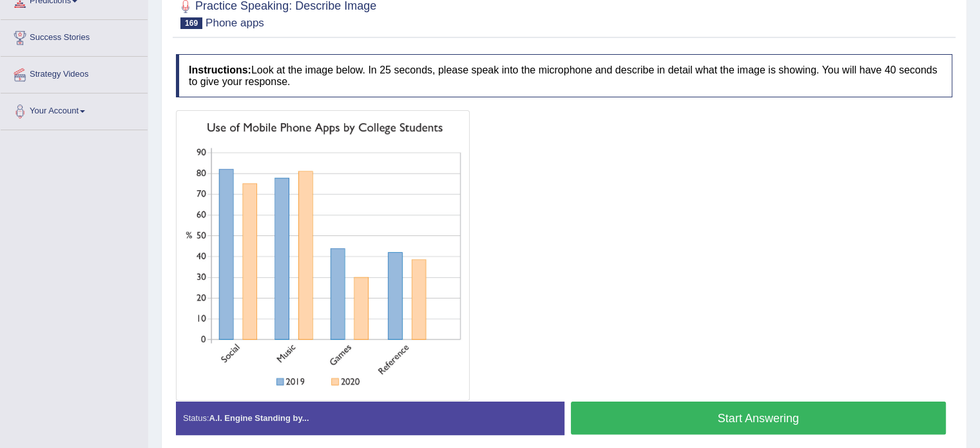
scroll to position [199, 0]
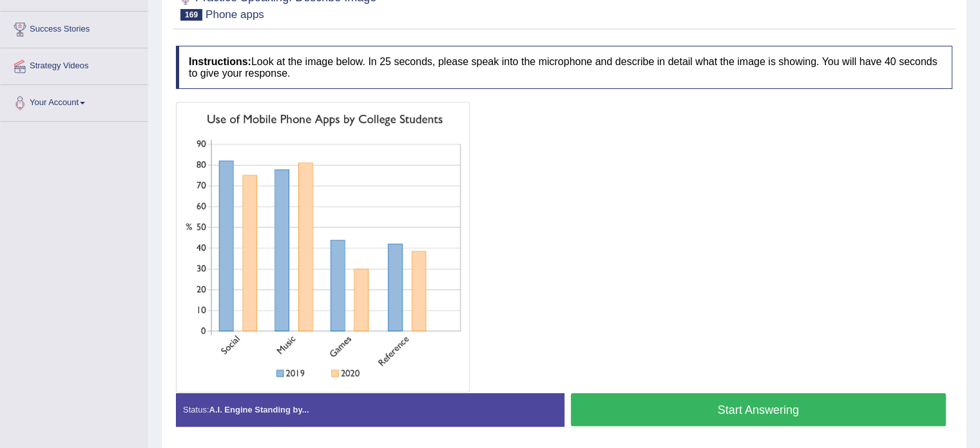
click at [824, 418] on button "Start Answering" at bounding box center [758, 409] width 375 height 33
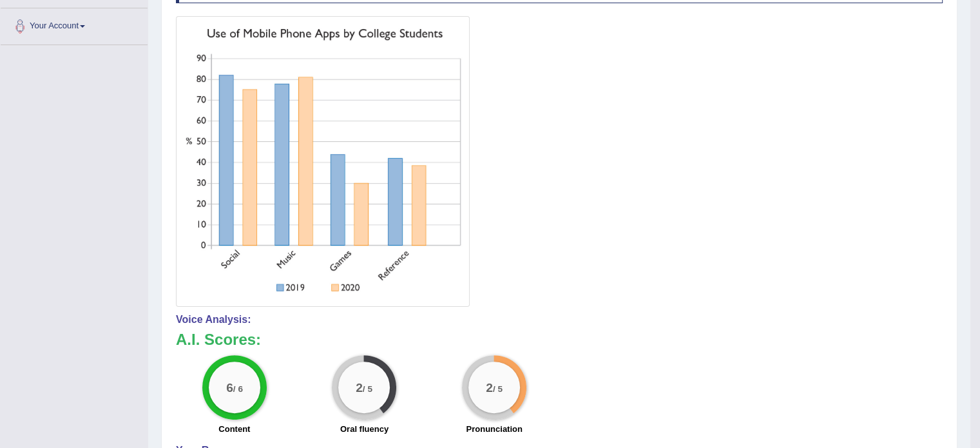
scroll to position [270, 0]
